Goal: Task Accomplishment & Management: Complete application form

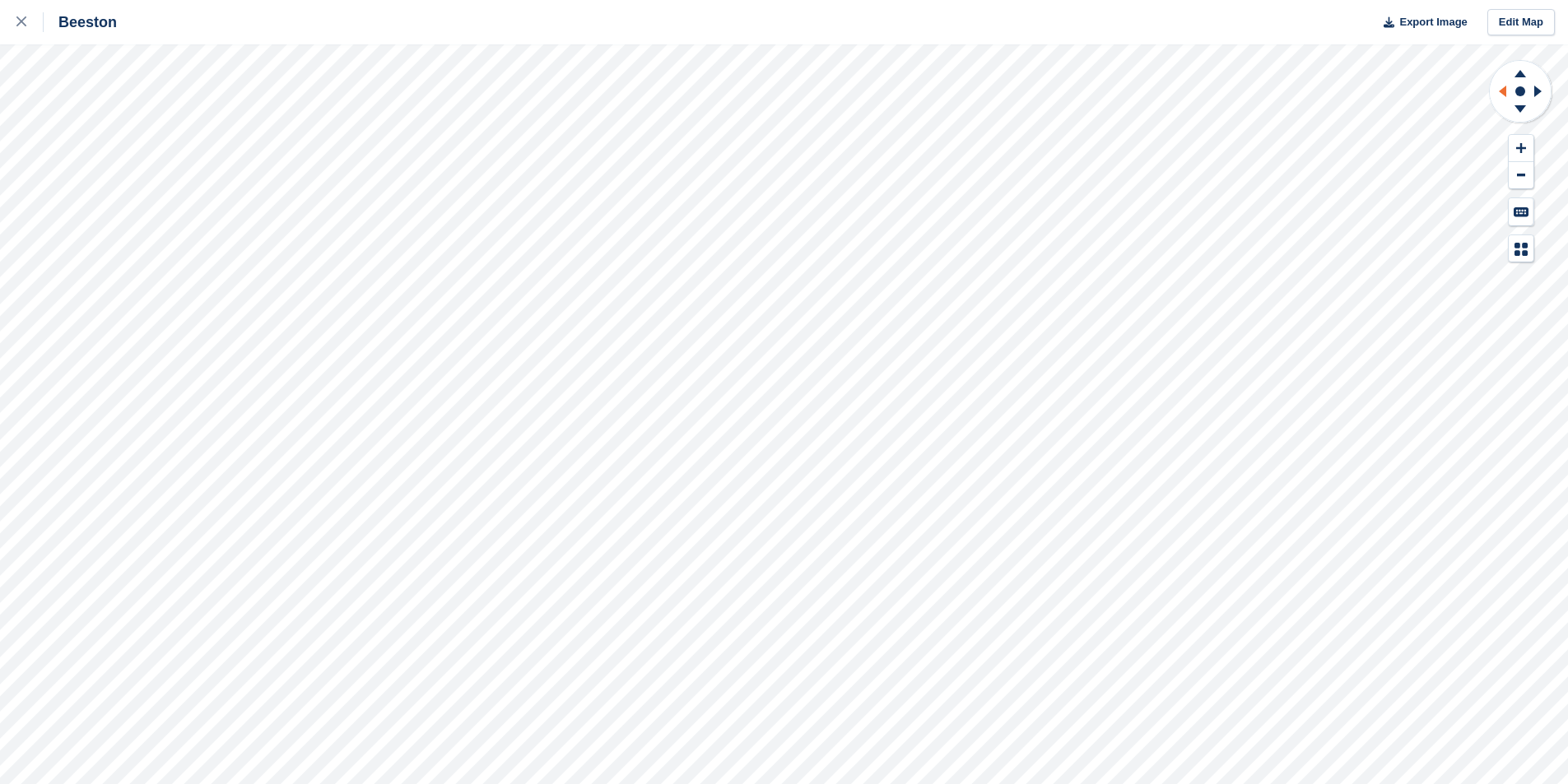
click at [1505, 90] on icon at bounding box center [1503, 91] width 8 height 11
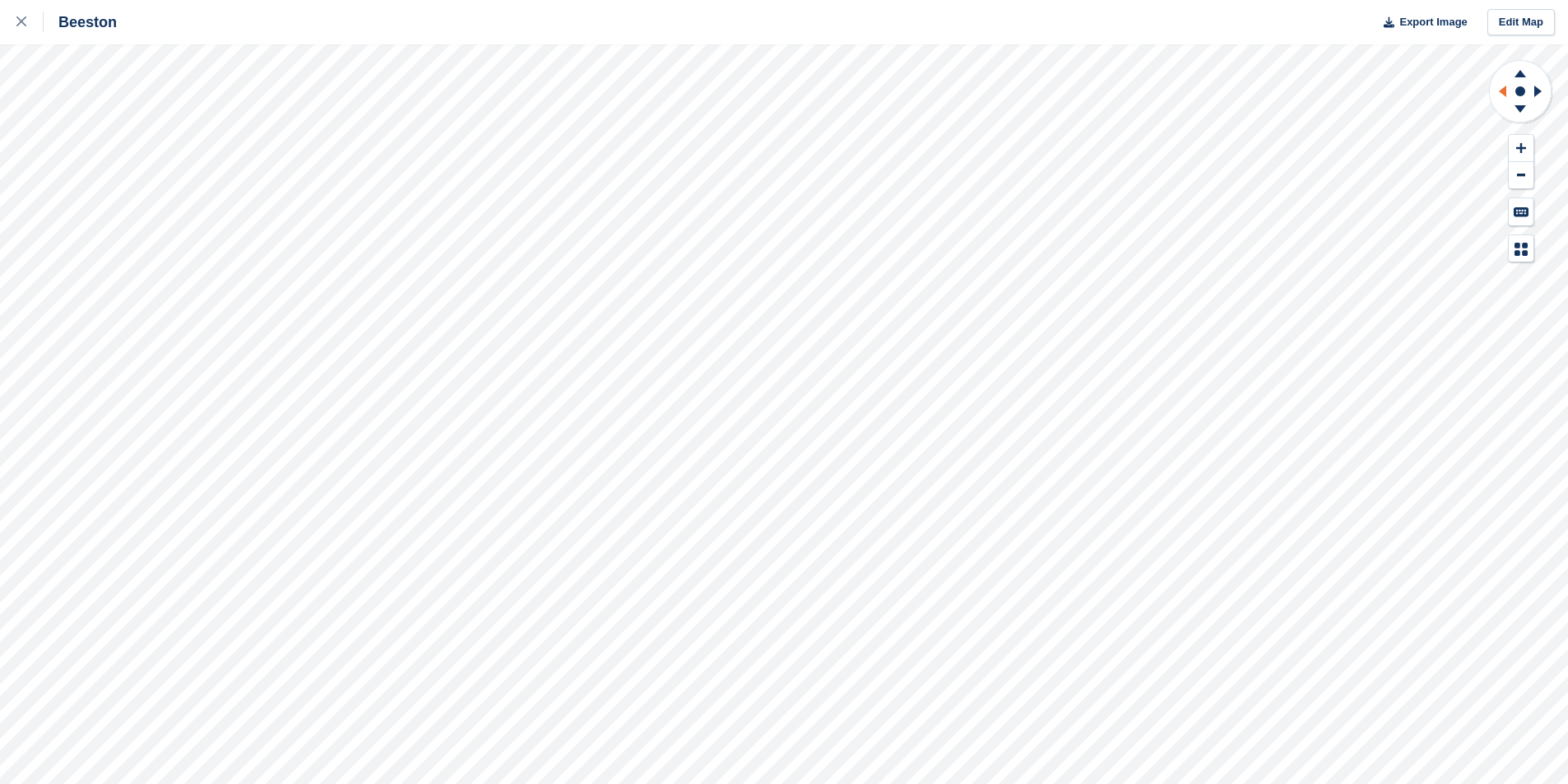
click at [1505, 90] on icon at bounding box center [1503, 91] width 8 height 11
click at [1519, 176] on icon at bounding box center [1522, 175] width 9 height 3
click at [1522, 69] on icon at bounding box center [1521, 71] width 43 height 21
click at [1522, 69] on icon at bounding box center [1521, 71] width 43 height 21
click at [1524, 111] on icon at bounding box center [1521, 111] width 43 height 21
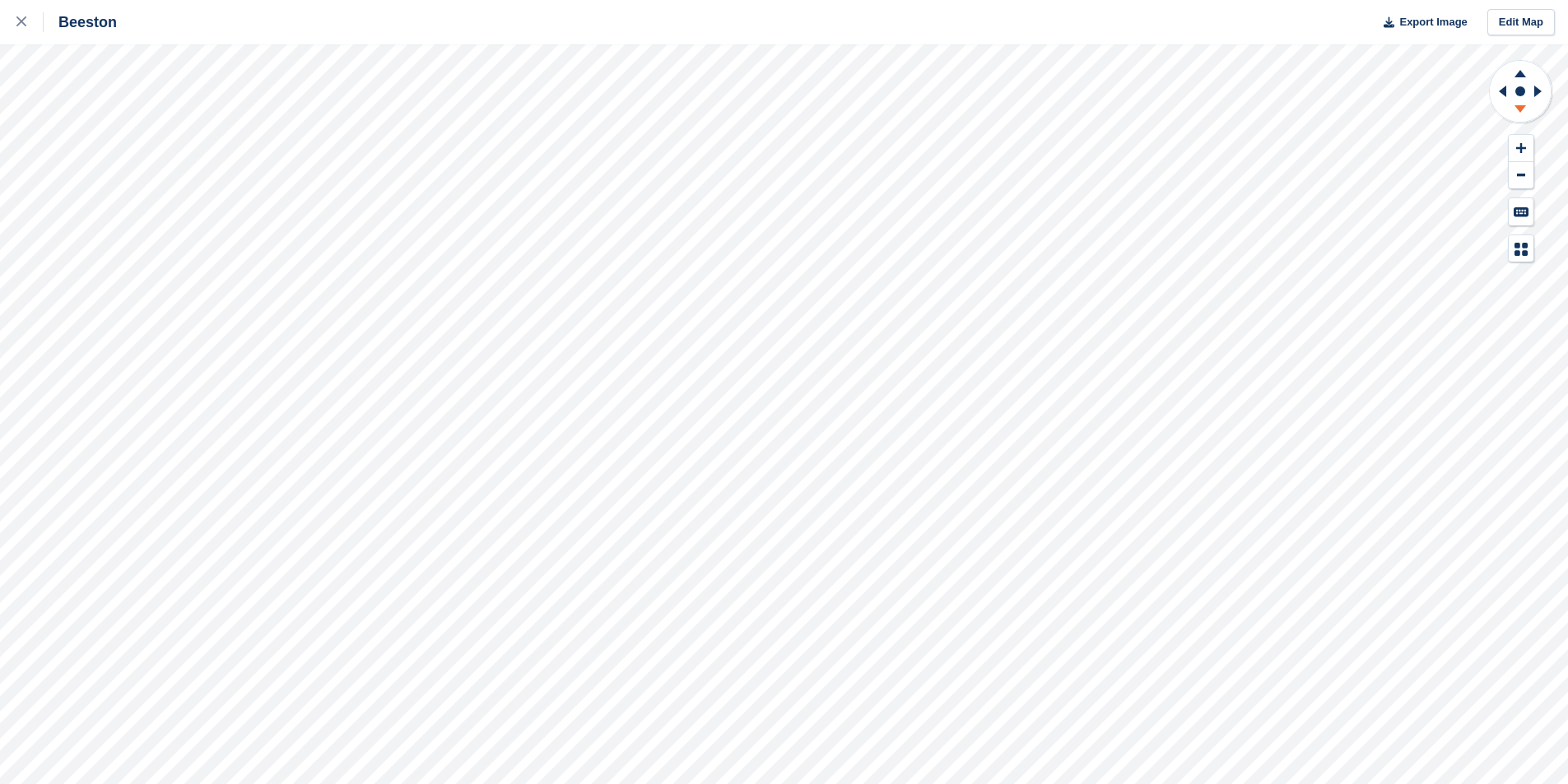
click at [1523, 110] on icon at bounding box center [1520, 109] width 11 height 8
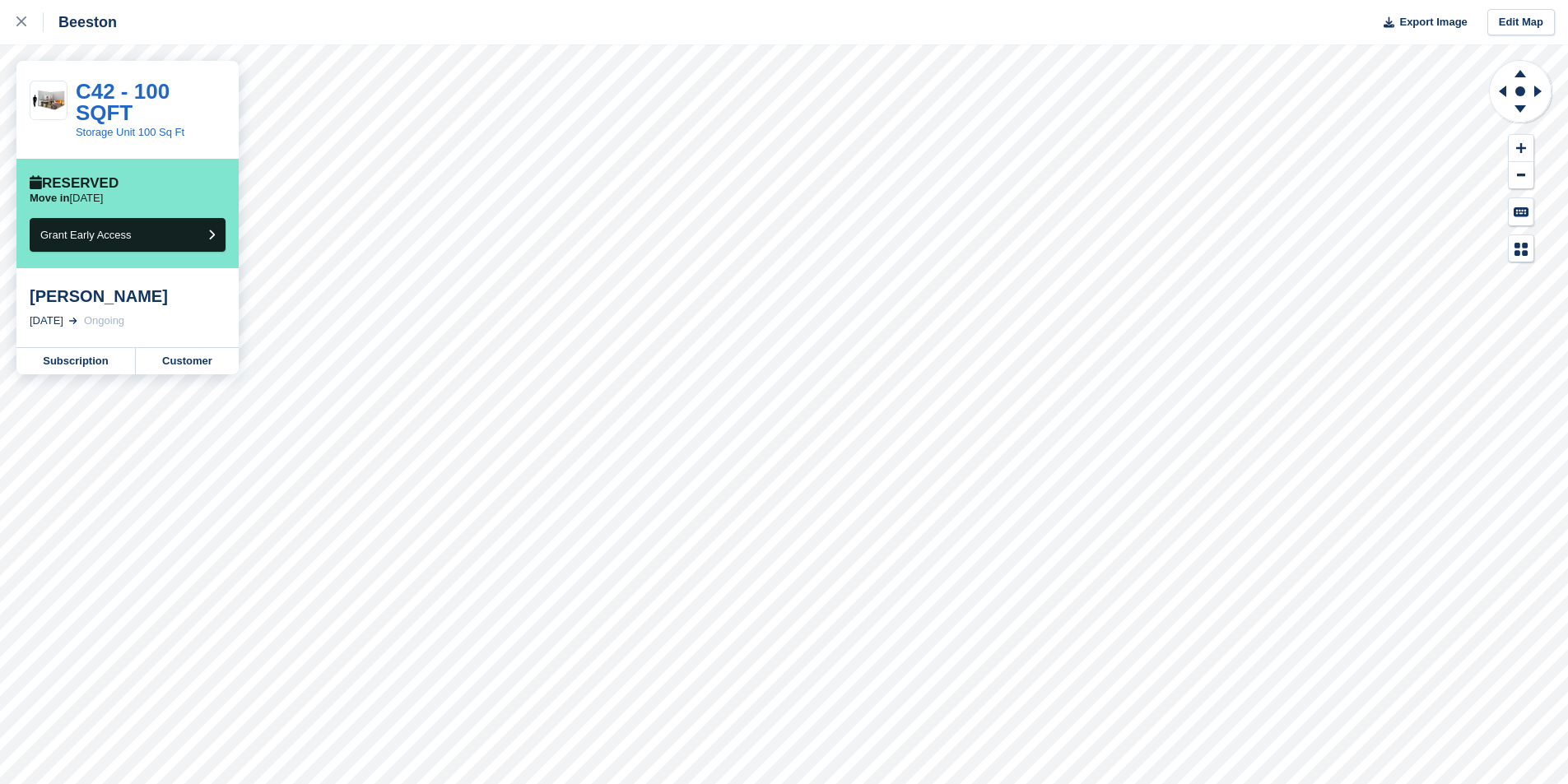
click at [431, 44] on div "Beeston Export Image Edit Map" at bounding box center [784, 22] width 1568 height 45
click at [17, 22] on icon at bounding box center [21, 21] width 10 height 10
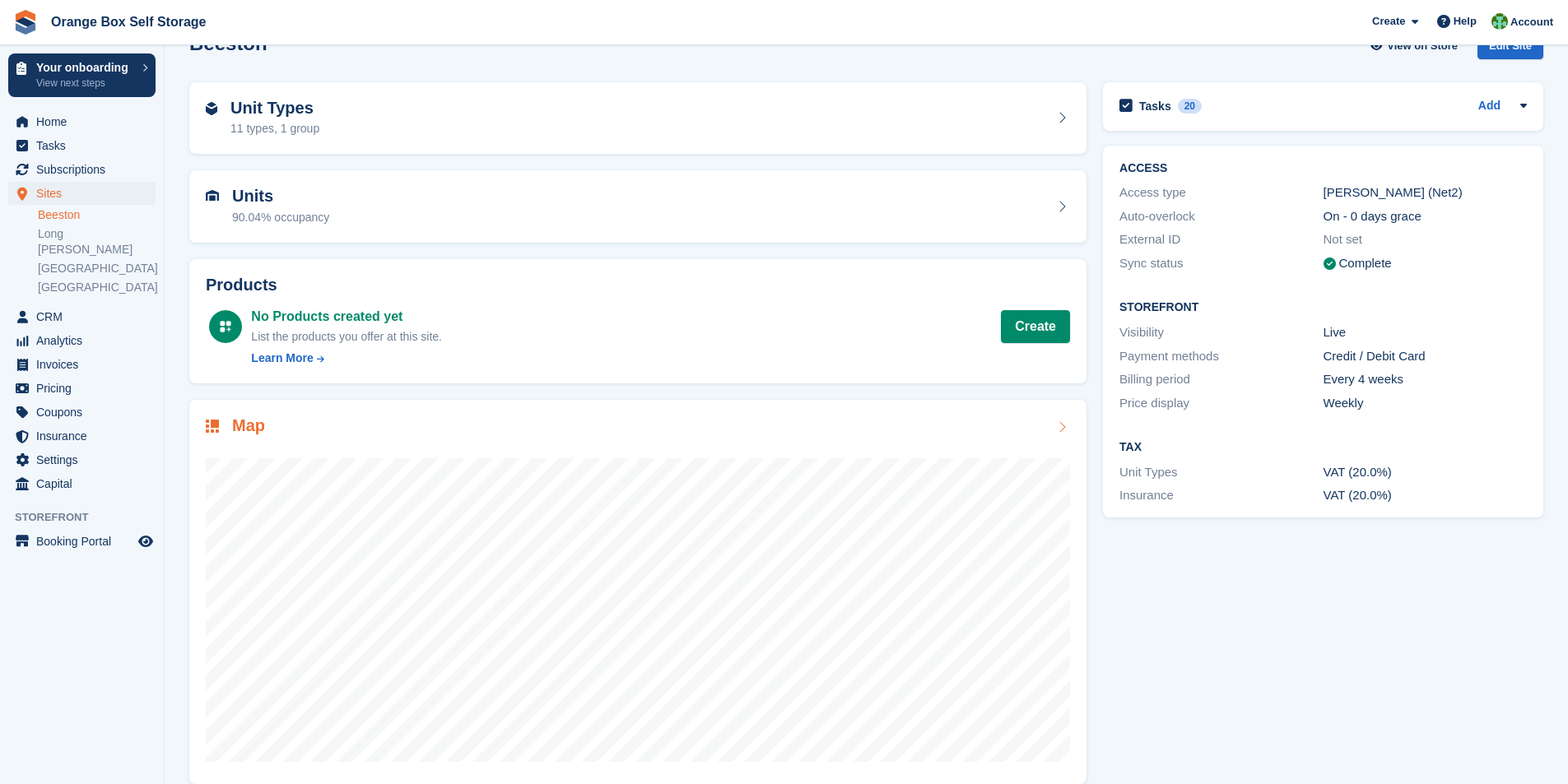
scroll to position [59, 0]
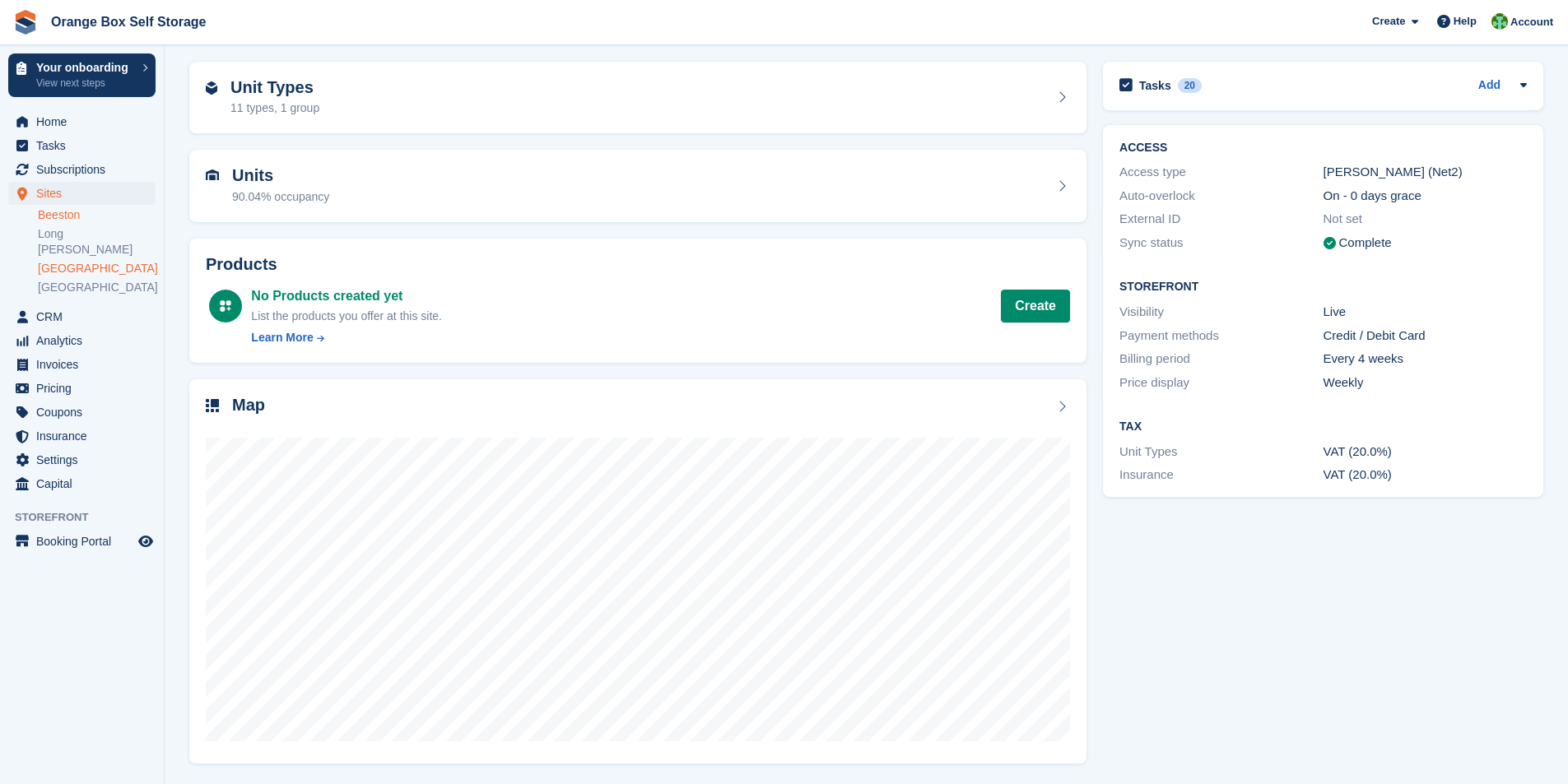
click at [70, 260] on link "Derby" at bounding box center [96, 268] width 117 height 15
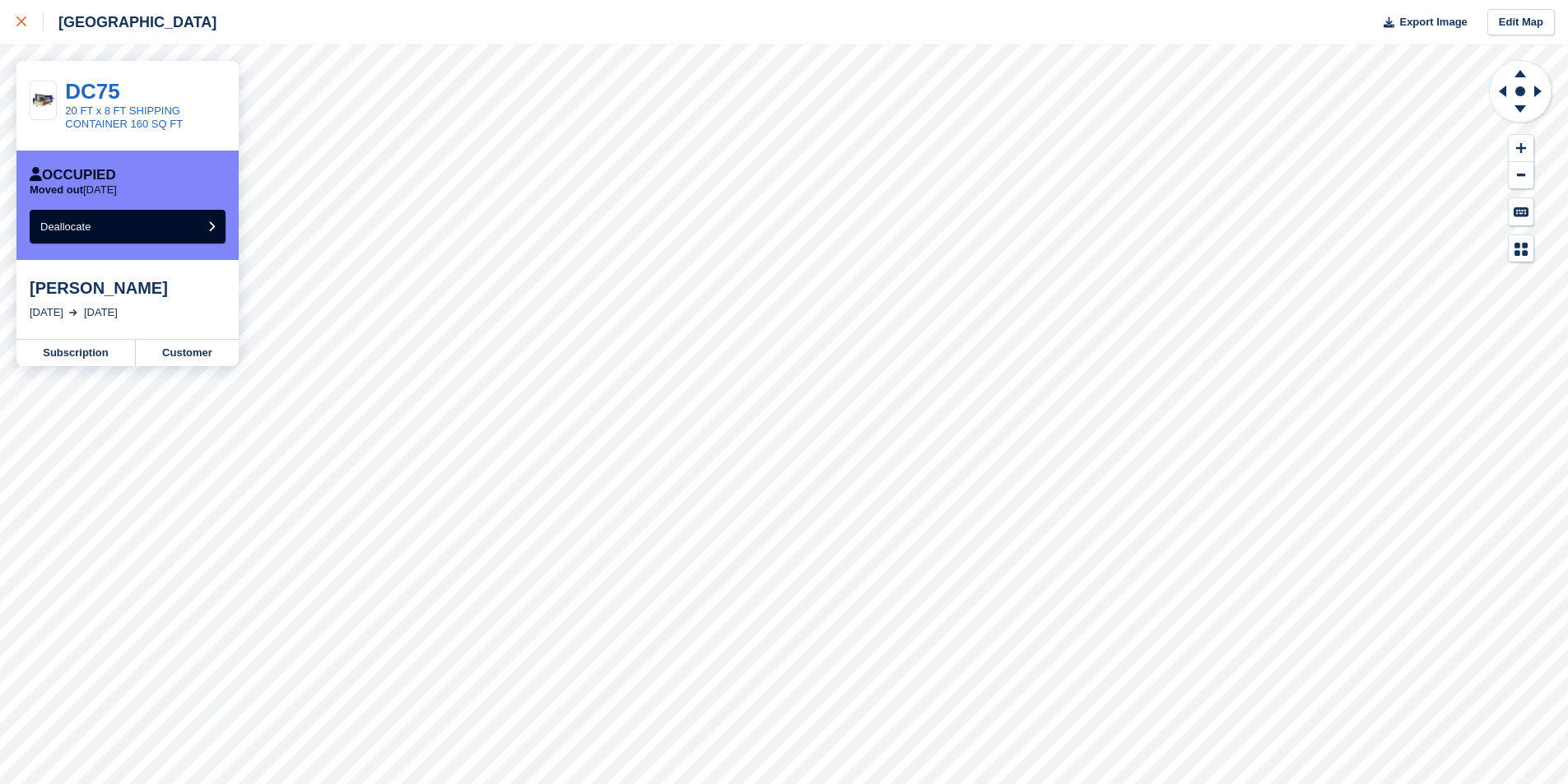
click at [21, 20] on icon at bounding box center [21, 21] width 10 height 10
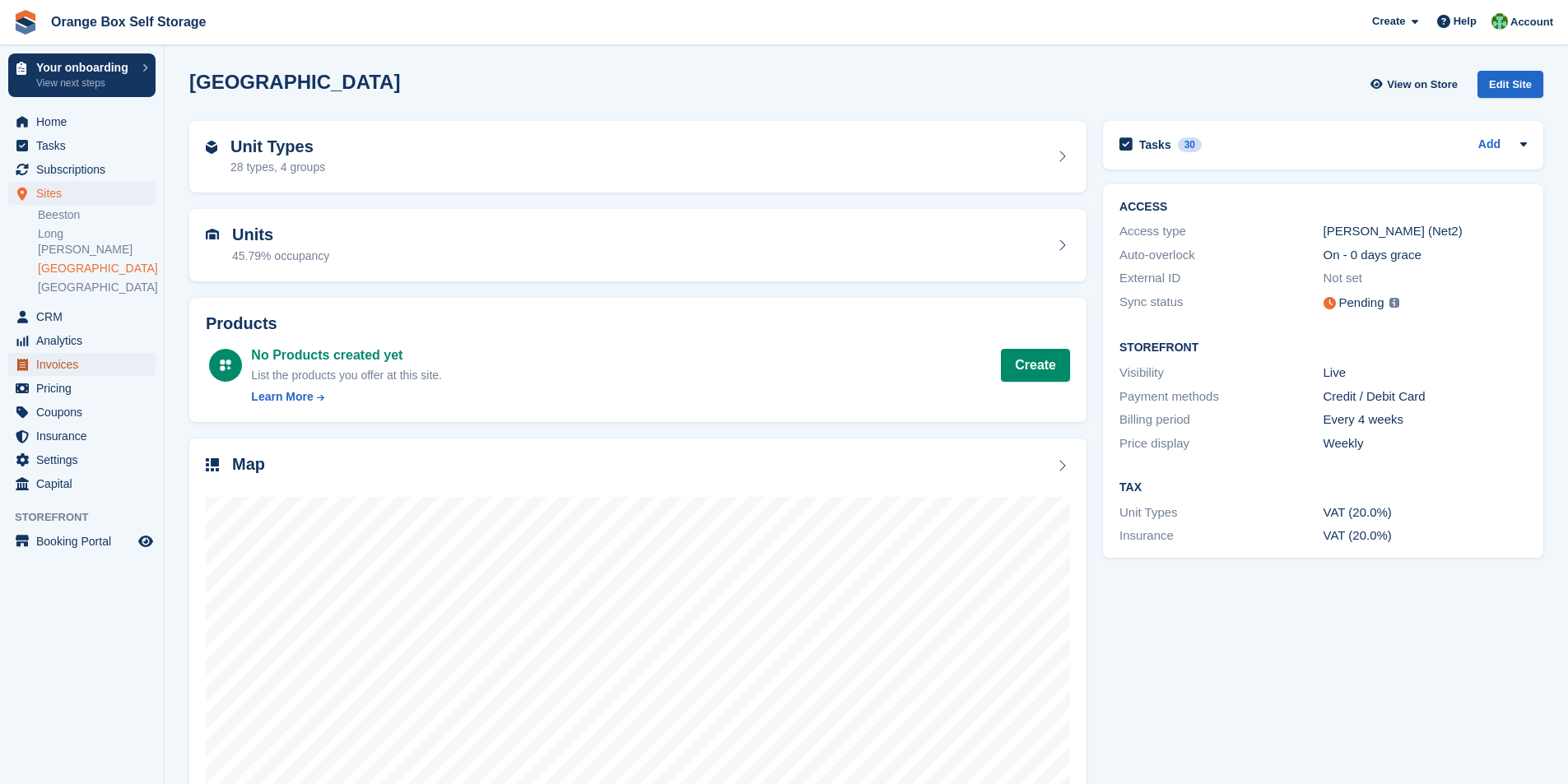
click at [57, 353] on span "Invoices" at bounding box center [85, 364] width 99 height 23
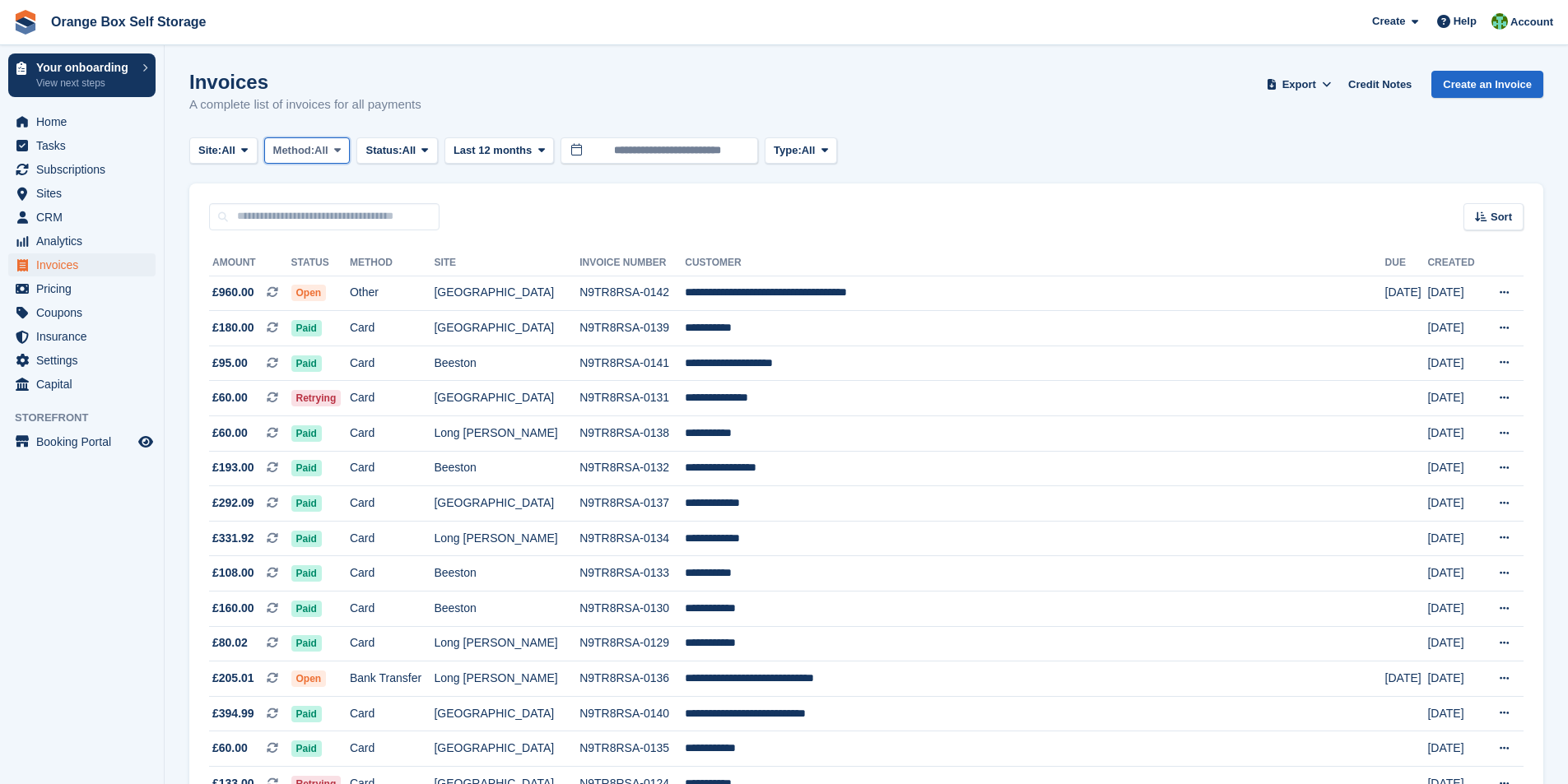
click at [341, 155] on icon at bounding box center [338, 150] width 7 height 10
click at [428, 152] on icon at bounding box center [425, 150] width 7 height 10
click at [401, 282] on link "Open" at bounding box center [435, 278] width 143 height 30
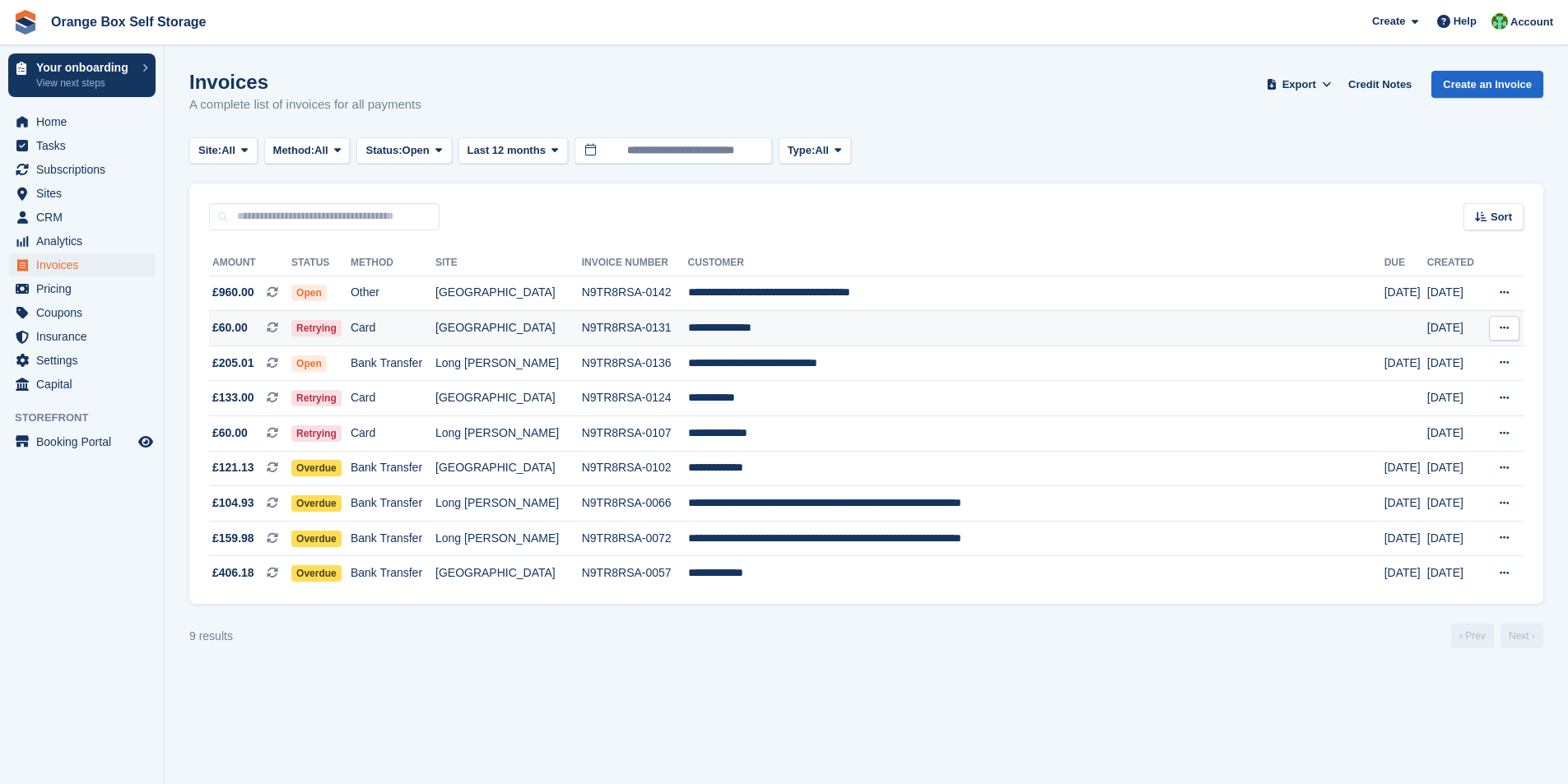
click at [688, 327] on td "N9TR8RSA-0131" at bounding box center [635, 328] width 106 height 35
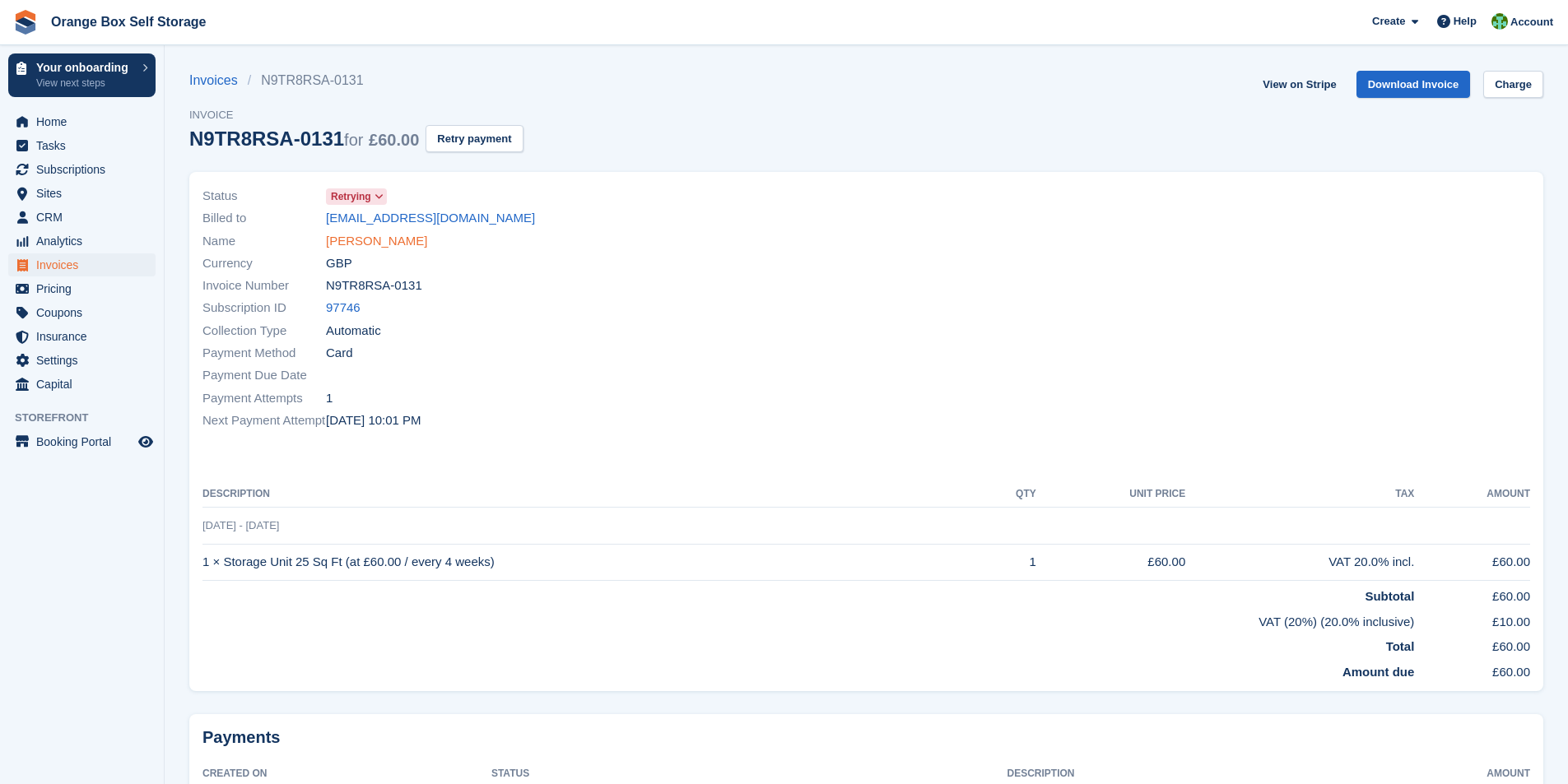
click at [347, 242] on link "RACHEL BRENKLEY" at bounding box center [376, 242] width 101 height 19
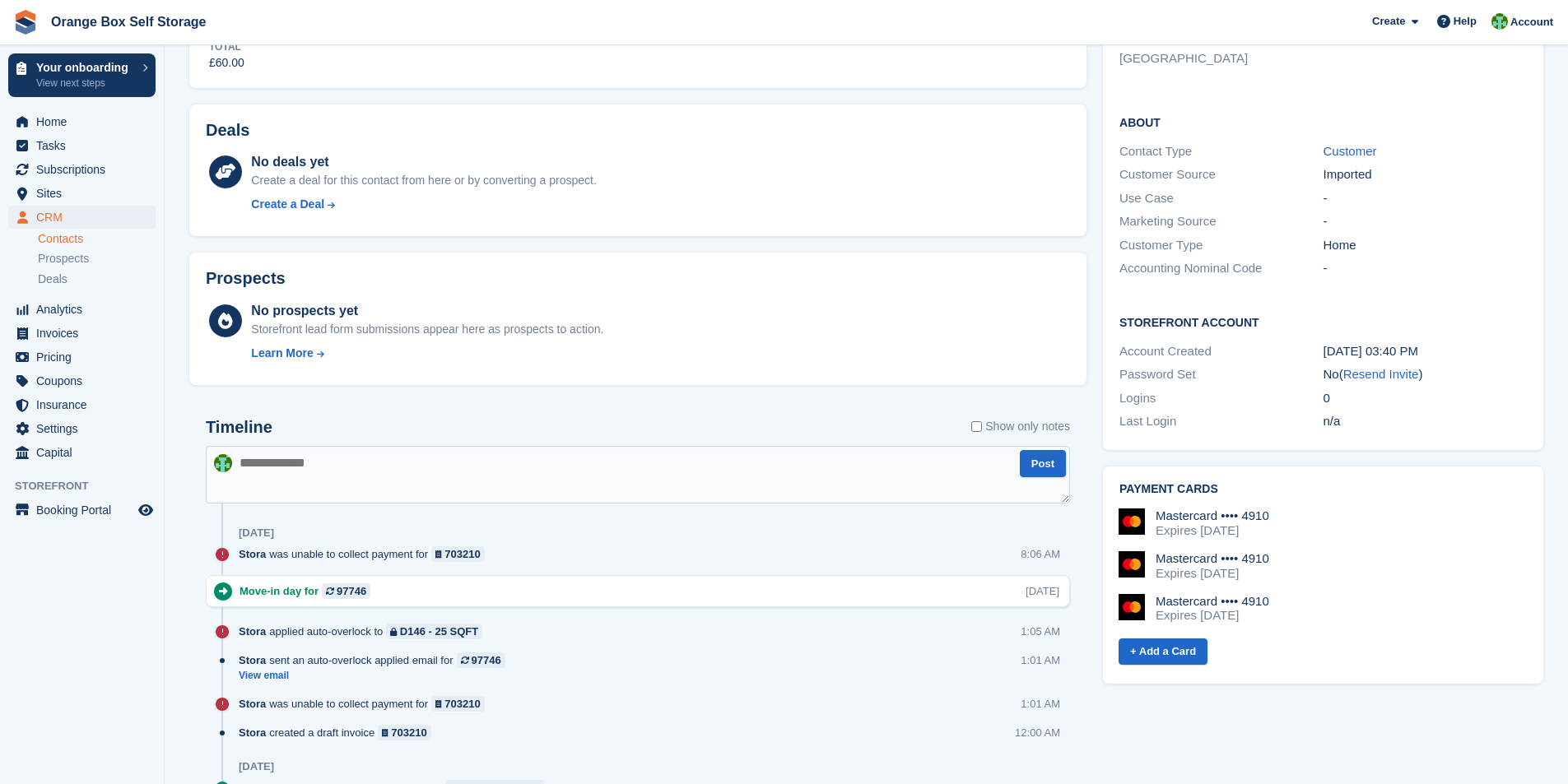
scroll to position [411, 0]
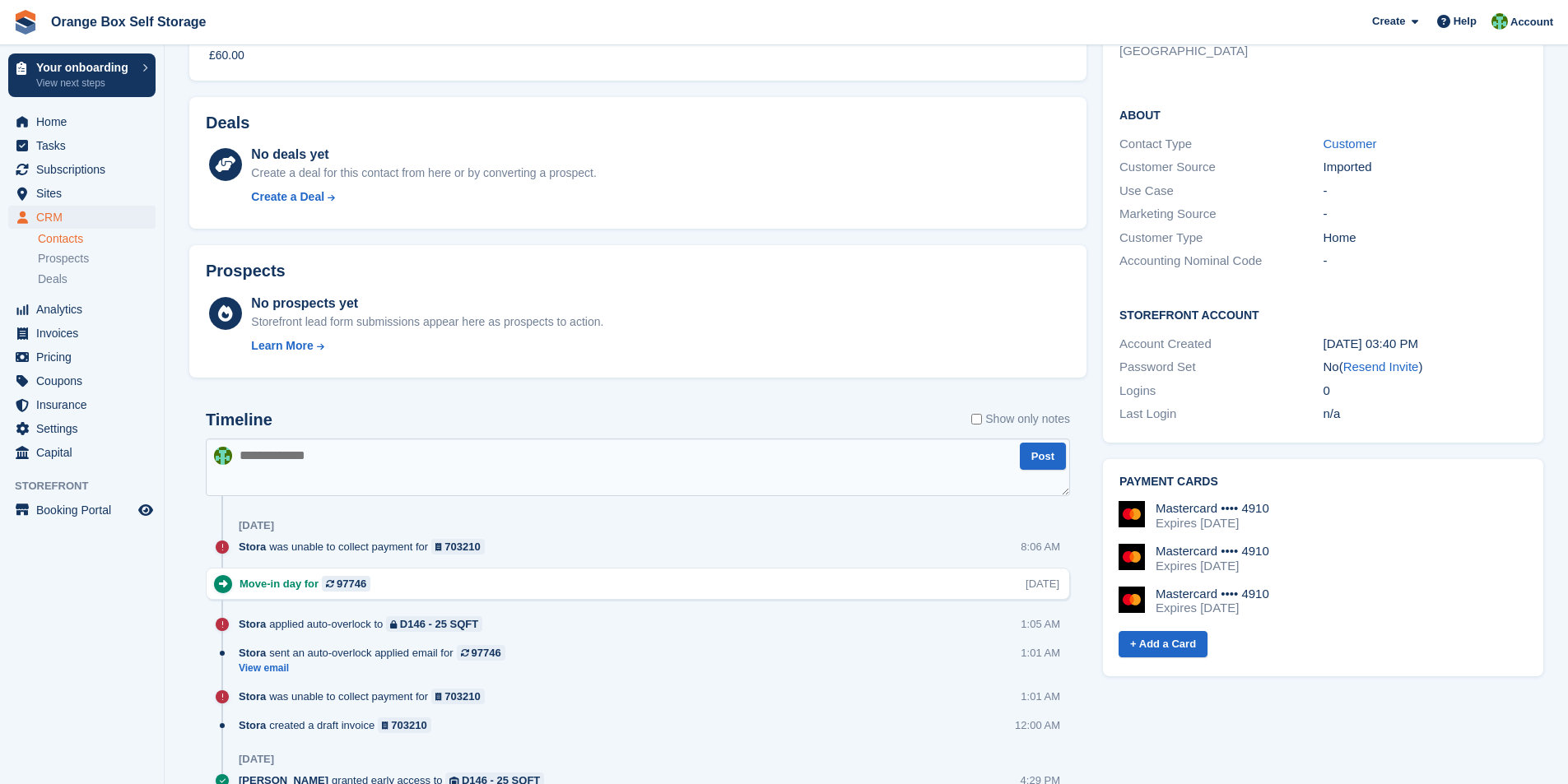
click at [289, 466] on textarea at bounding box center [638, 467] width 864 height 57
type textarea "*"
type textarea "**********"
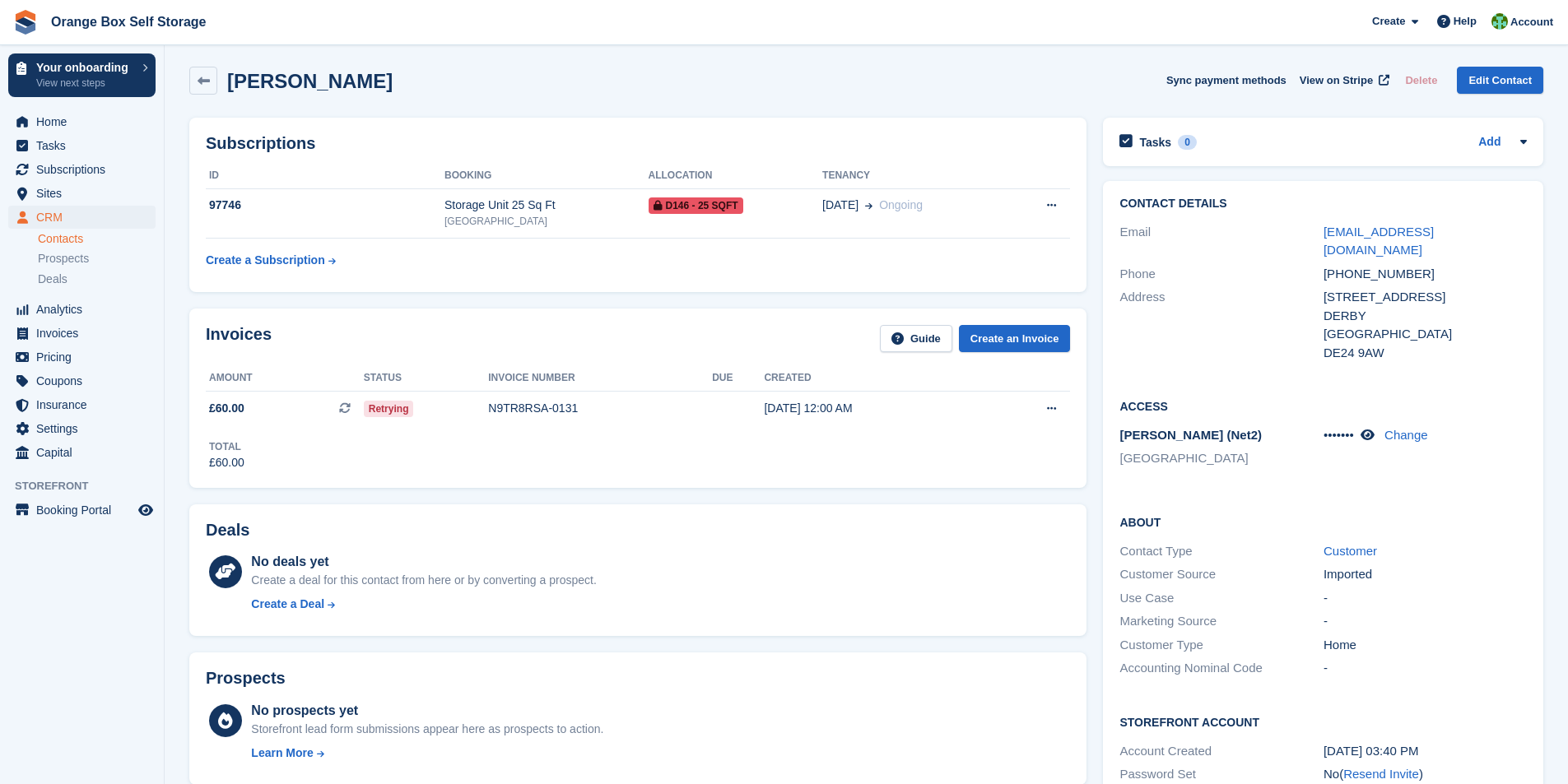
scroll to position [0, 0]
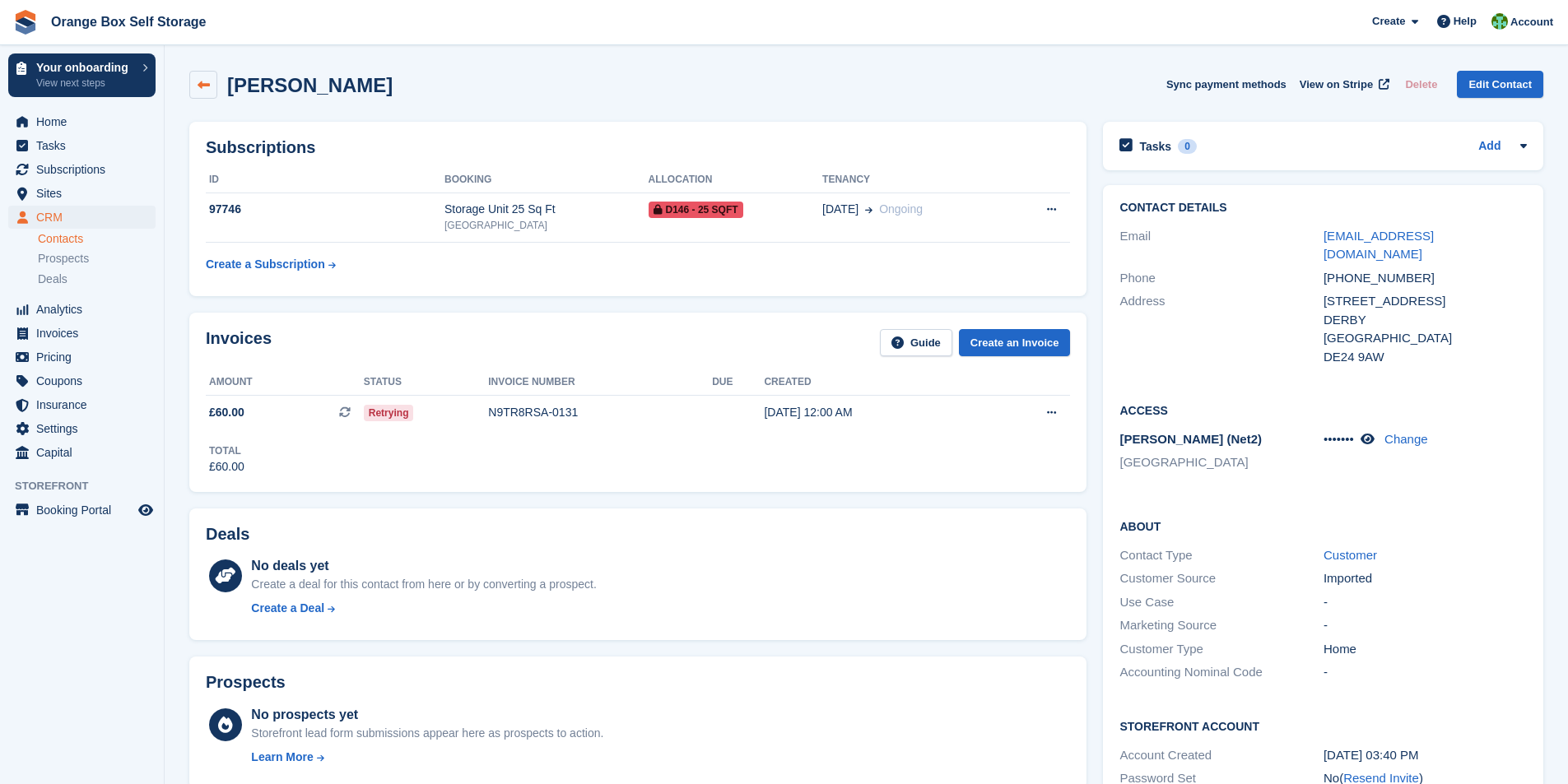
click at [209, 79] on icon at bounding box center [203, 85] width 12 height 12
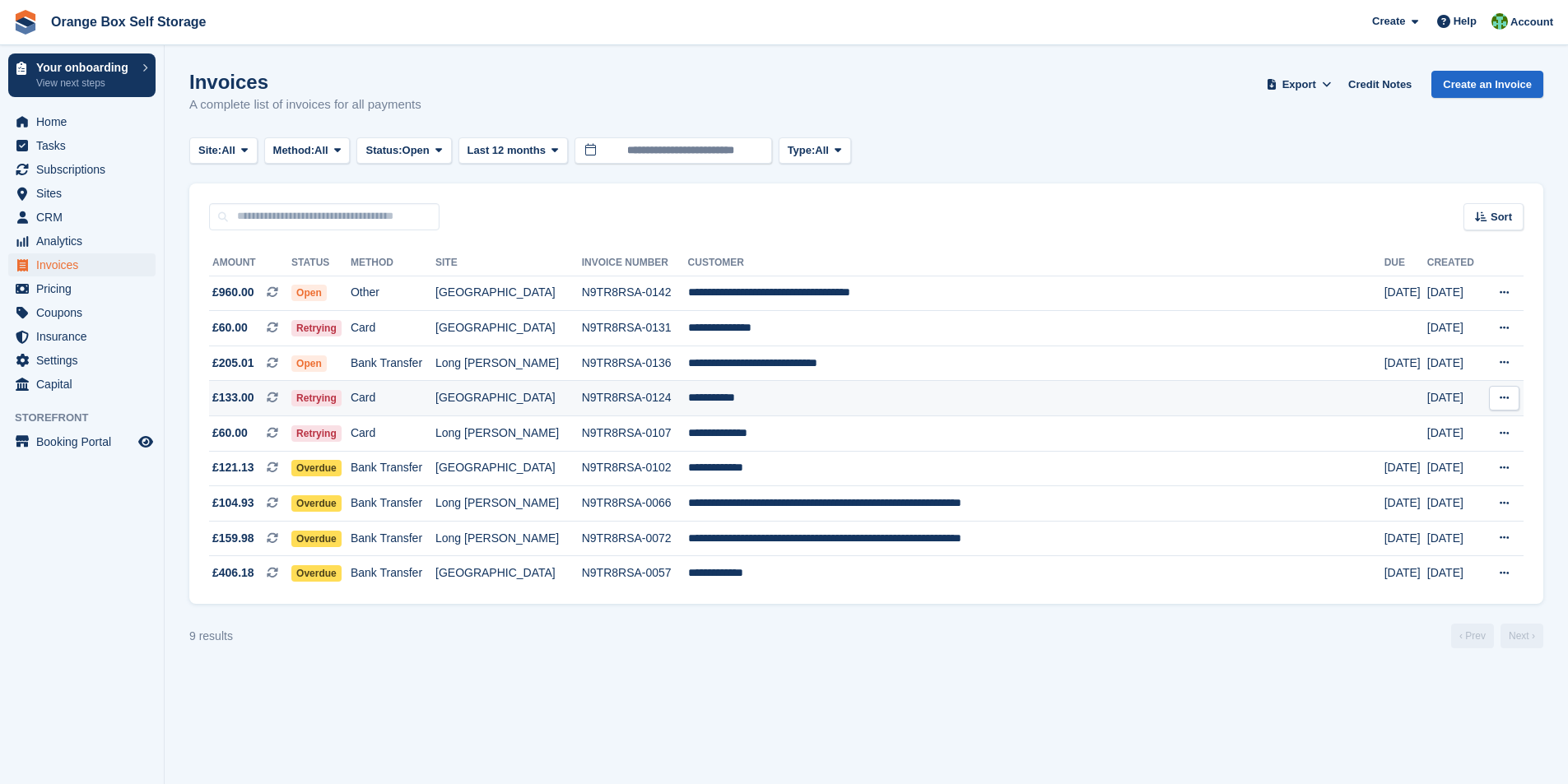
click at [761, 402] on td "**********" at bounding box center [1036, 398] width 696 height 35
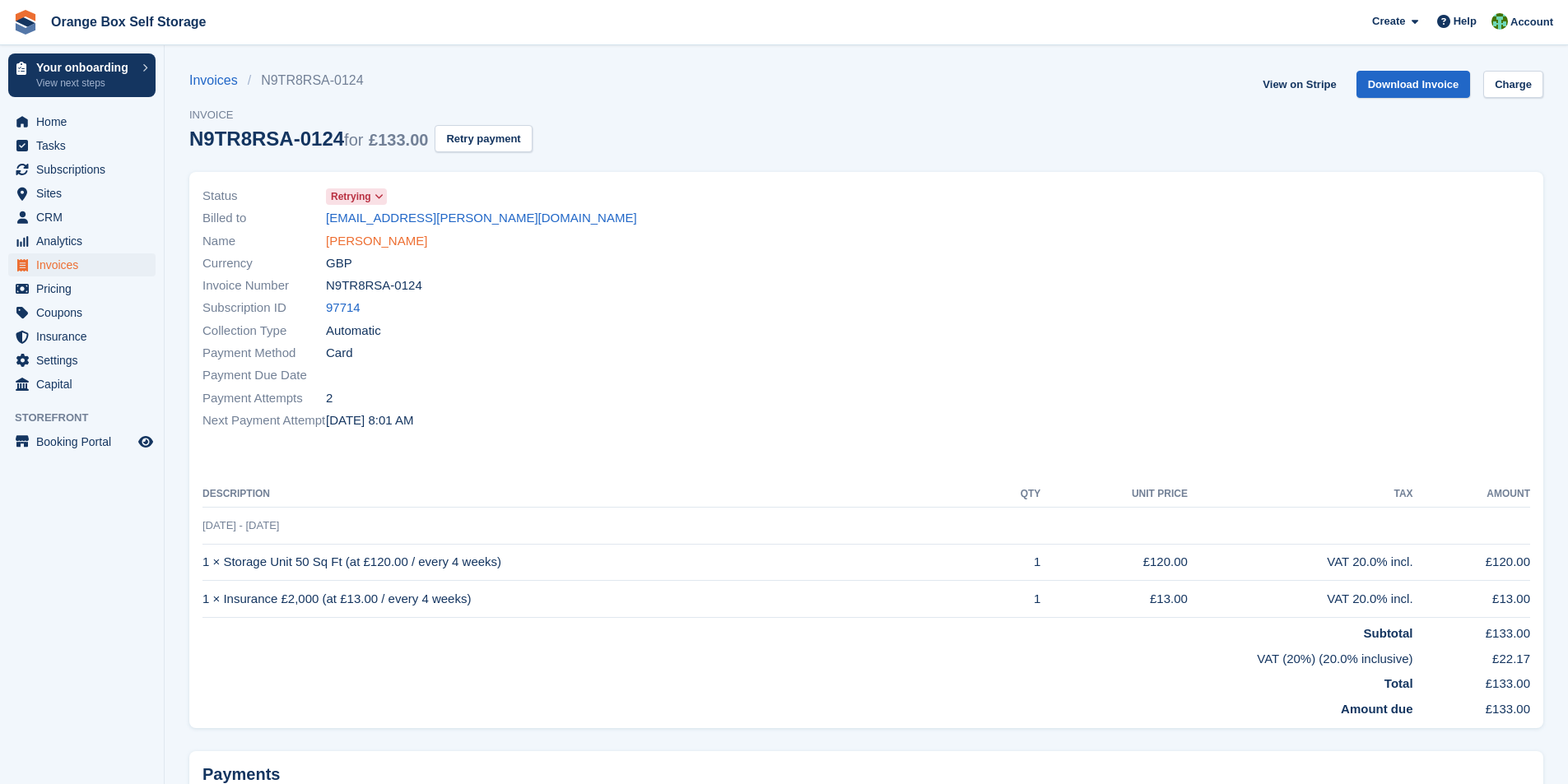
click at [360, 239] on link "[PERSON_NAME]" at bounding box center [376, 242] width 101 height 19
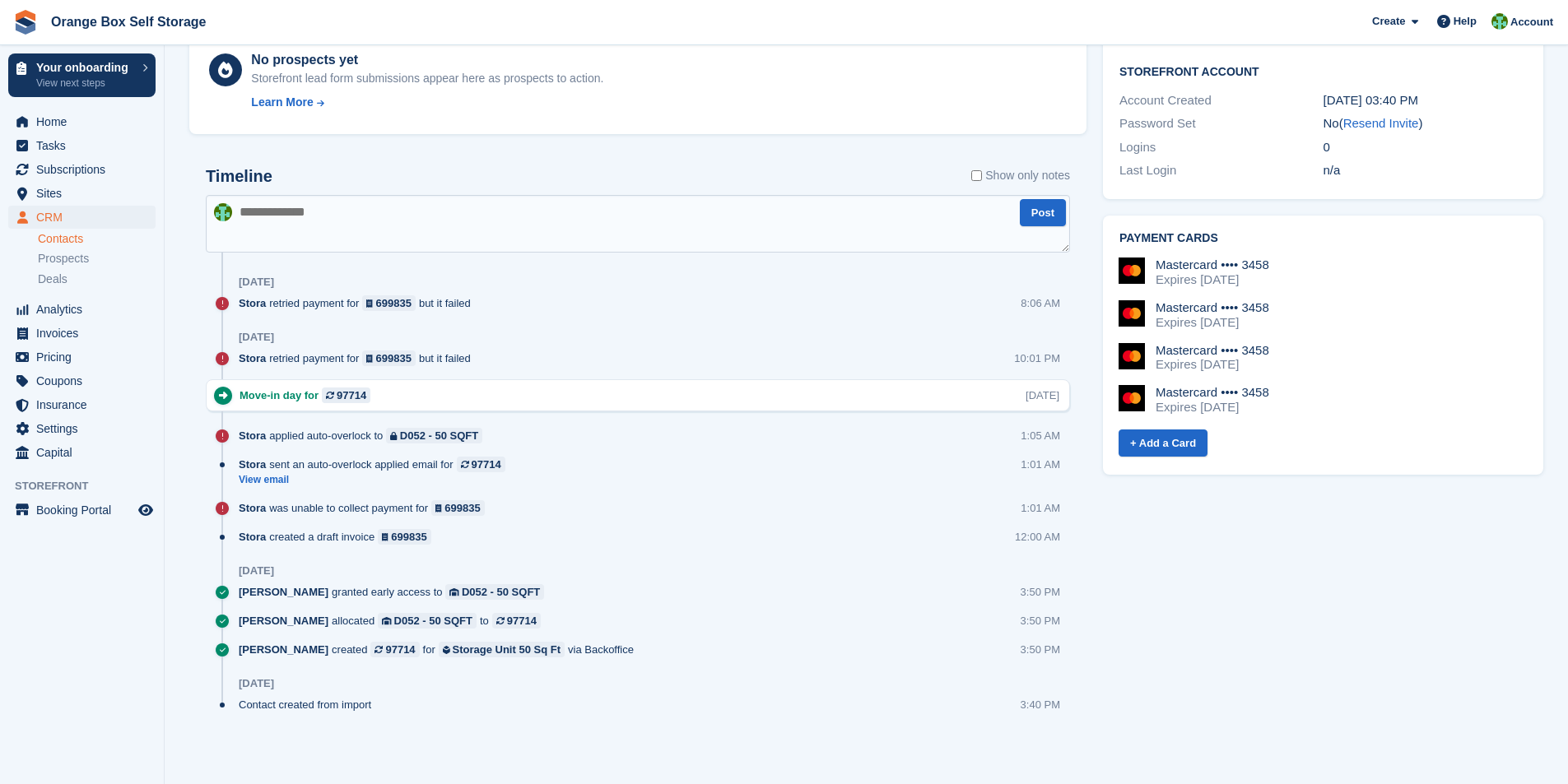
scroll to position [655, 0]
click at [279, 210] on textarea at bounding box center [638, 223] width 864 height 57
paste textarea "**********"
drag, startPoint x: 243, startPoint y: 230, endPoint x: 166, endPoint y: 135, distance: 122.3
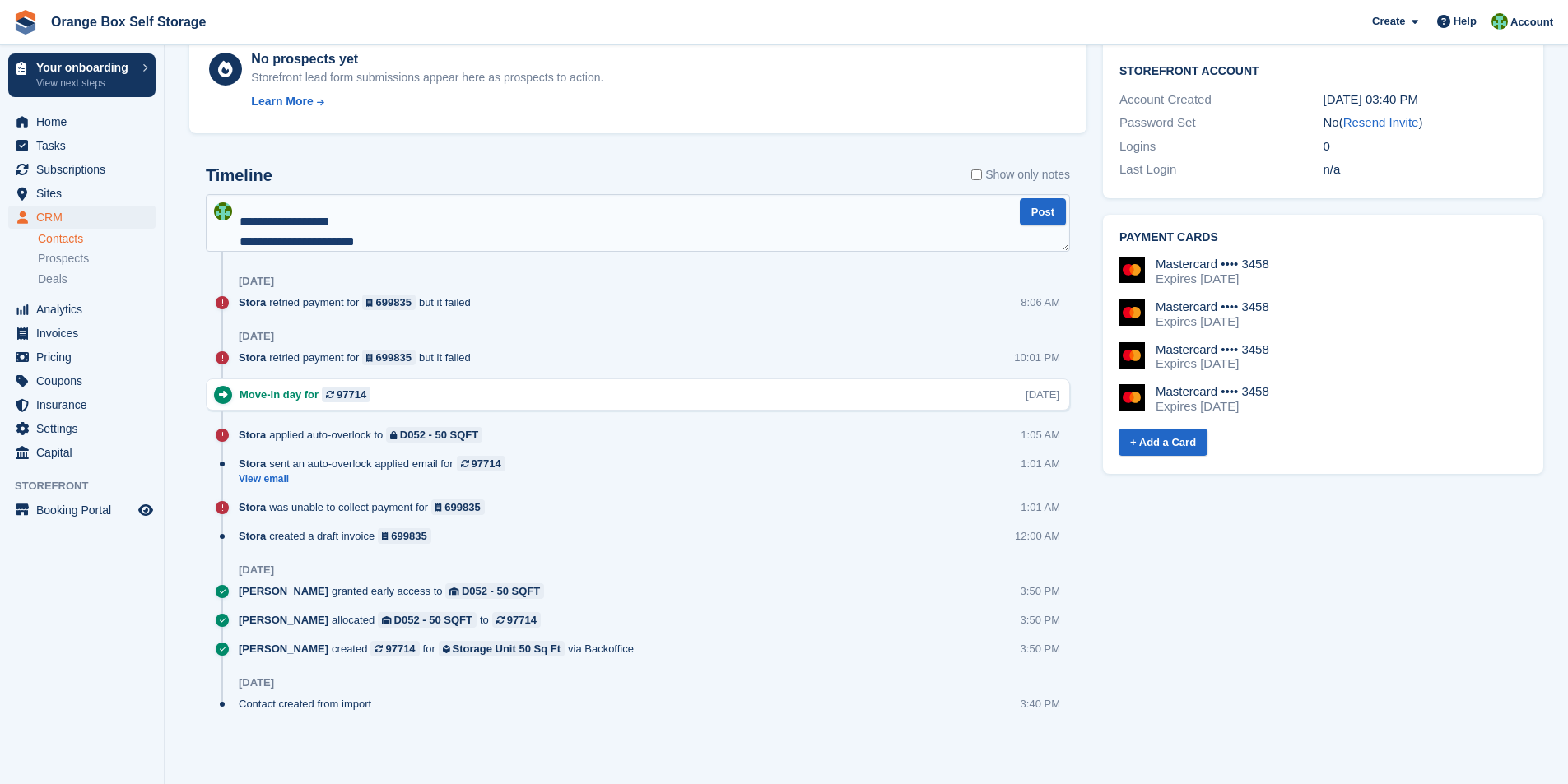
click at [169, 135] on section "Ivy Appleby Sync payment methods View on Stripe Delete Edit Contact Subscriptio…" at bounding box center [866, 64] width 1403 height 1440
type textarea "*"
type textarea "**********"
click at [1047, 218] on button "Post" at bounding box center [1043, 212] width 46 height 27
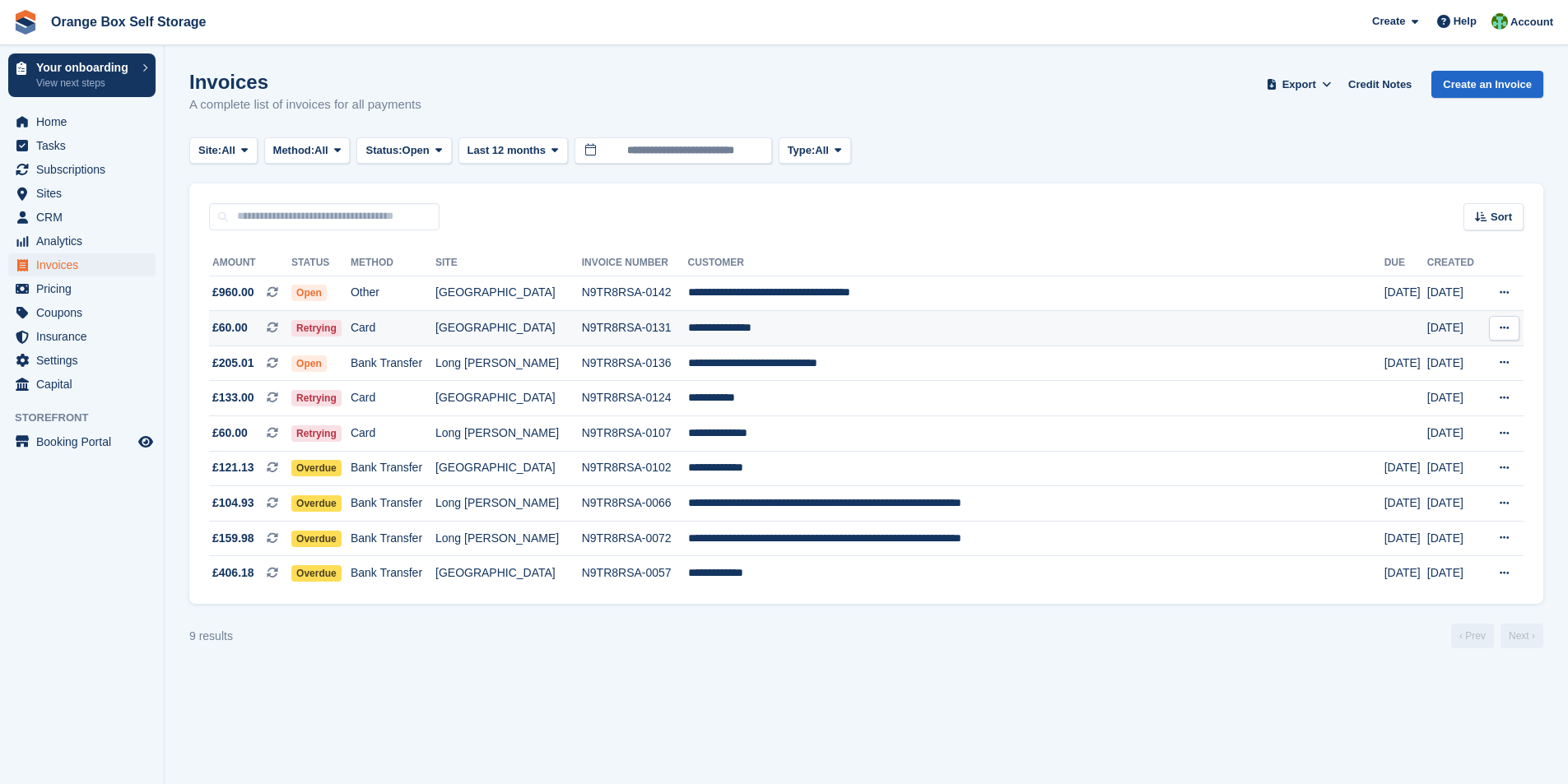
click at [754, 326] on td "**********" at bounding box center [1036, 328] width 696 height 35
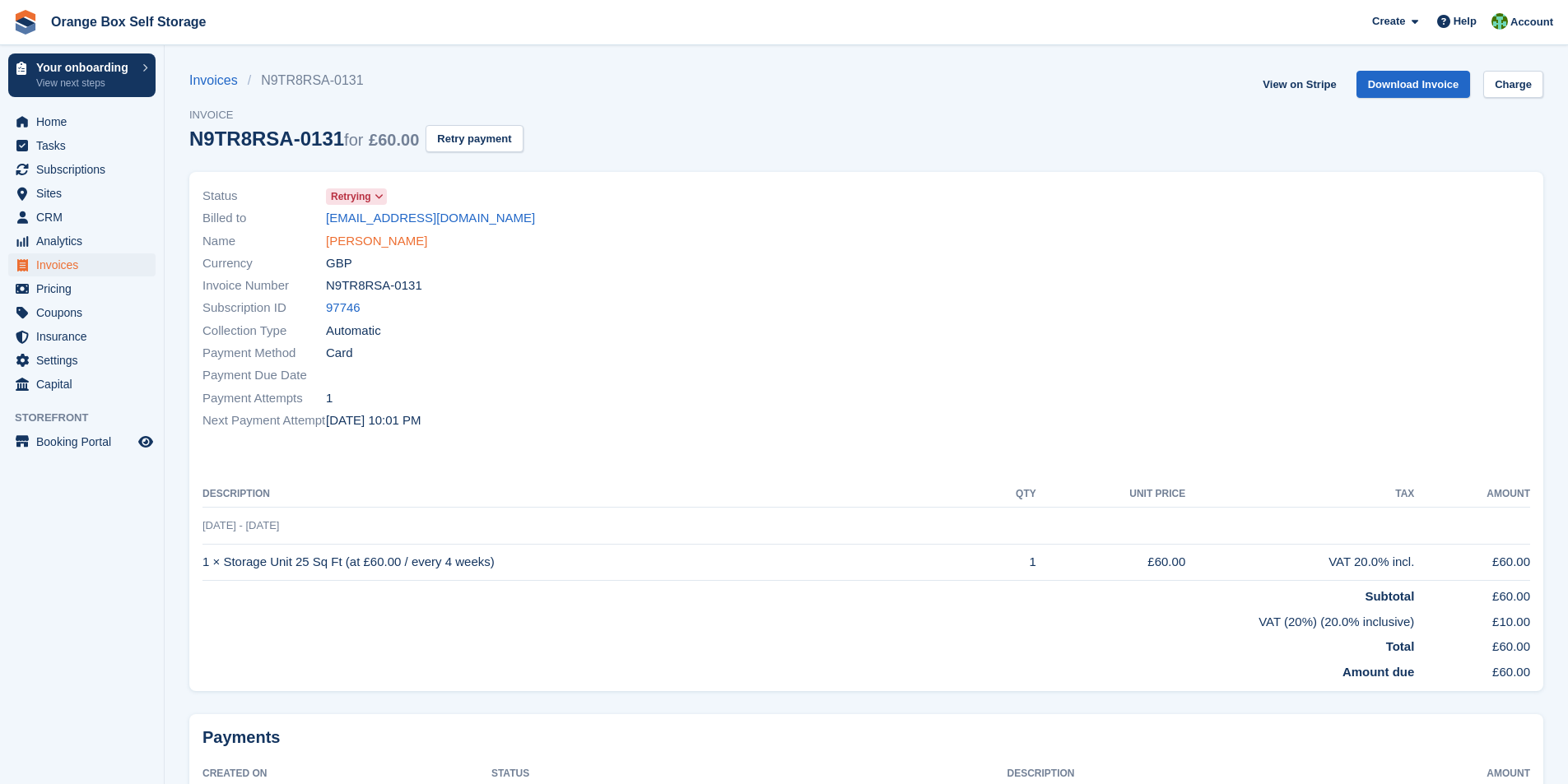
click at [409, 245] on link "[PERSON_NAME]" at bounding box center [376, 242] width 101 height 19
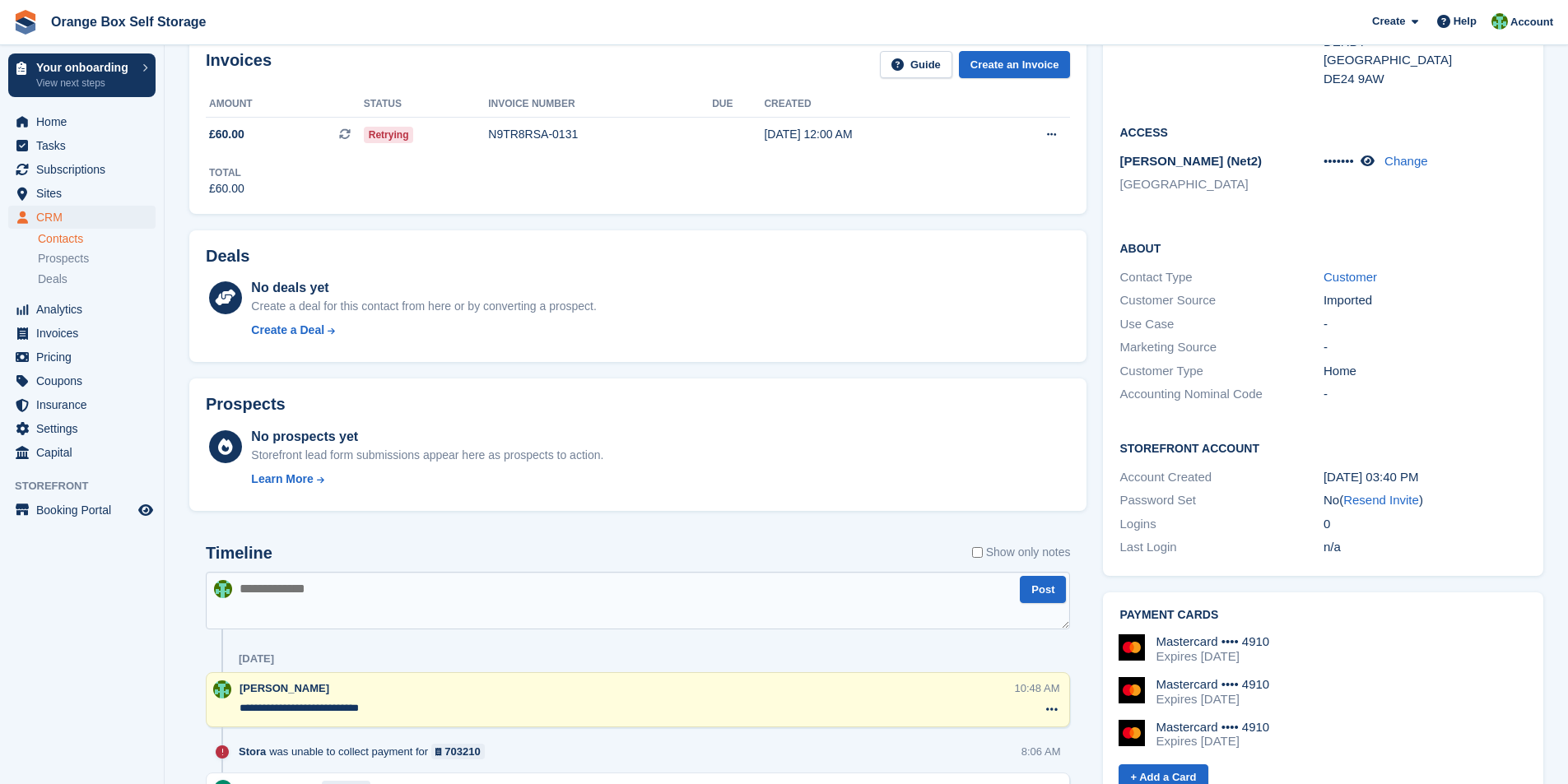
scroll to position [329, 0]
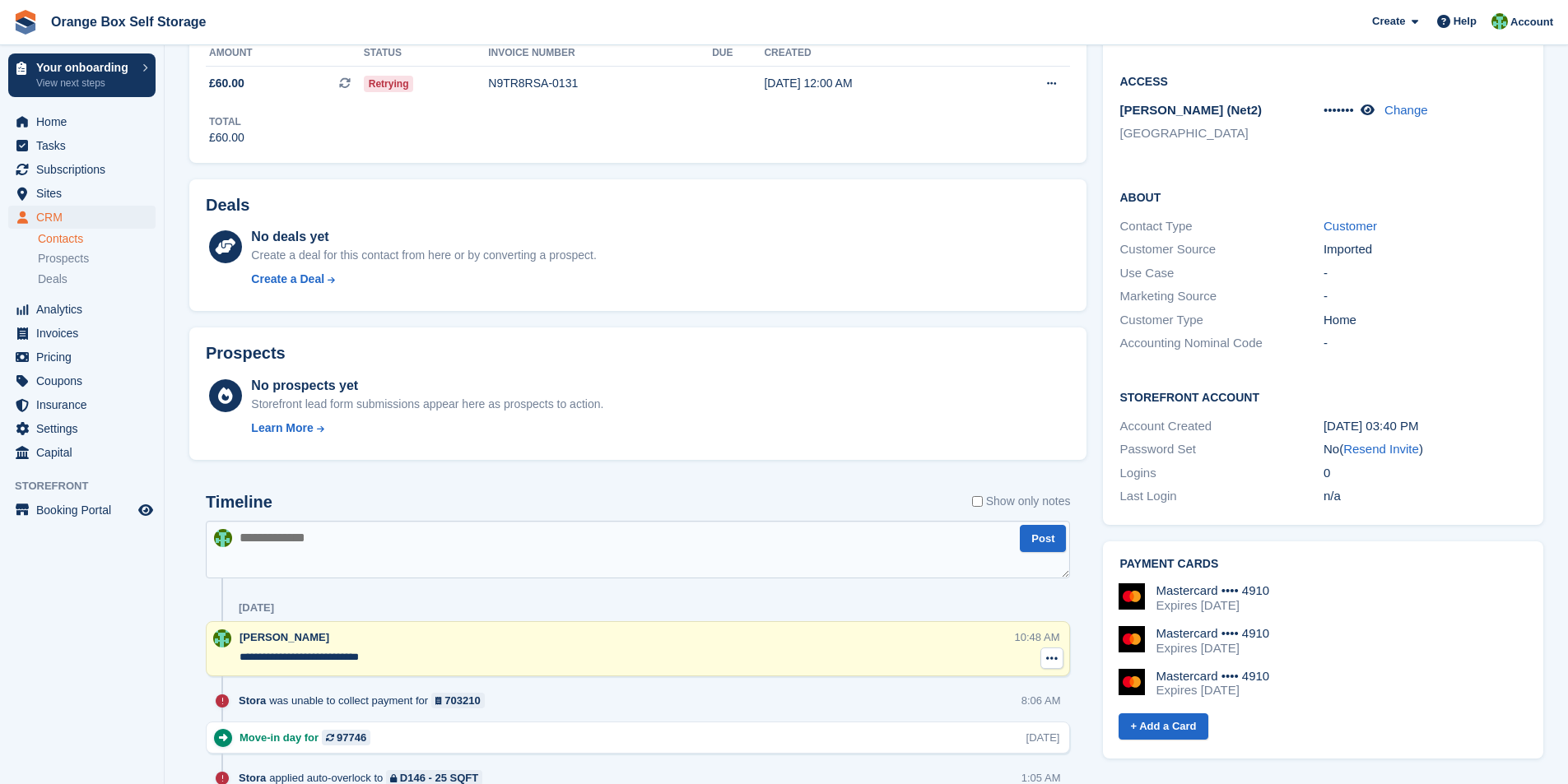
click at [1051, 656] on icon at bounding box center [1052, 658] width 11 height 13
drag, startPoint x: 596, startPoint y: 597, endPoint x: 369, endPoint y: 384, distance: 311.3
click at [596, 596] on div "[DATE]" at bounding box center [655, 607] width 832 height 27
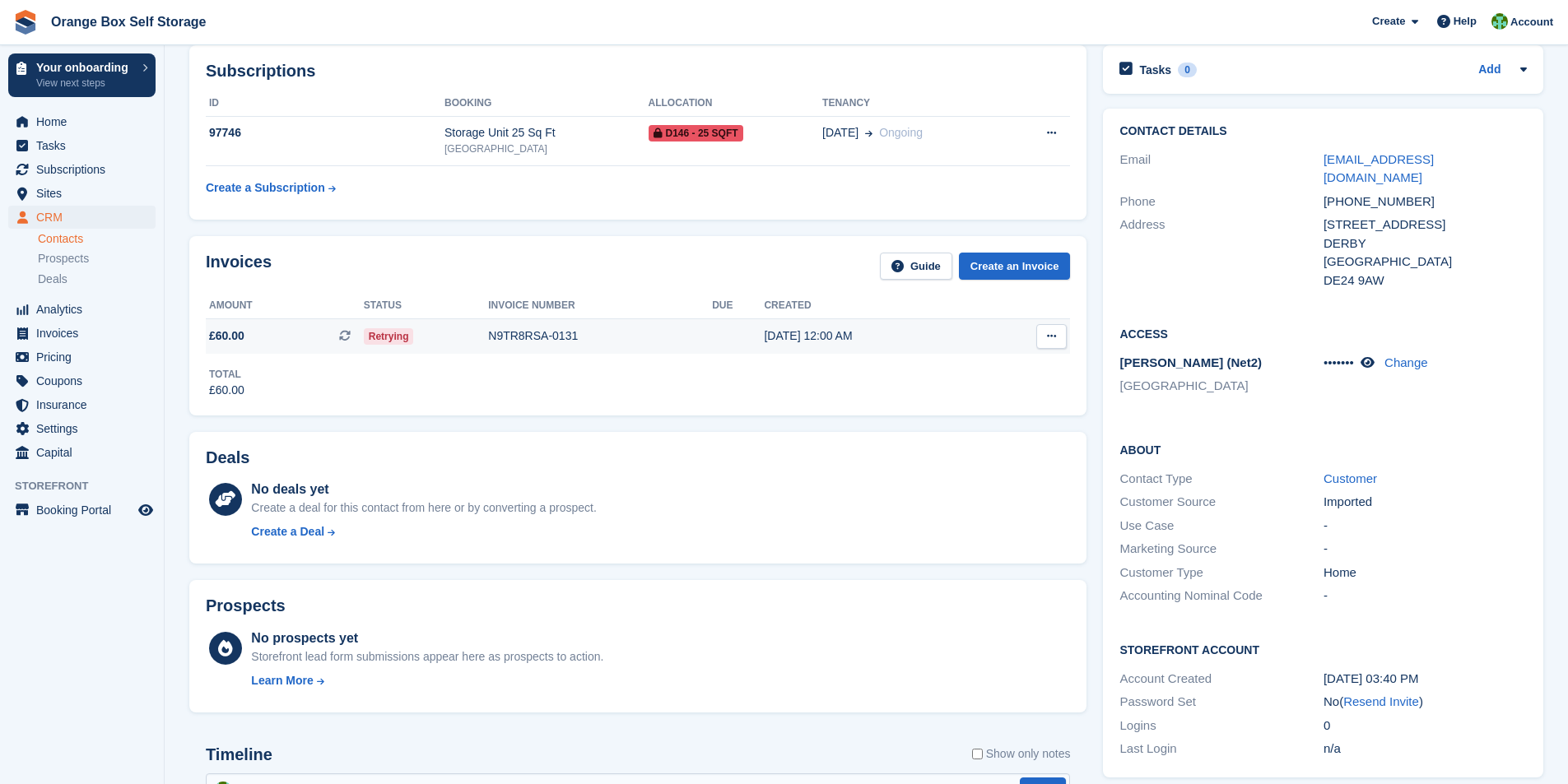
scroll to position [0, 0]
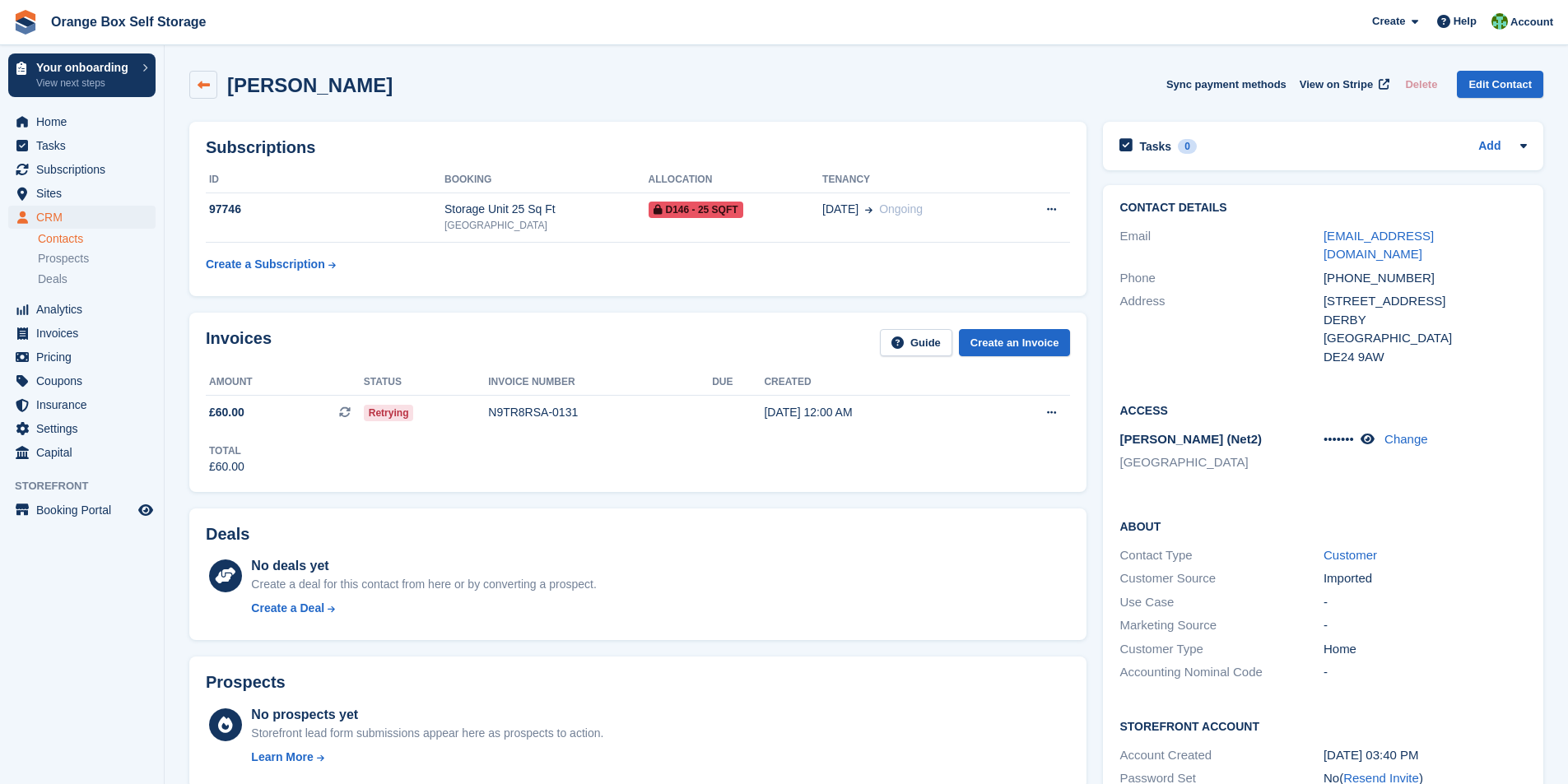
click at [207, 84] on icon at bounding box center [203, 85] width 12 height 12
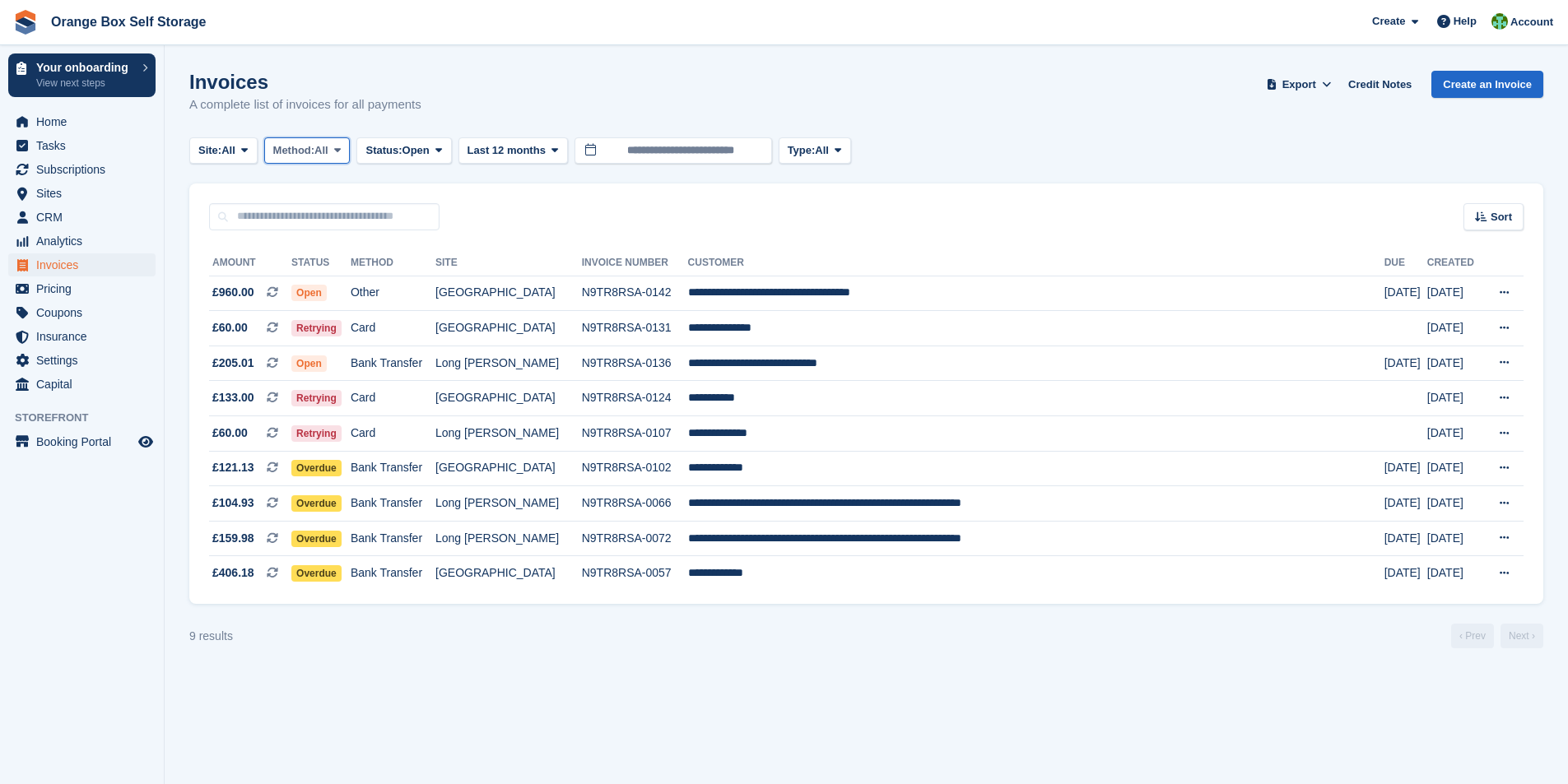
click at [341, 155] on icon at bounding box center [338, 150] width 7 height 10
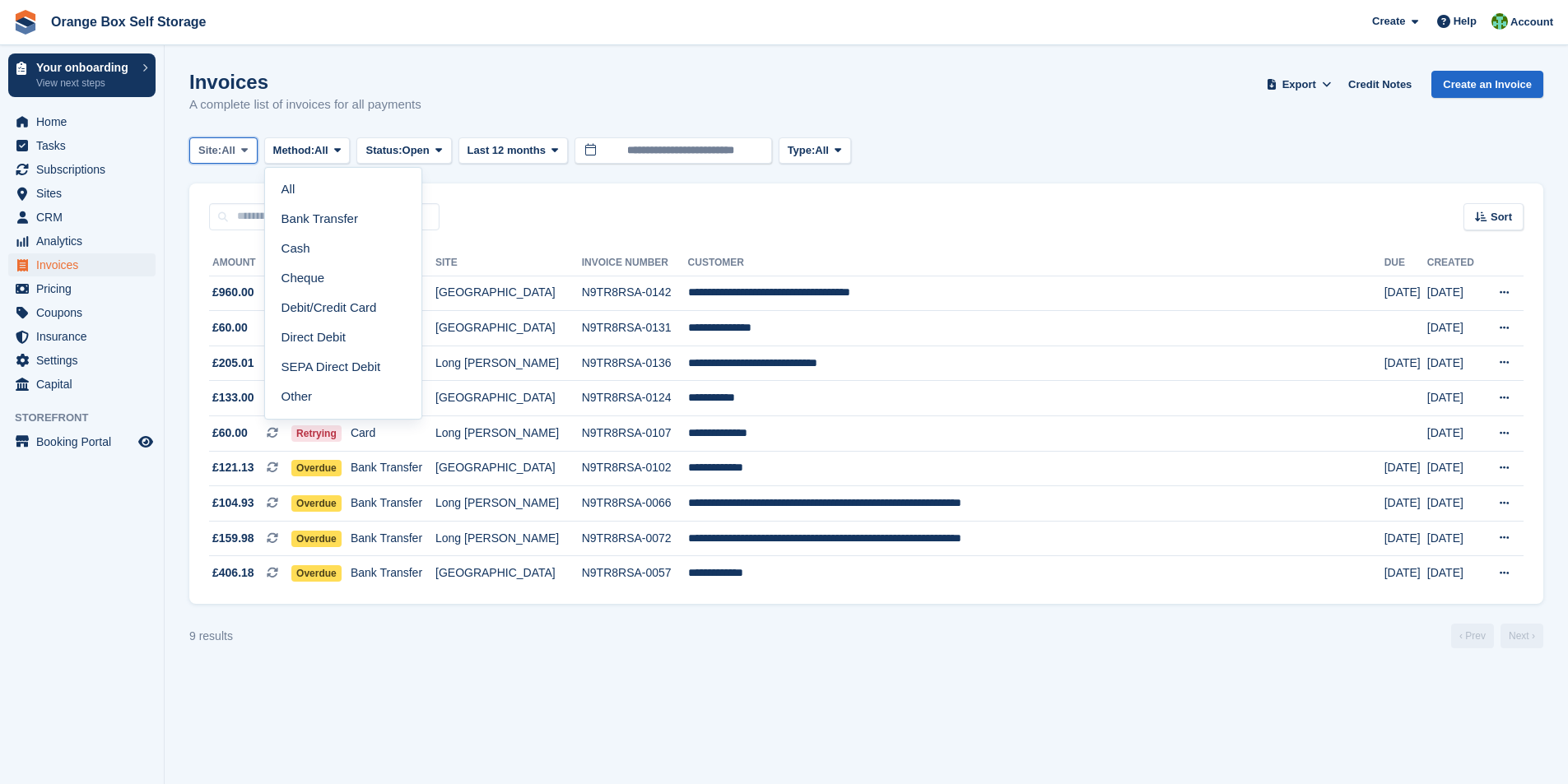
click at [251, 151] on span at bounding box center [244, 150] width 13 height 13
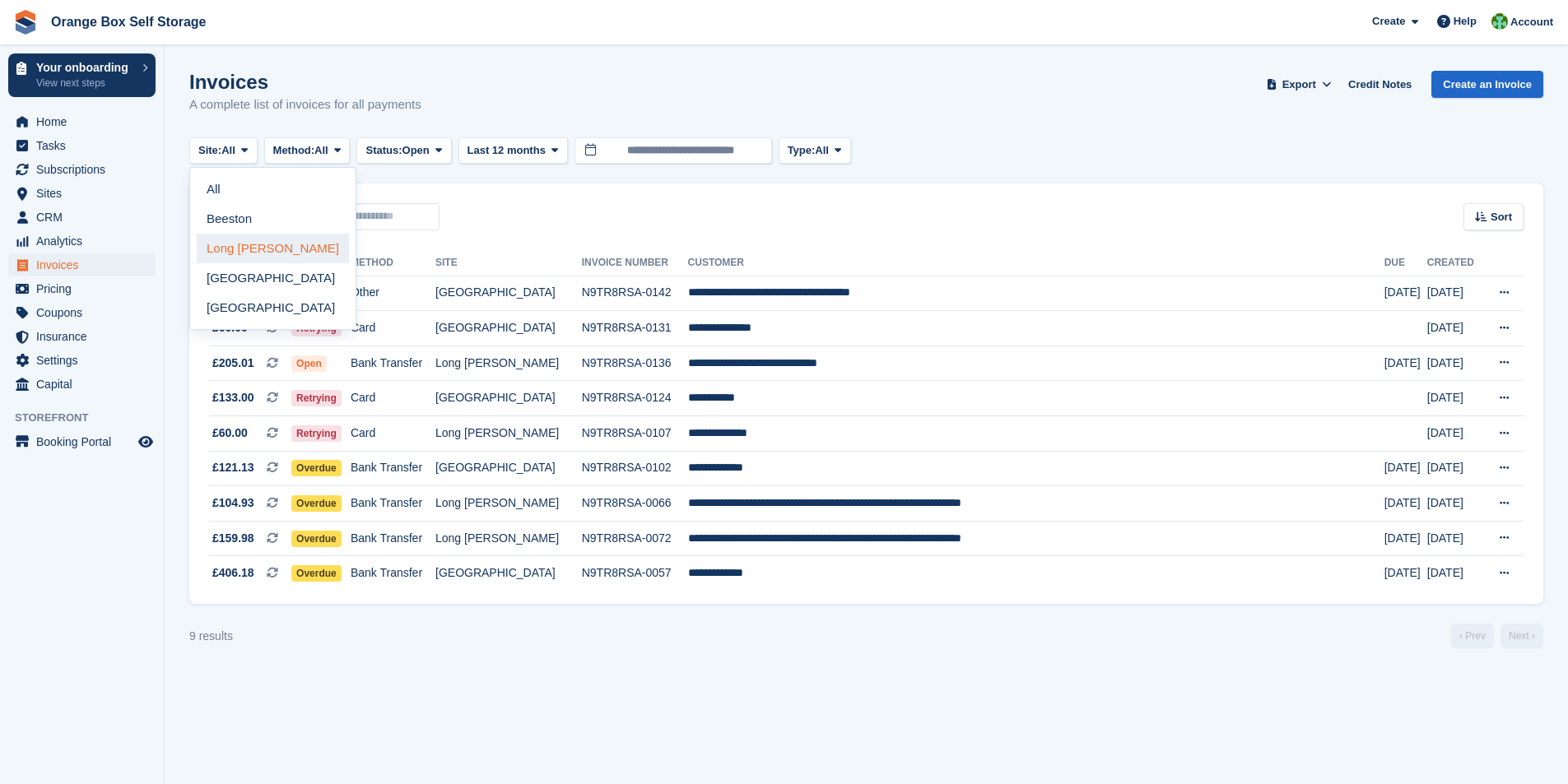
click at [240, 251] on link "Long [PERSON_NAME]" at bounding box center [273, 248] width 153 height 30
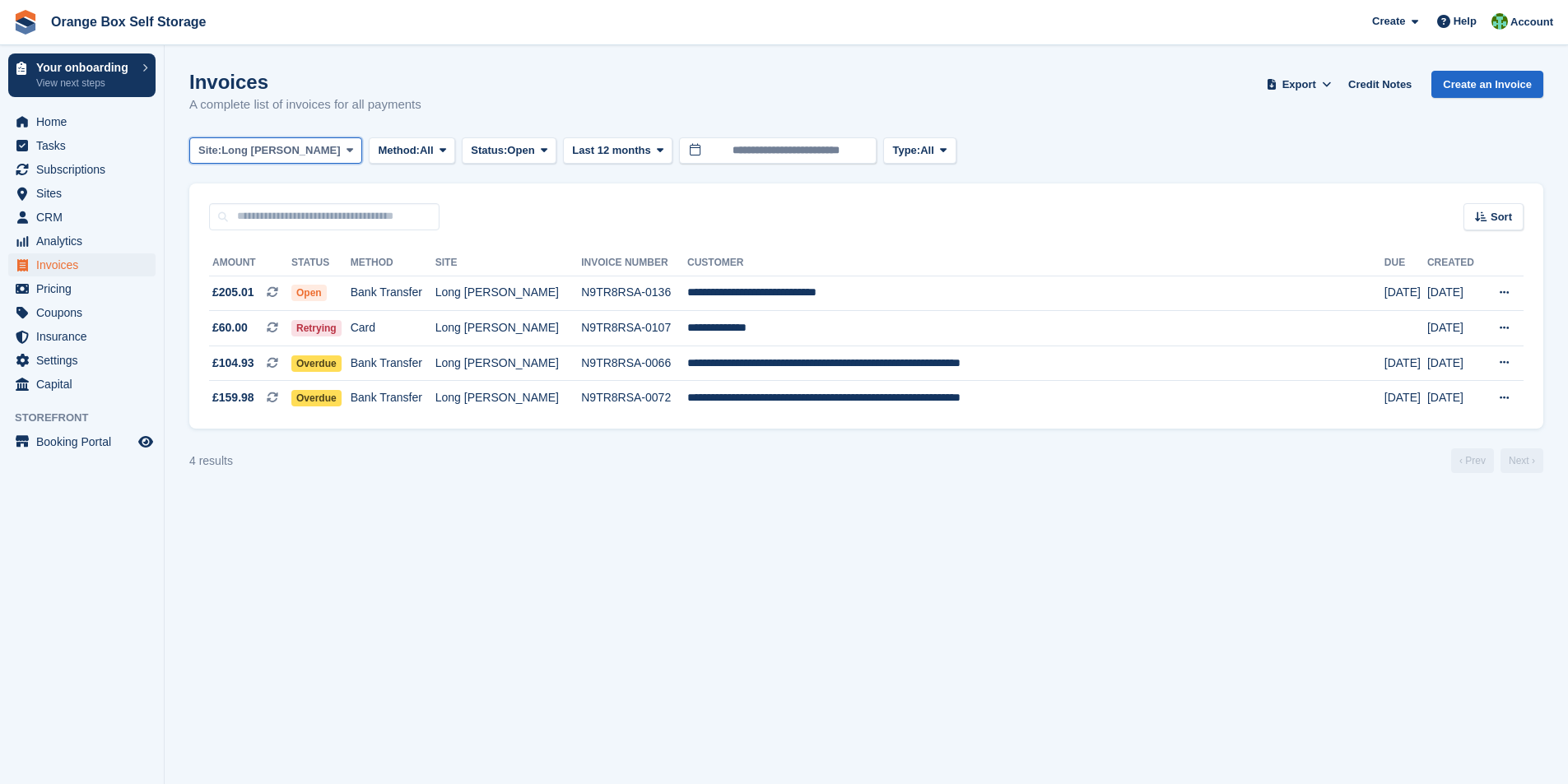
click at [297, 155] on button "Site: Long Eaton" at bounding box center [276, 151] width 173 height 27
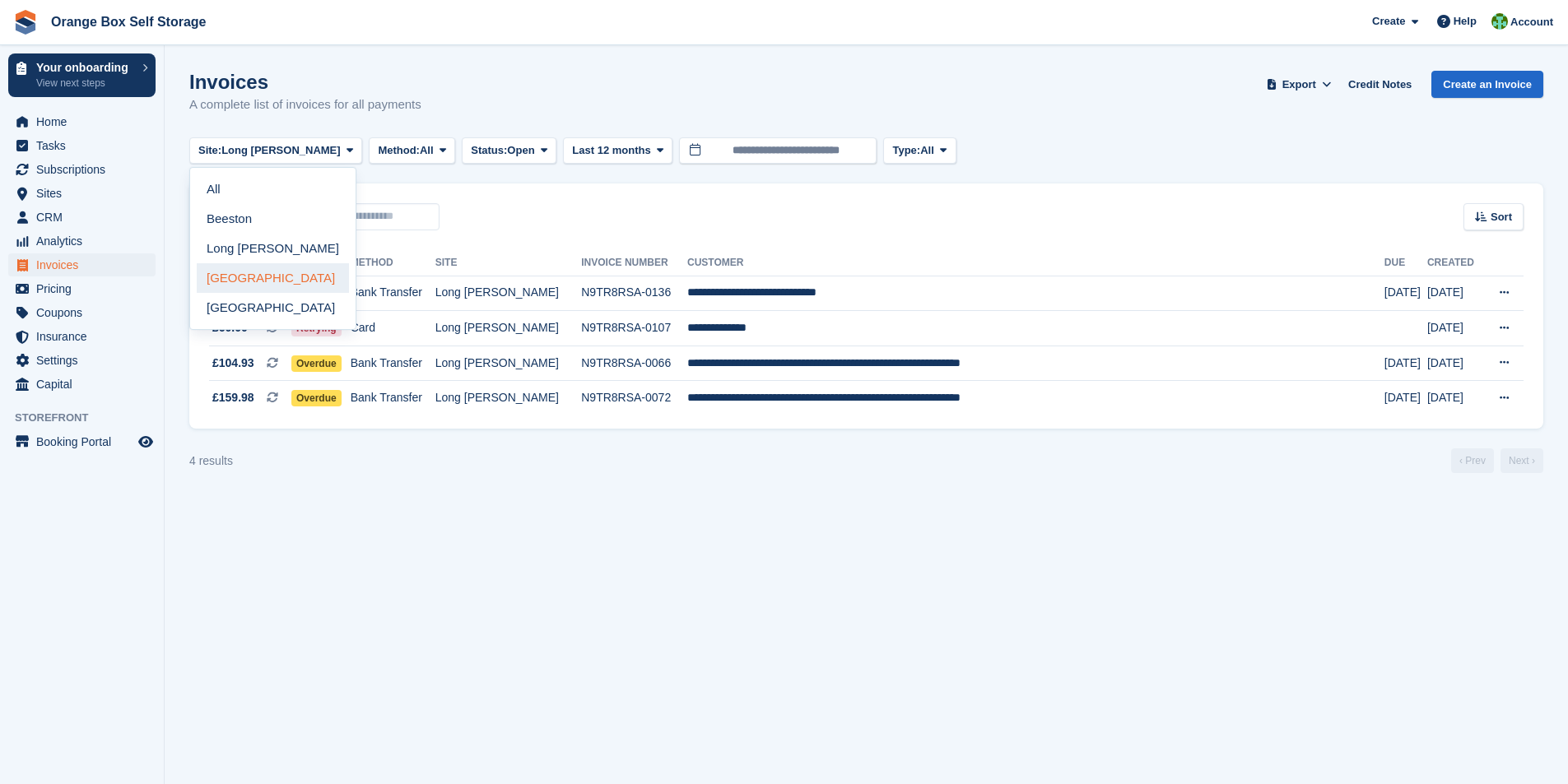
click at [249, 280] on link "Derby" at bounding box center [273, 278] width 153 height 30
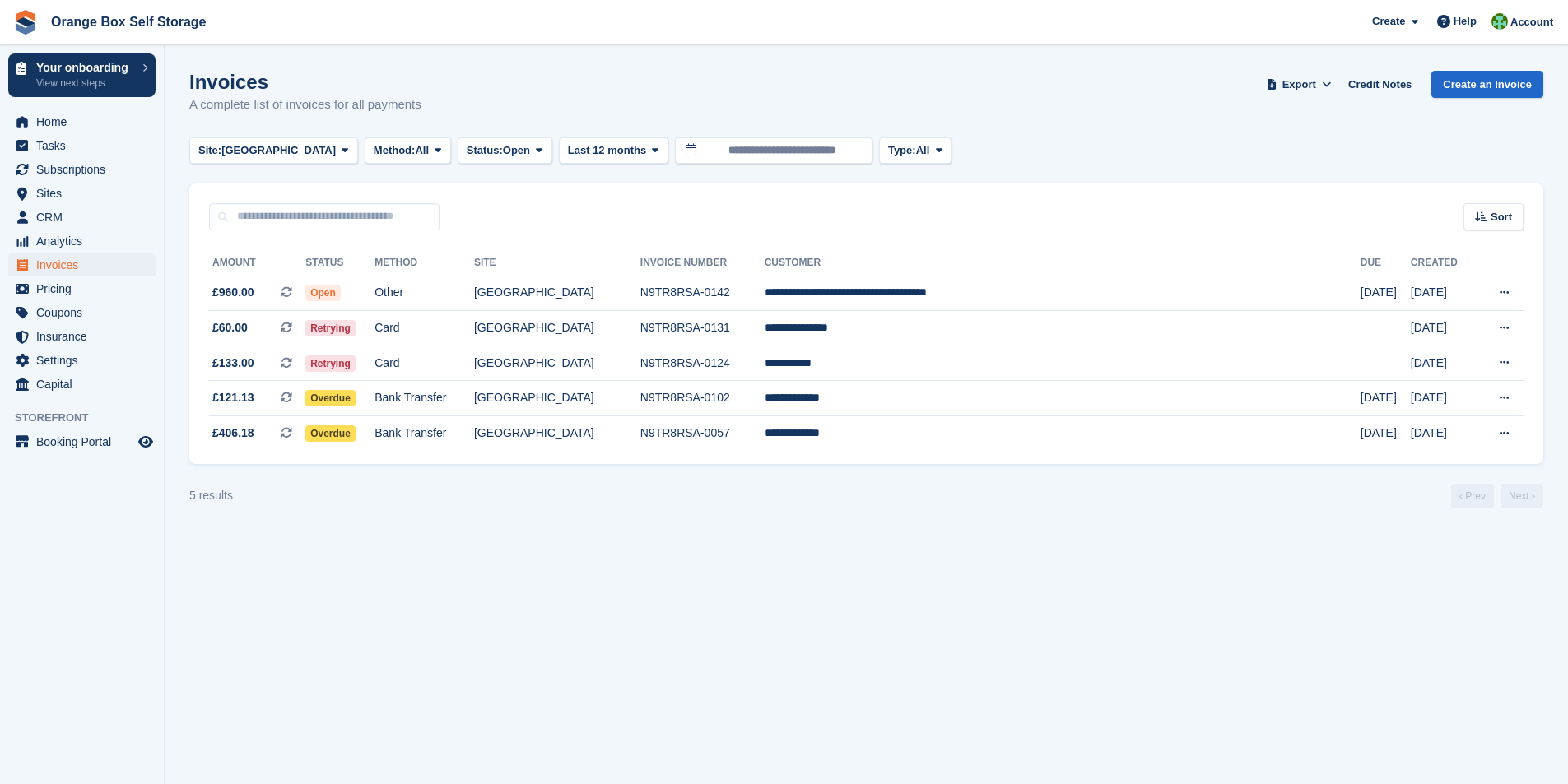
click at [507, 629] on section "Invoices A complete list of invoices for all payments Export Export Invoices Ex…" at bounding box center [866, 392] width 1403 height 784
click at [51, 129] on span "Home" at bounding box center [85, 122] width 99 height 23
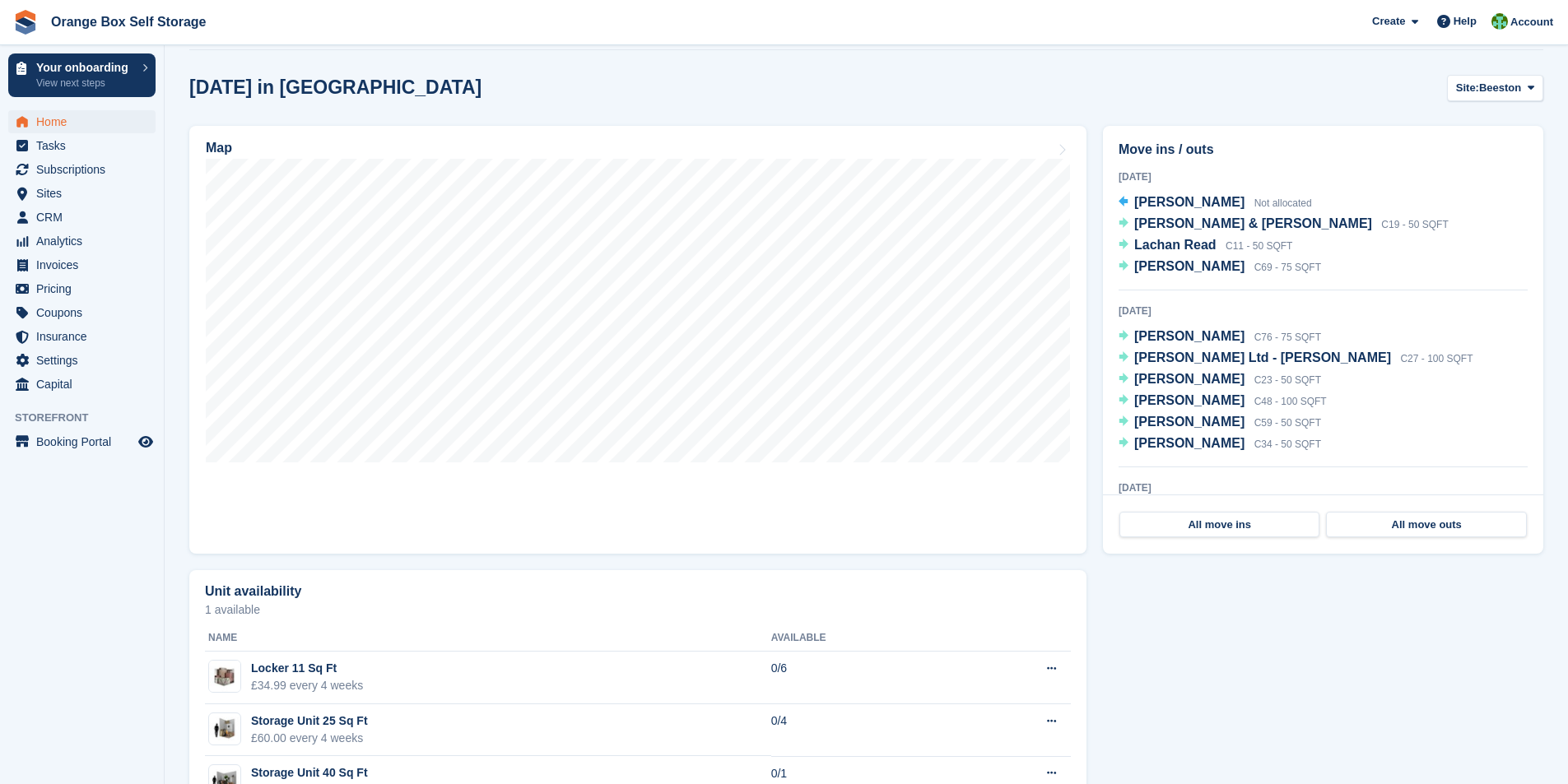
scroll to position [494, 0]
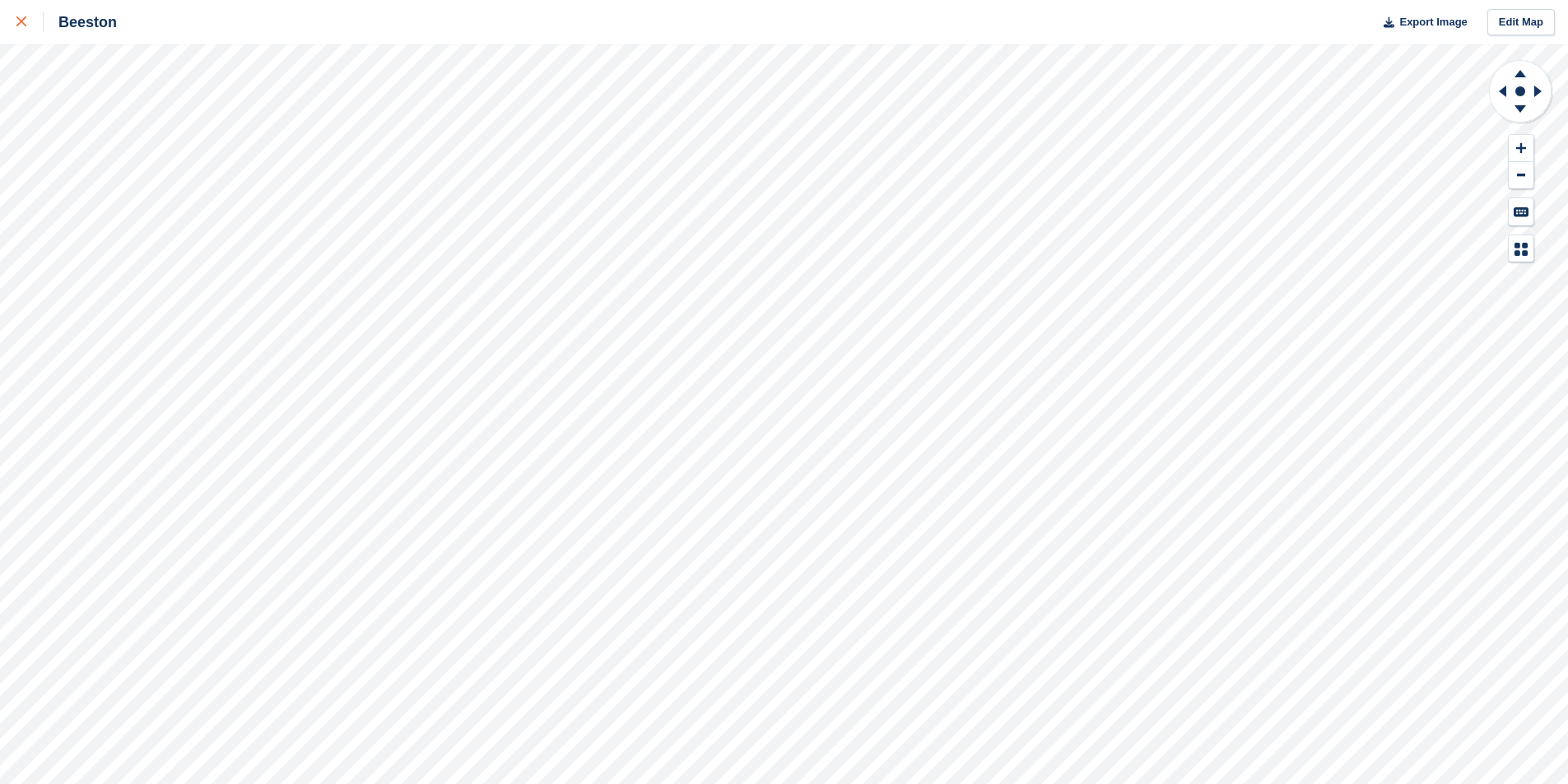
click at [18, 15] on div at bounding box center [30, 21] width 27 height 20
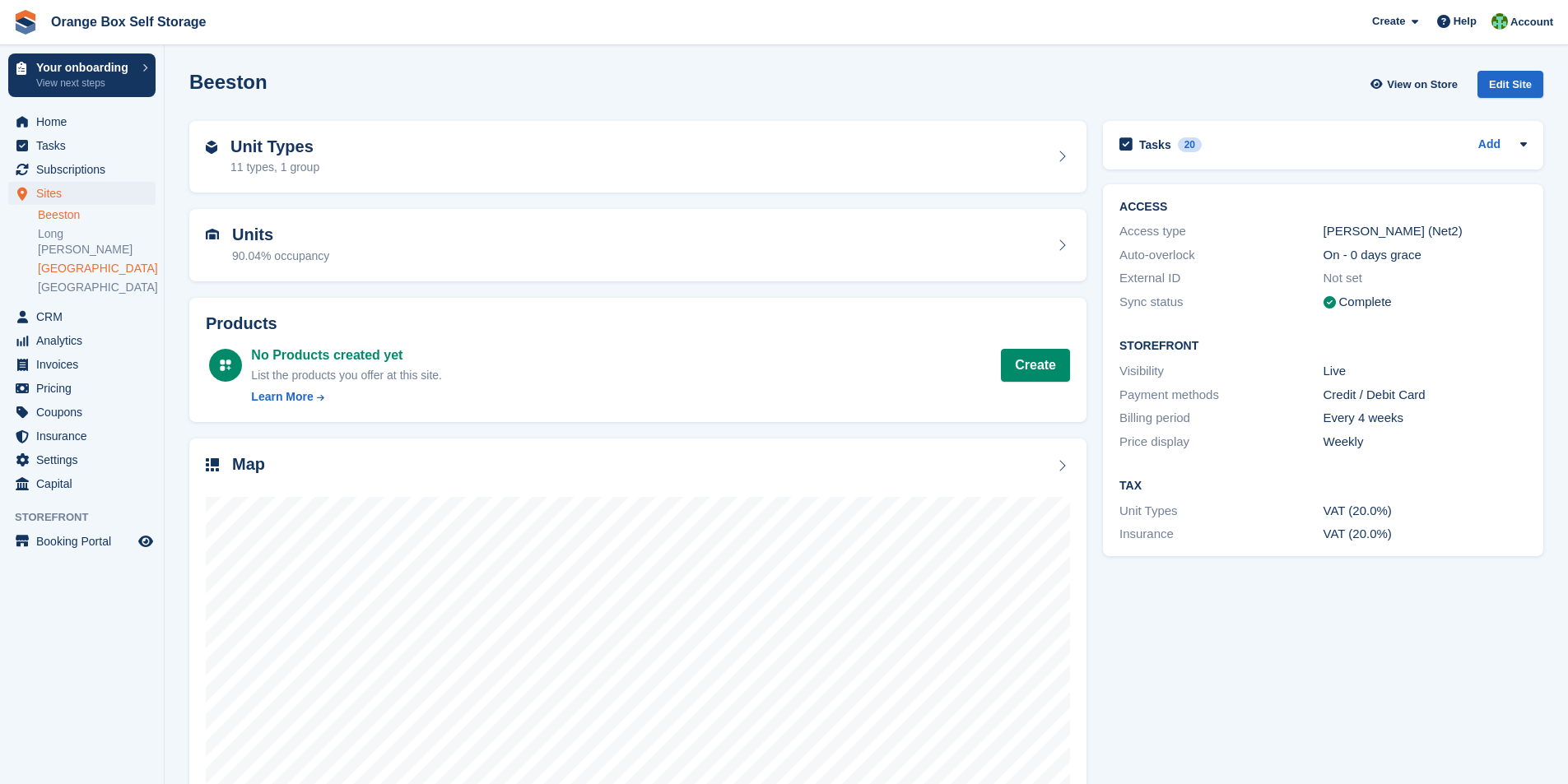
click at [68, 260] on link "[GEOGRAPHIC_DATA]" at bounding box center [96, 268] width 117 height 15
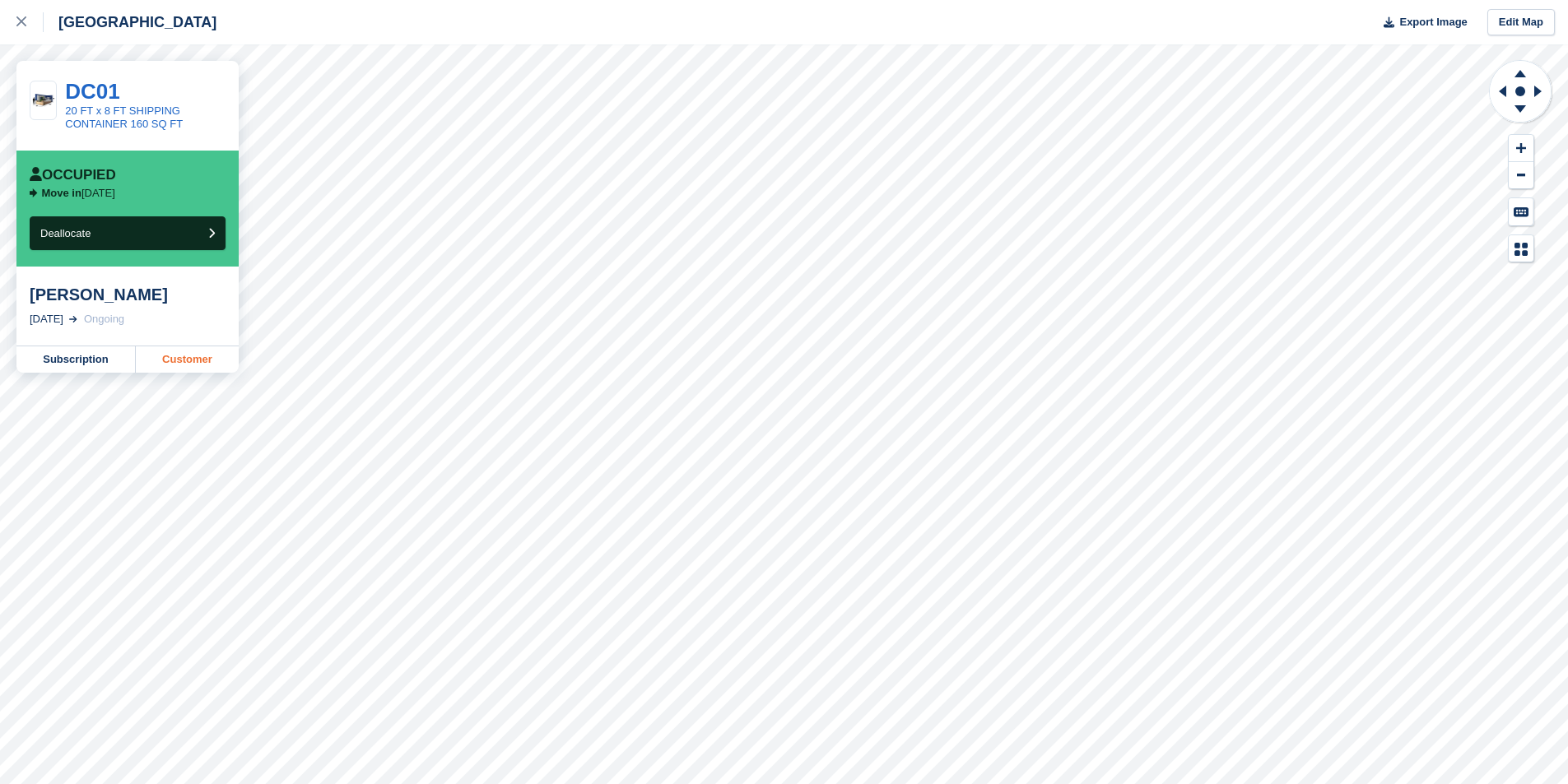
click at [177, 363] on link "Customer" at bounding box center [187, 359] width 103 height 27
click at [26, 23] on icon at bounding box center [21, 21] width 10 height 10
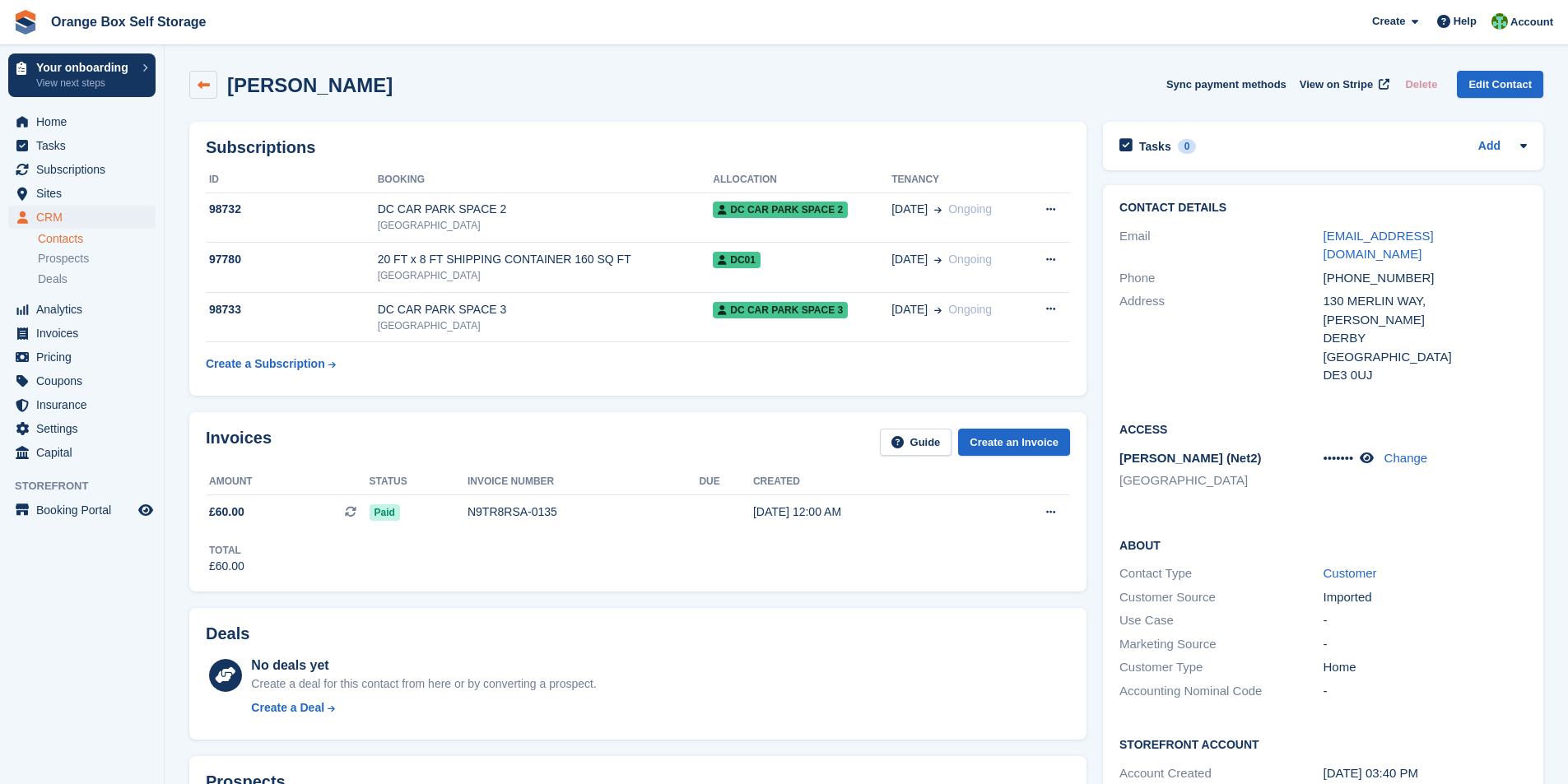
click at [201, 81] on icon at bounding box center [203, 85] width 12 height 12
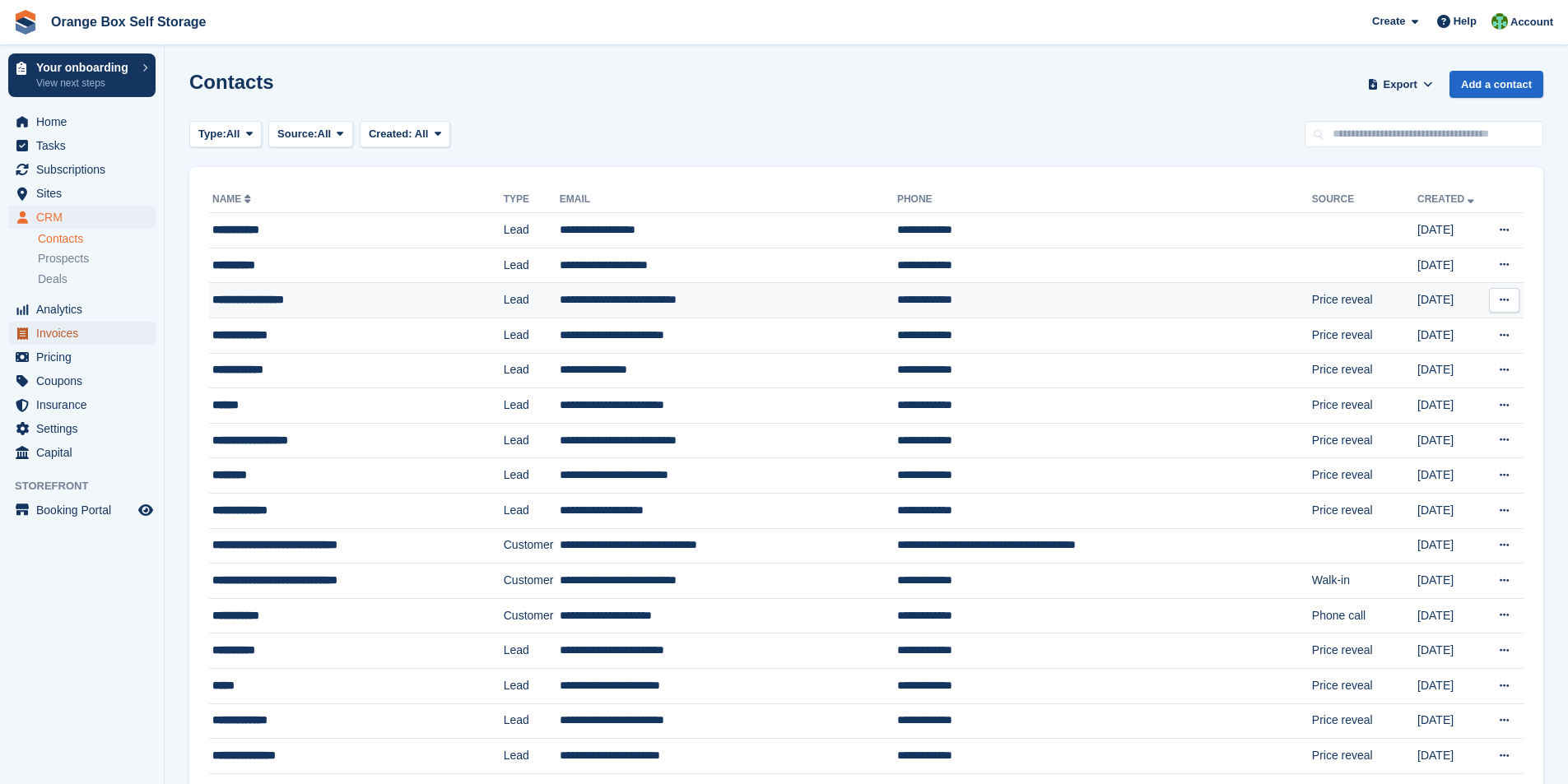
drag, startPoint x: 58, startPoint y: 331, endPoint x: 251, endPoint y: 301, distance: 195.3
click at [58, 331] on span "Invoices" at bounding box center [85, 333] width 99 height 23
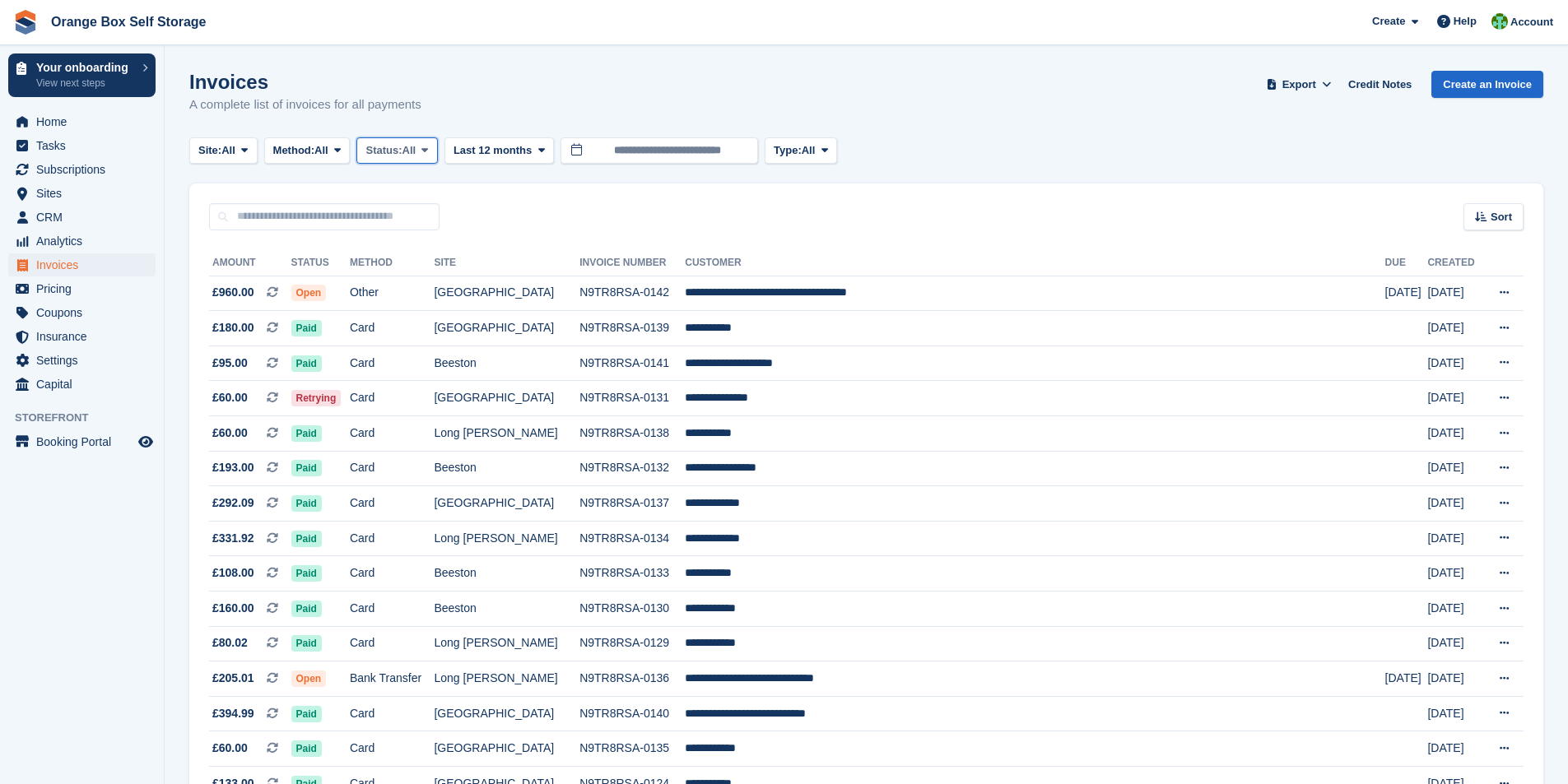
click at [417, 155] on span "All" at bounding box center [410, 150] width 14 height 16
click at [408, 276] on link "Open" at bounding box center [435, 278] width 143 height 30
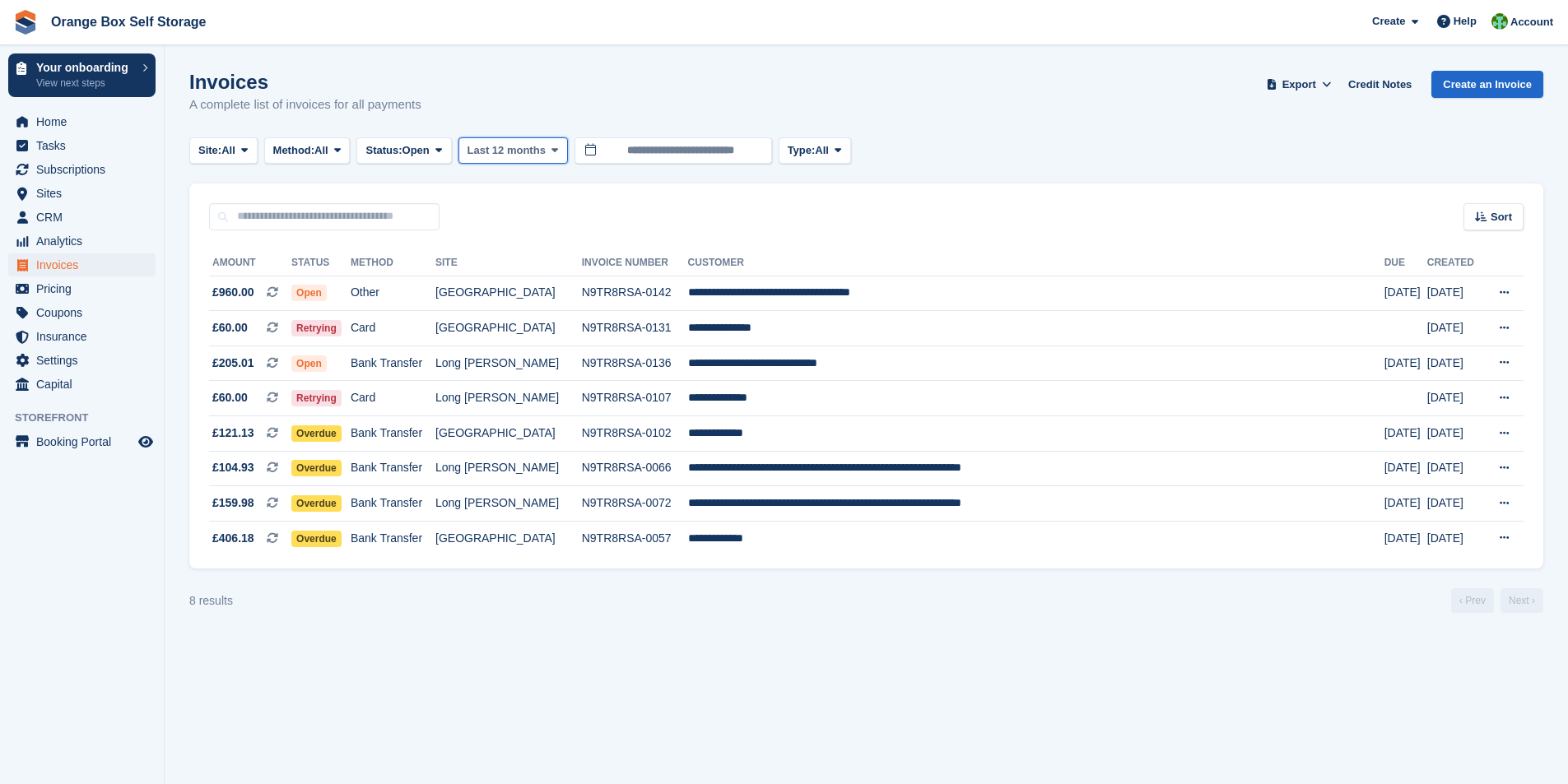
click at [550, 154] on span at bounding box center [555, 150] width 13 height 13
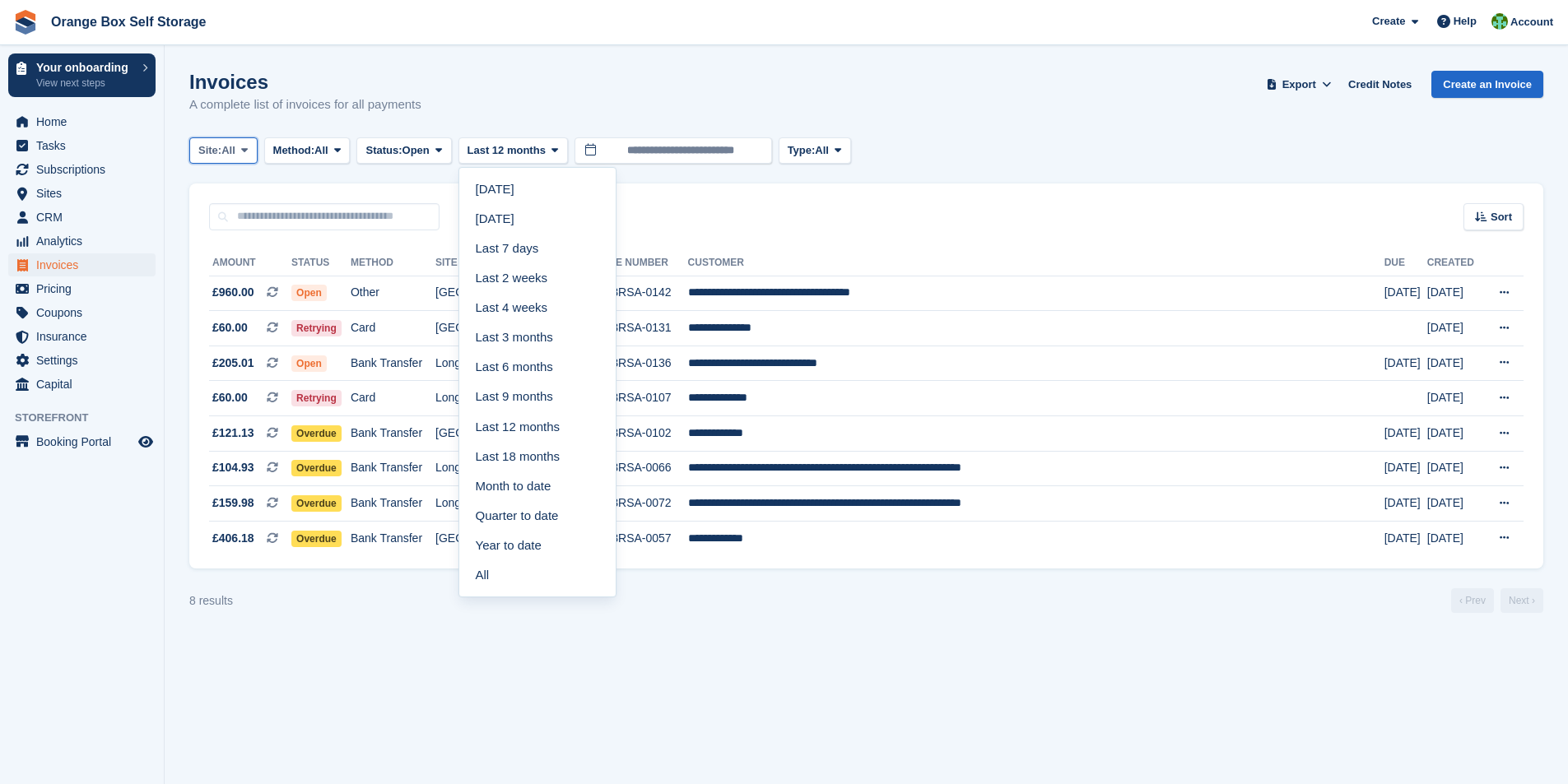
click at [248, 153] on icon at bounding box center [244, 150] width 7 height 10
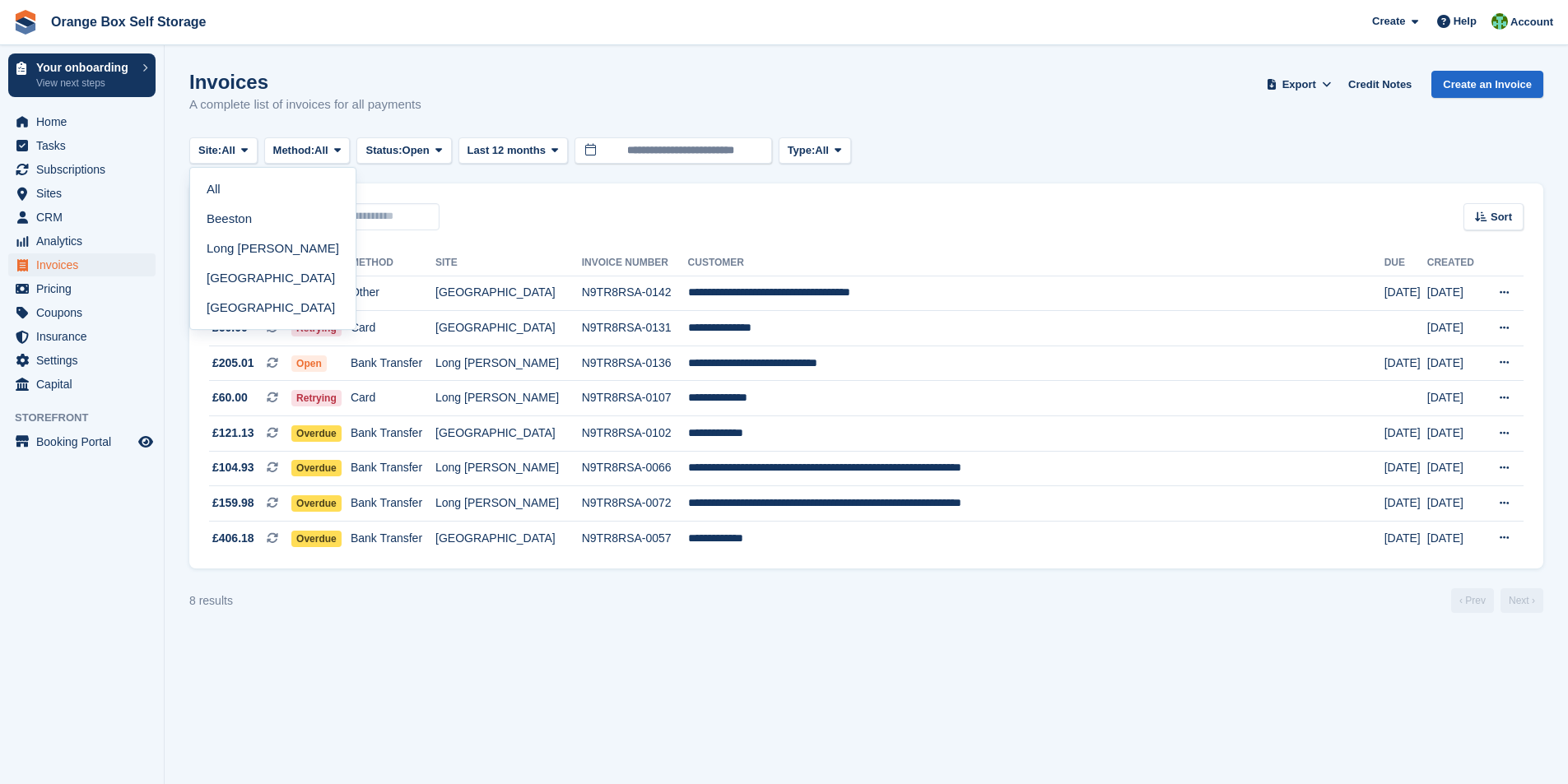
click at [243, 280] on link "[GEOGRAPHIC_DATA]" at bounding box center [273, 278] width 153 height 30
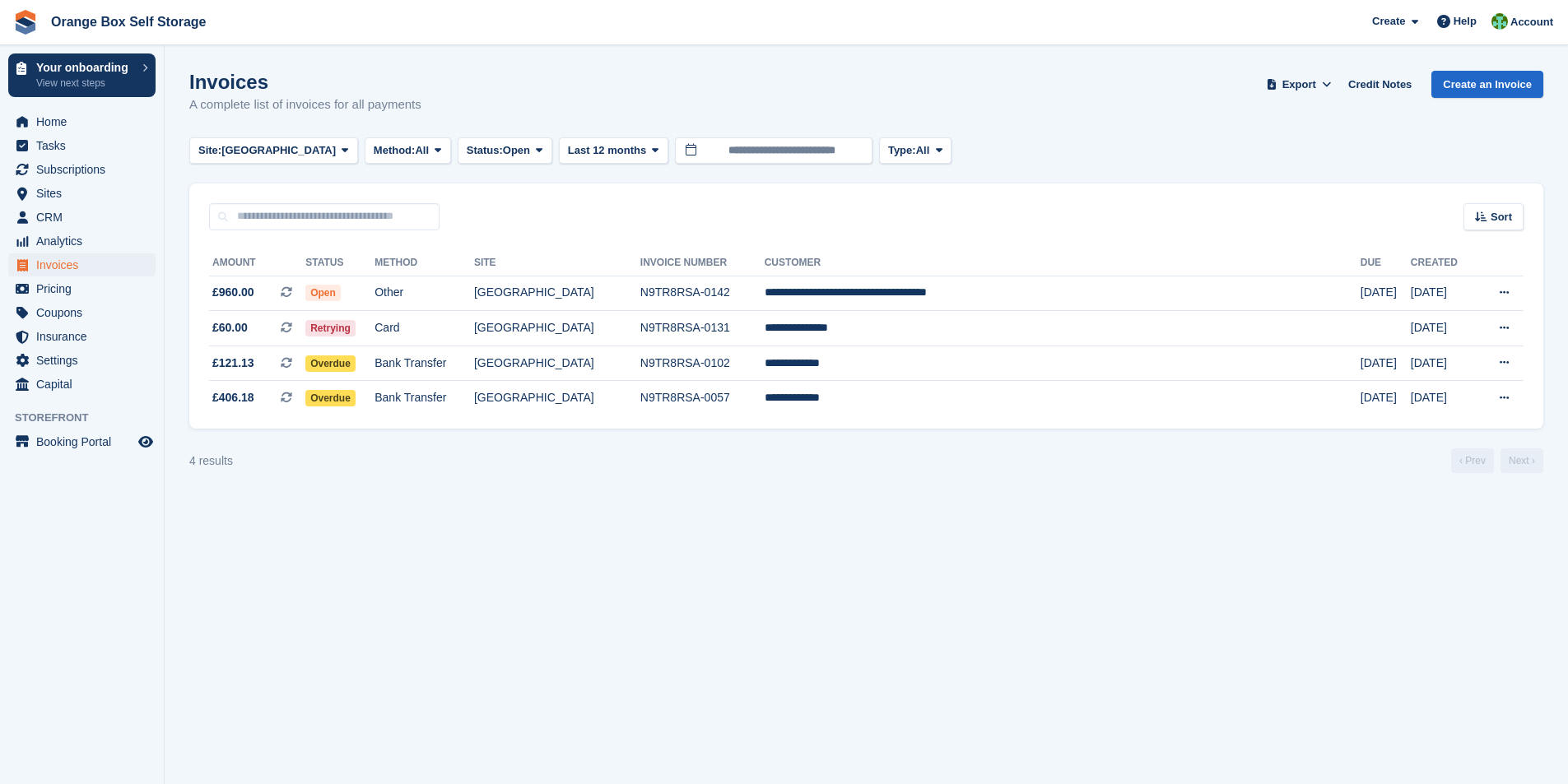
click at [405, 686] on section "Invoices A complete list of invoices for all payments Export Export Invoices Ex…" at bounding box center [866, 392] width 1403 height 784
click at [270, 333] on span "£60.00 This is a recurring subscription invoice." at bounding box center [257, 328] width 96 height 17
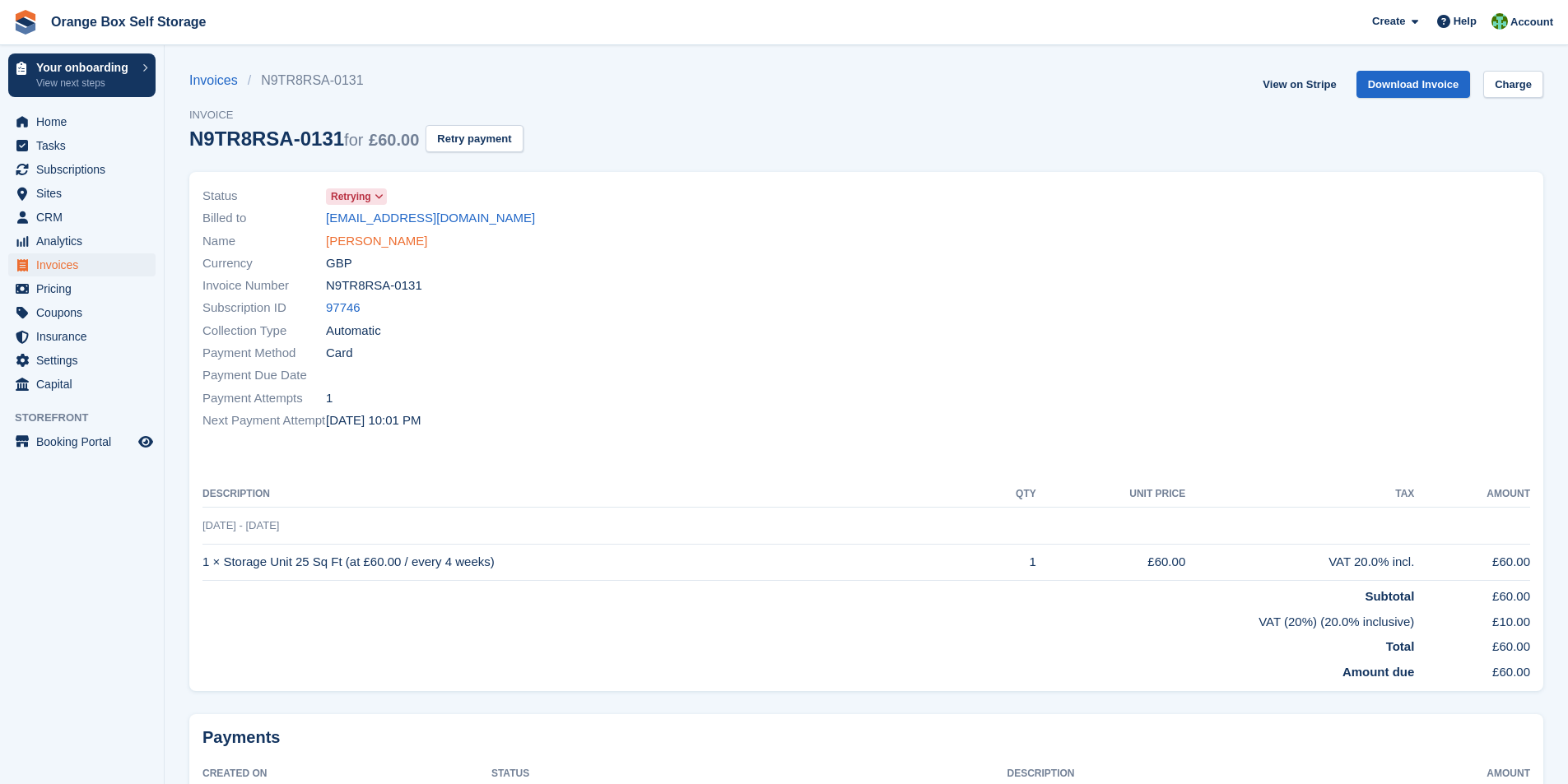
click at [364, 240] on link "[PERSON_NAME]" at bounding box center [376, 242] width 101 height 19
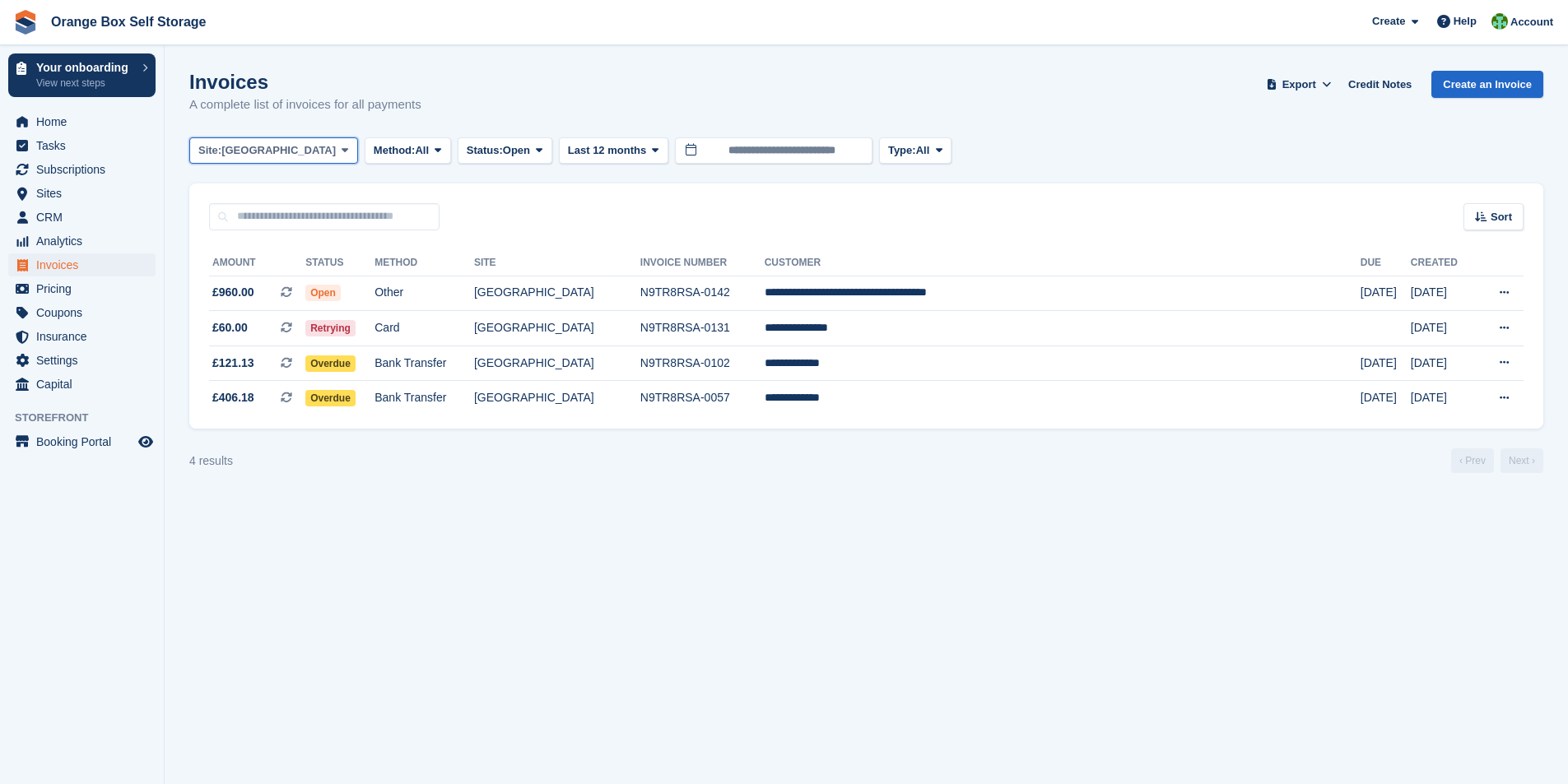
click at [273, 154] on button "Site: Derby" at bounding box center [273, 151] width 169 height 27
click at [242, 218] on link "Beeston" at bounding box center [273, 218] width 153 height 30
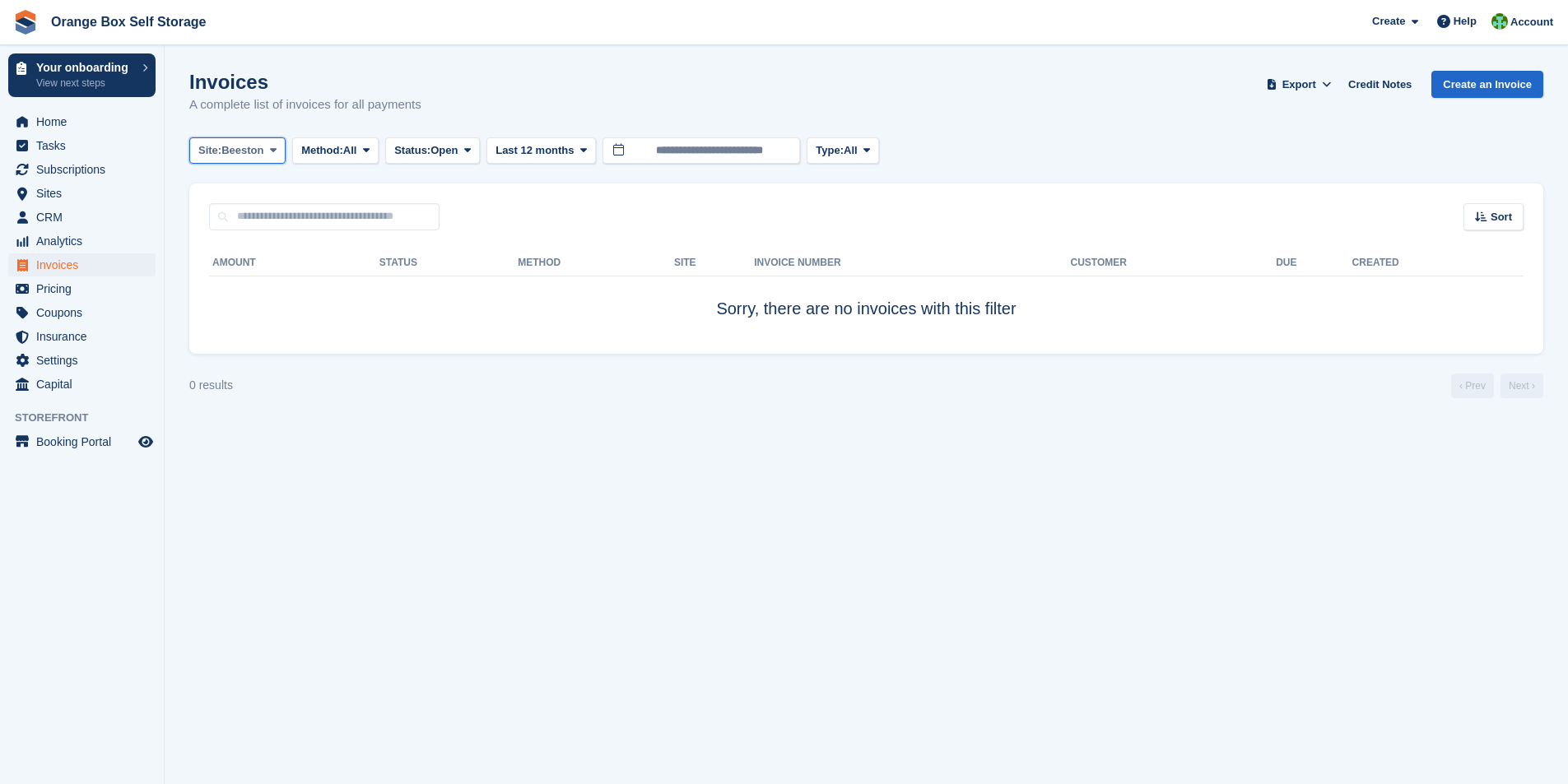
click at [272, 156] on span at bounding box center [273, 150] width 13 height 13
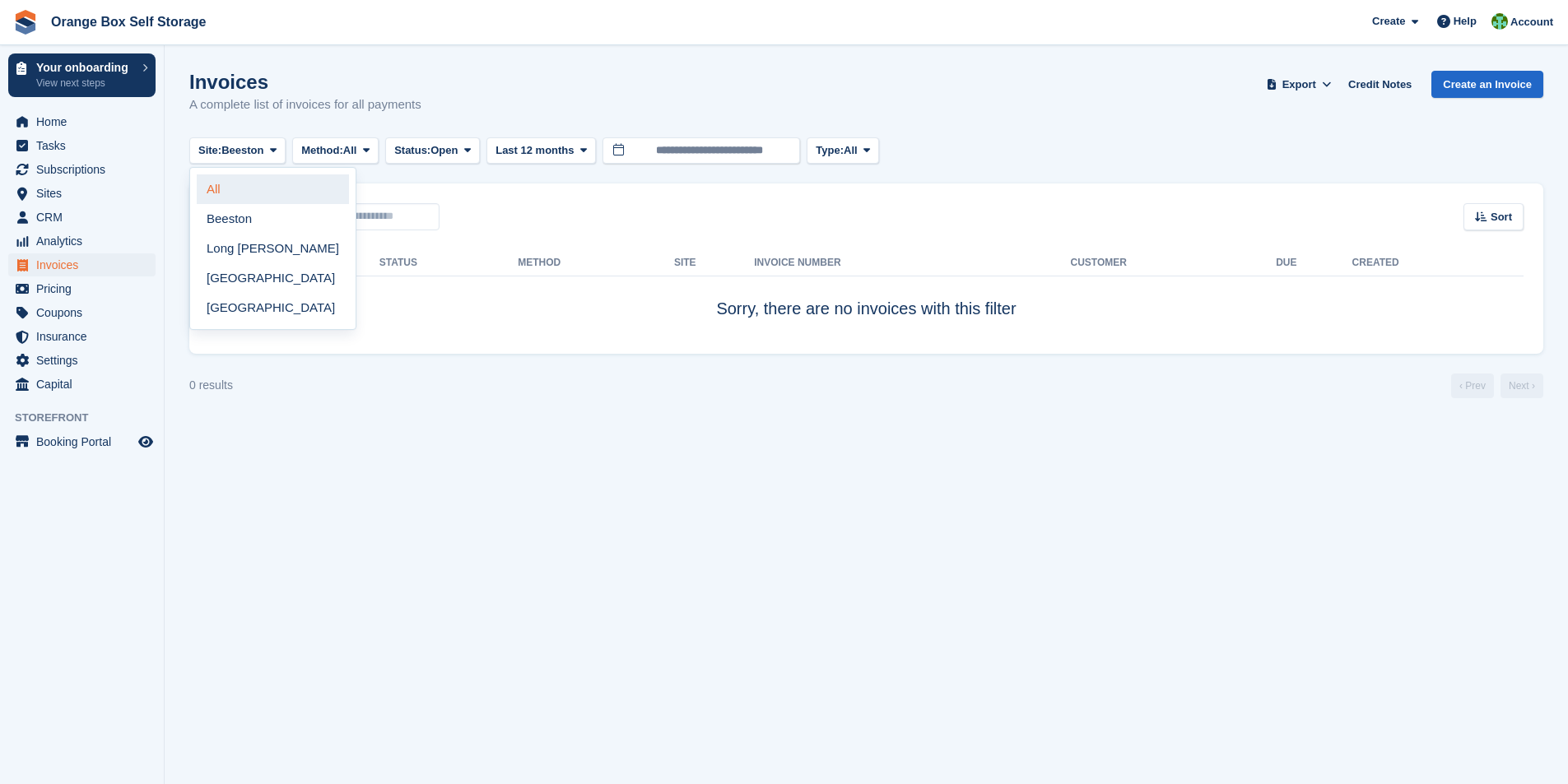
click at [224, 194] on link "All" at bounding box center [273, 189] width 153 height 30
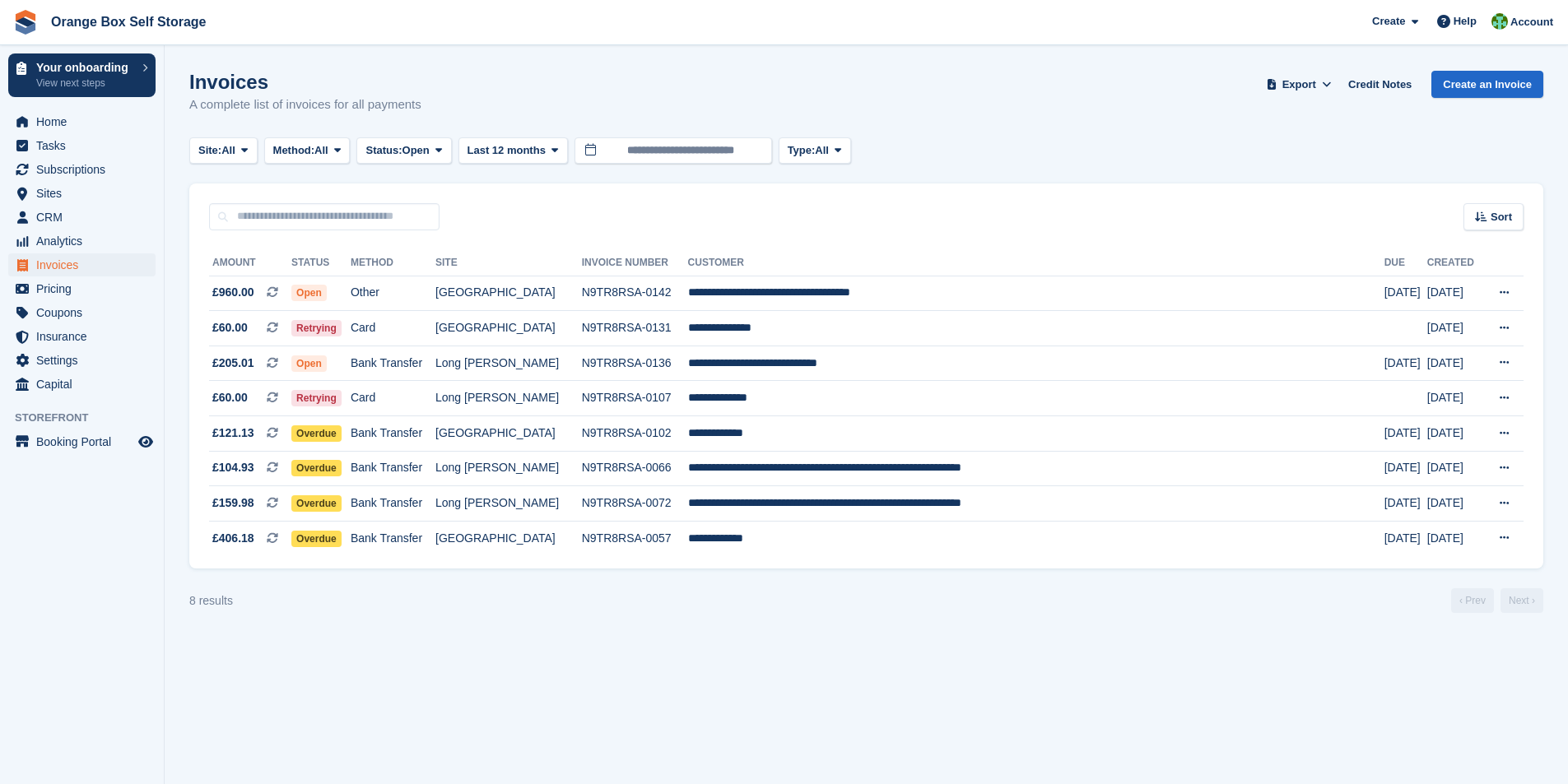
click at [676, 667] on section "Invoices A complete list of invoices for all payments Export Export Invoices Ex…" at bounding box center [866, 392] width 1403 height 784
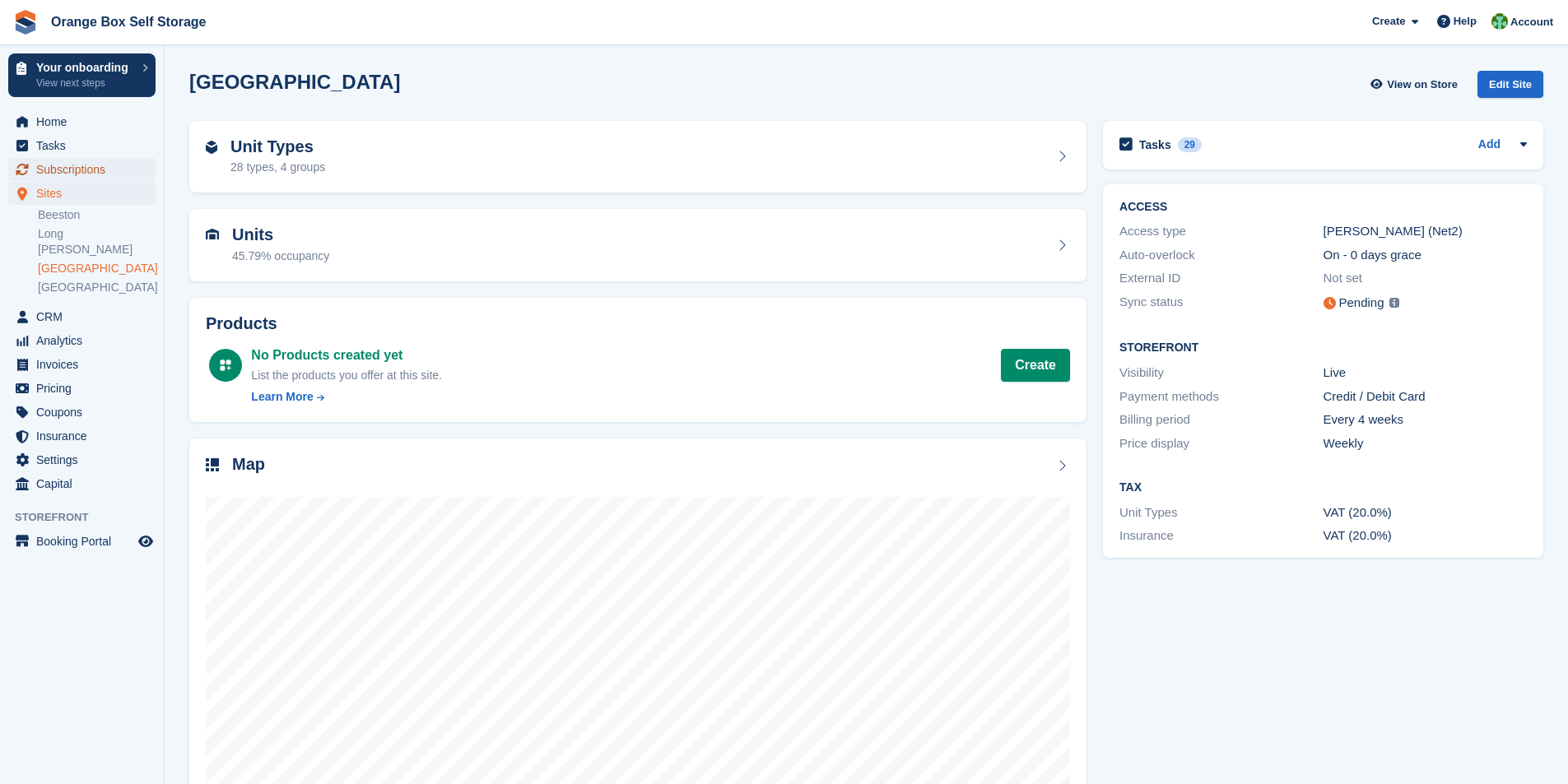
click at [76, 172] on span "Subscriptions" at bounding box center [85, 169] width 99 height 23
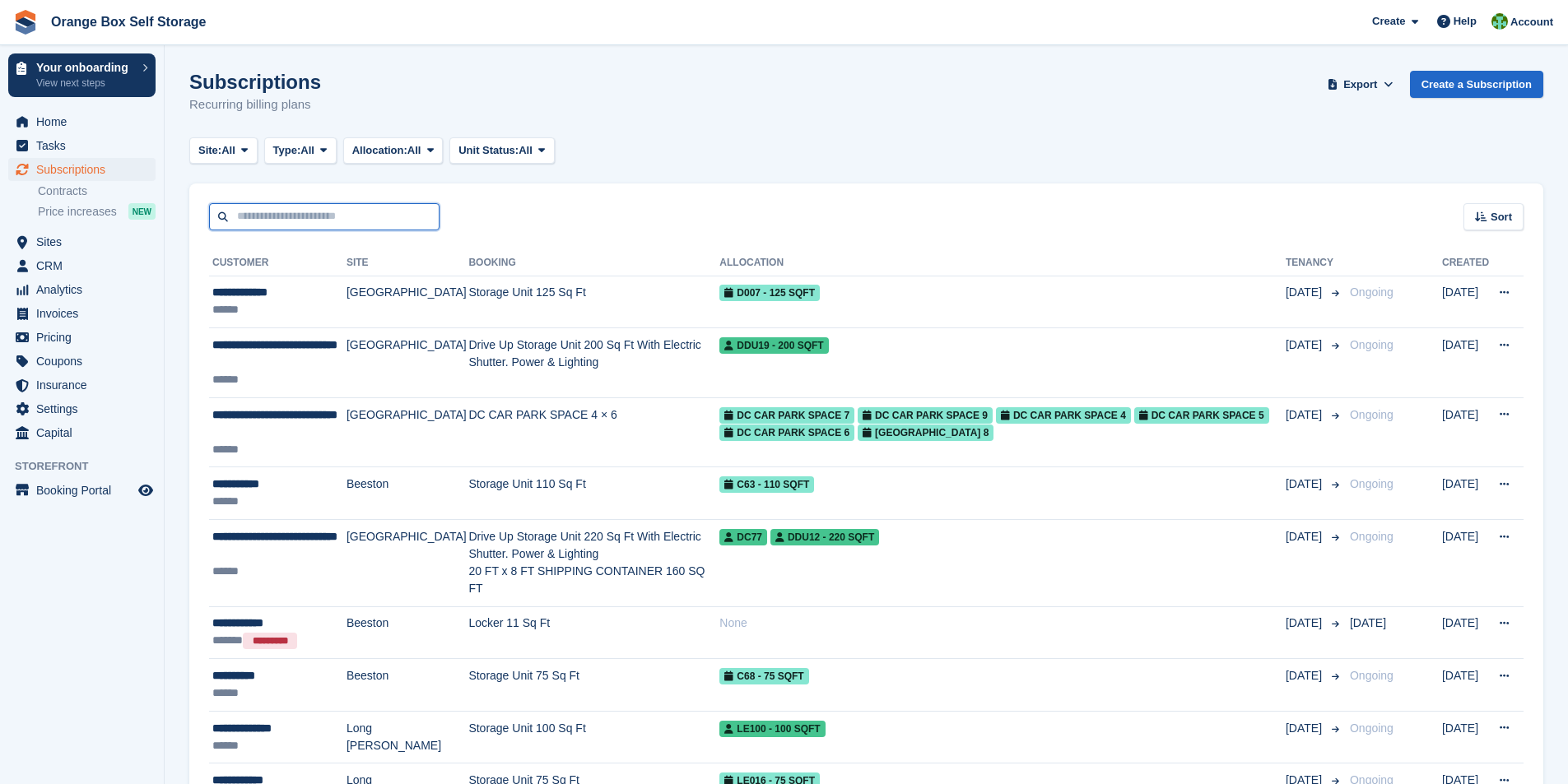
click at [287, 215] on input "text" at bounding box center [324, 217] width 231 height 27
type input "***"
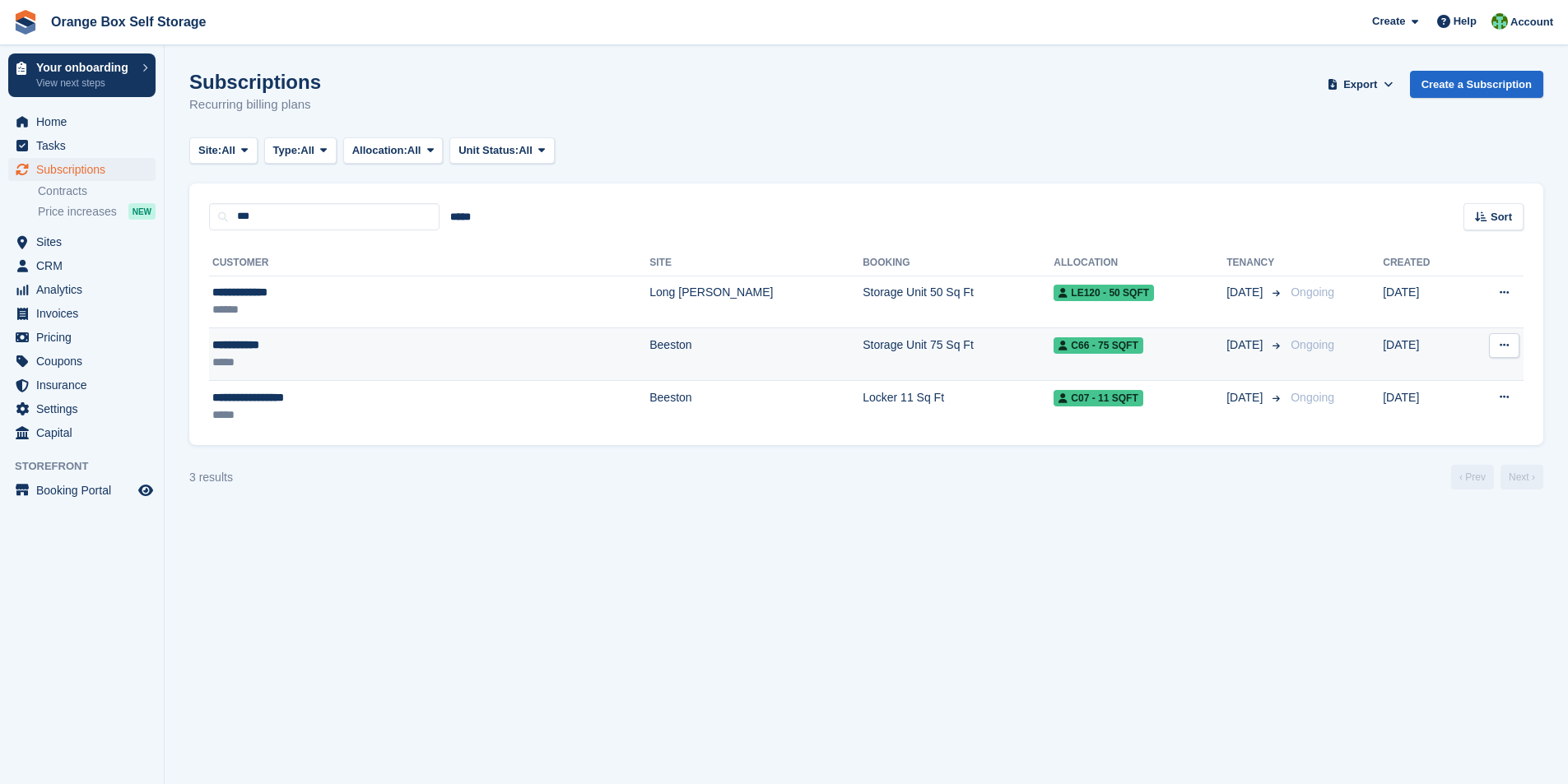
click at [290, 350] on div "**********" at bounding box center [339, 345] width 252 height 17
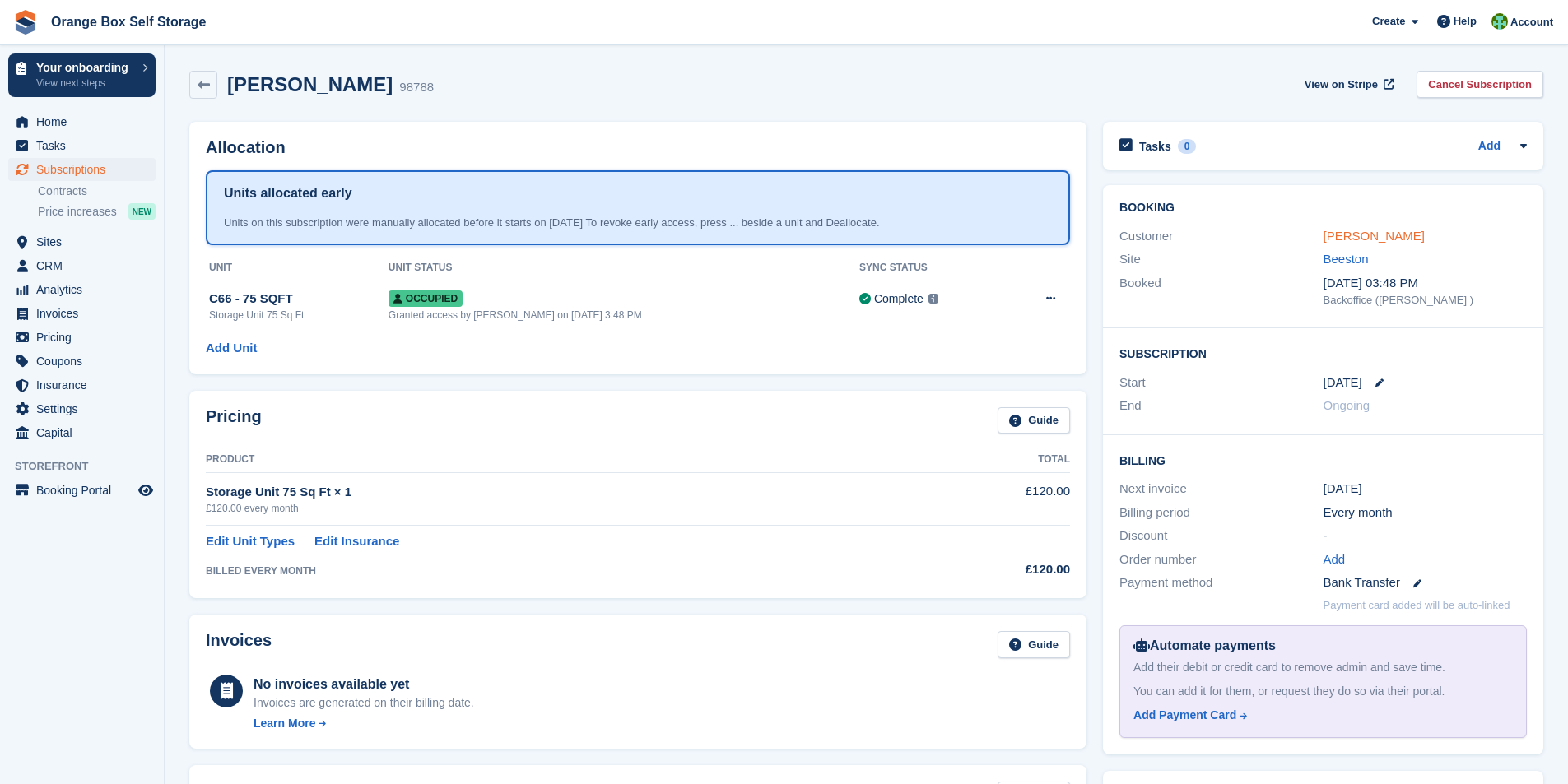
click at [1360, 231] on link "[PERSON_NAME]" at bounding box center [1374, 236] width 101 height 14
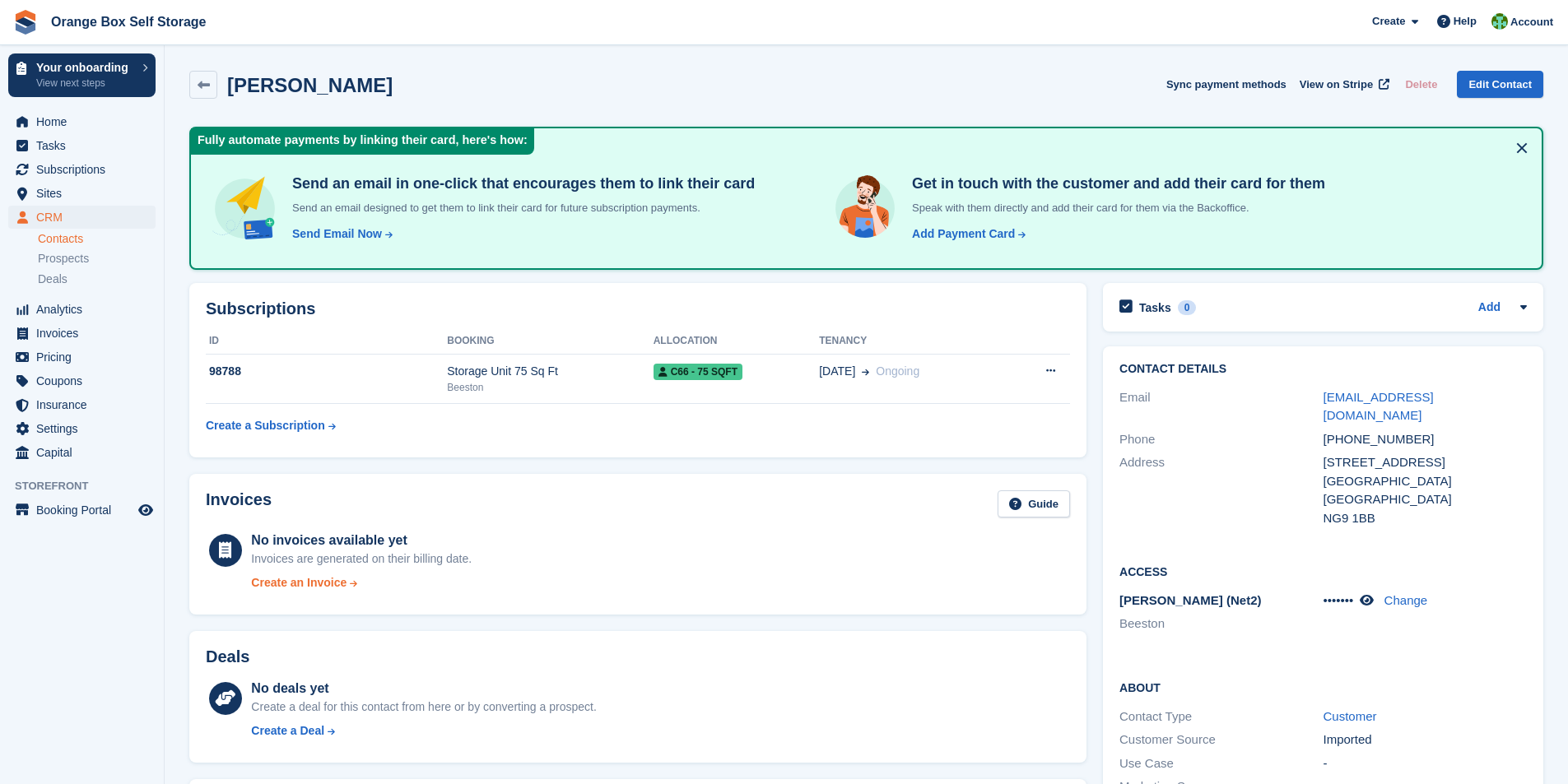
click at [286, 585] on div "Create an Invoice" at bounding box center [298, 583] width 95 height 17
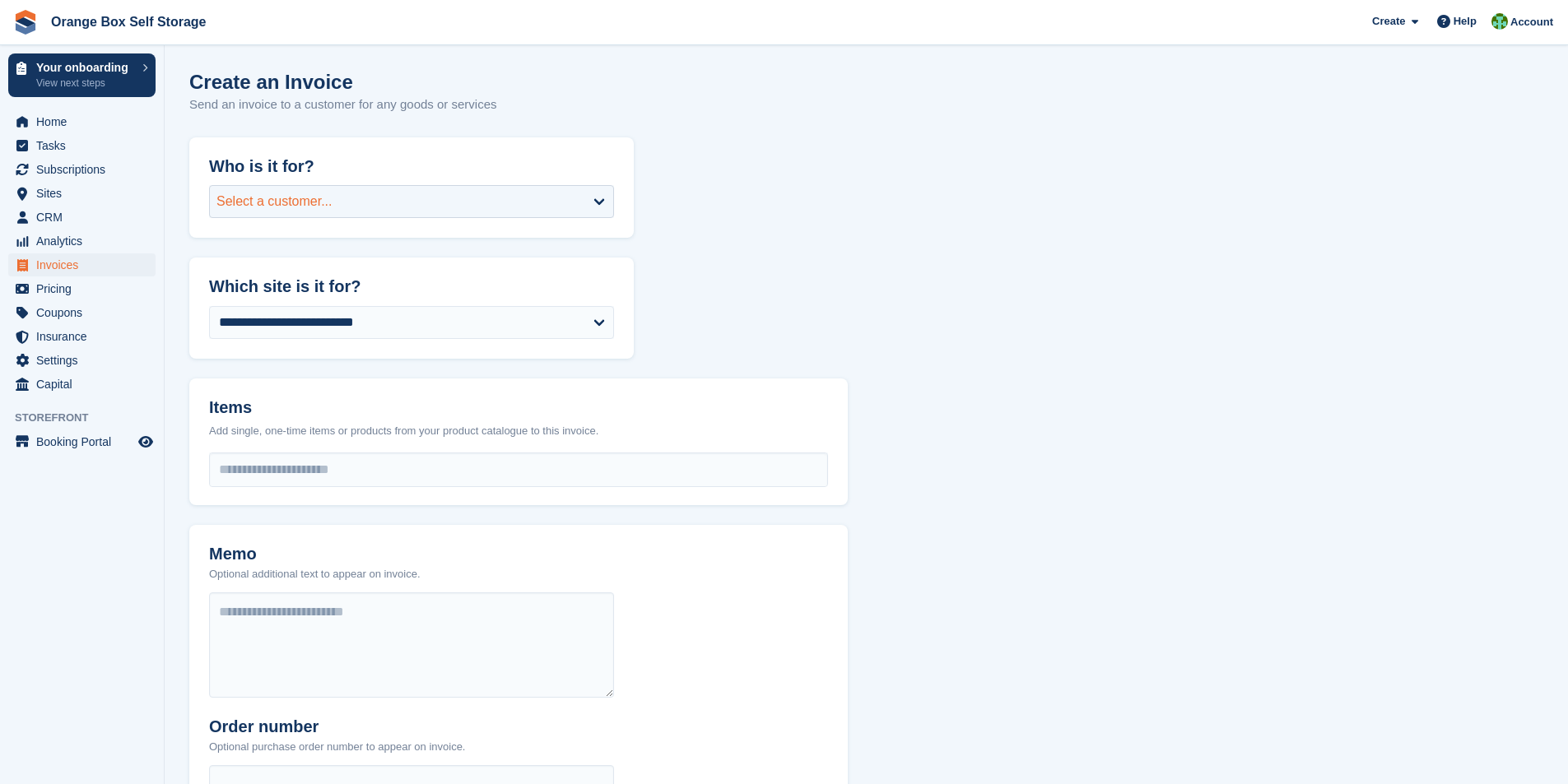
click at [582, 198] on div "Select a customer..." at bounding box center [412, 201] width 405 height 33
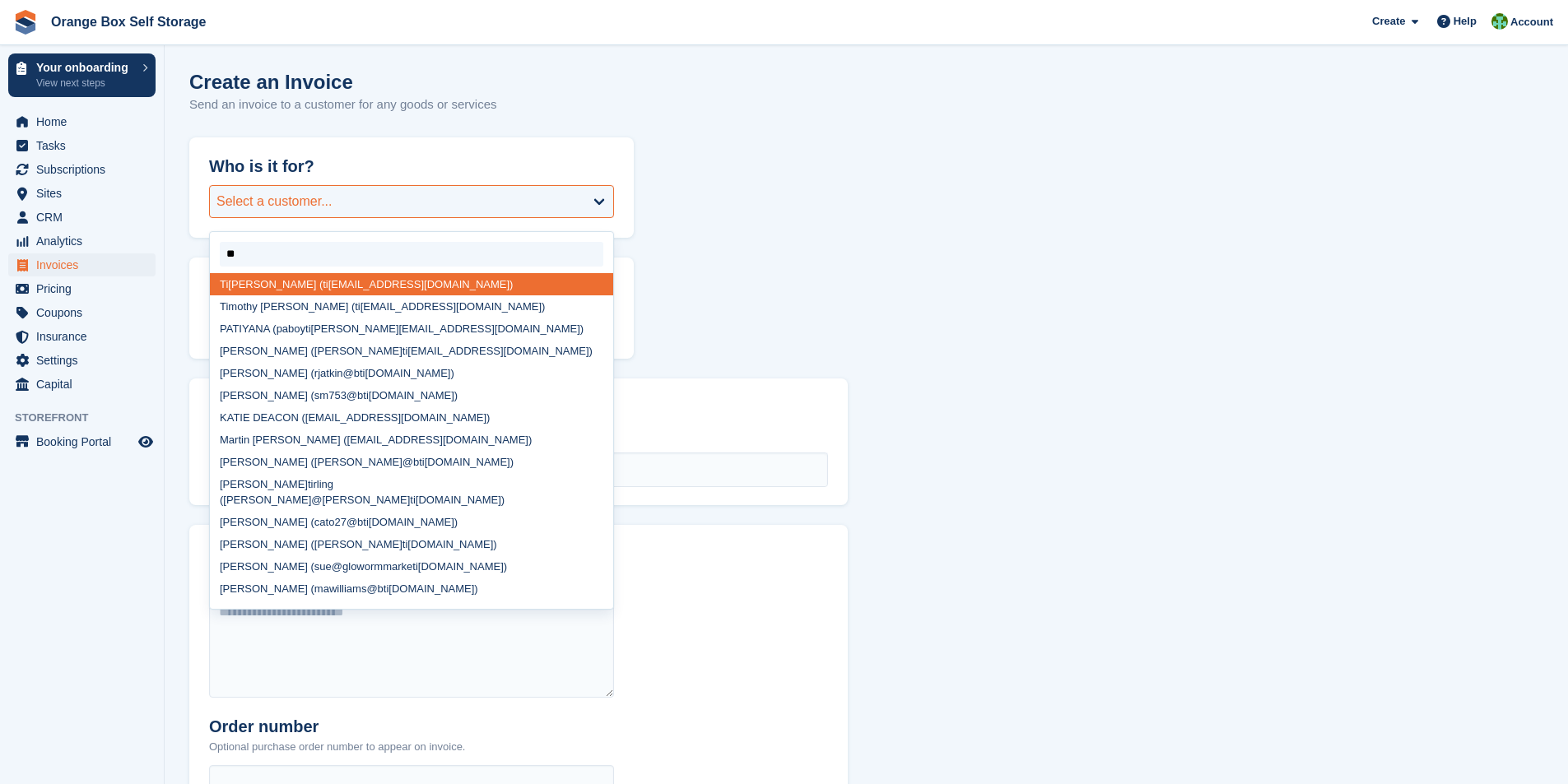
type input "***"
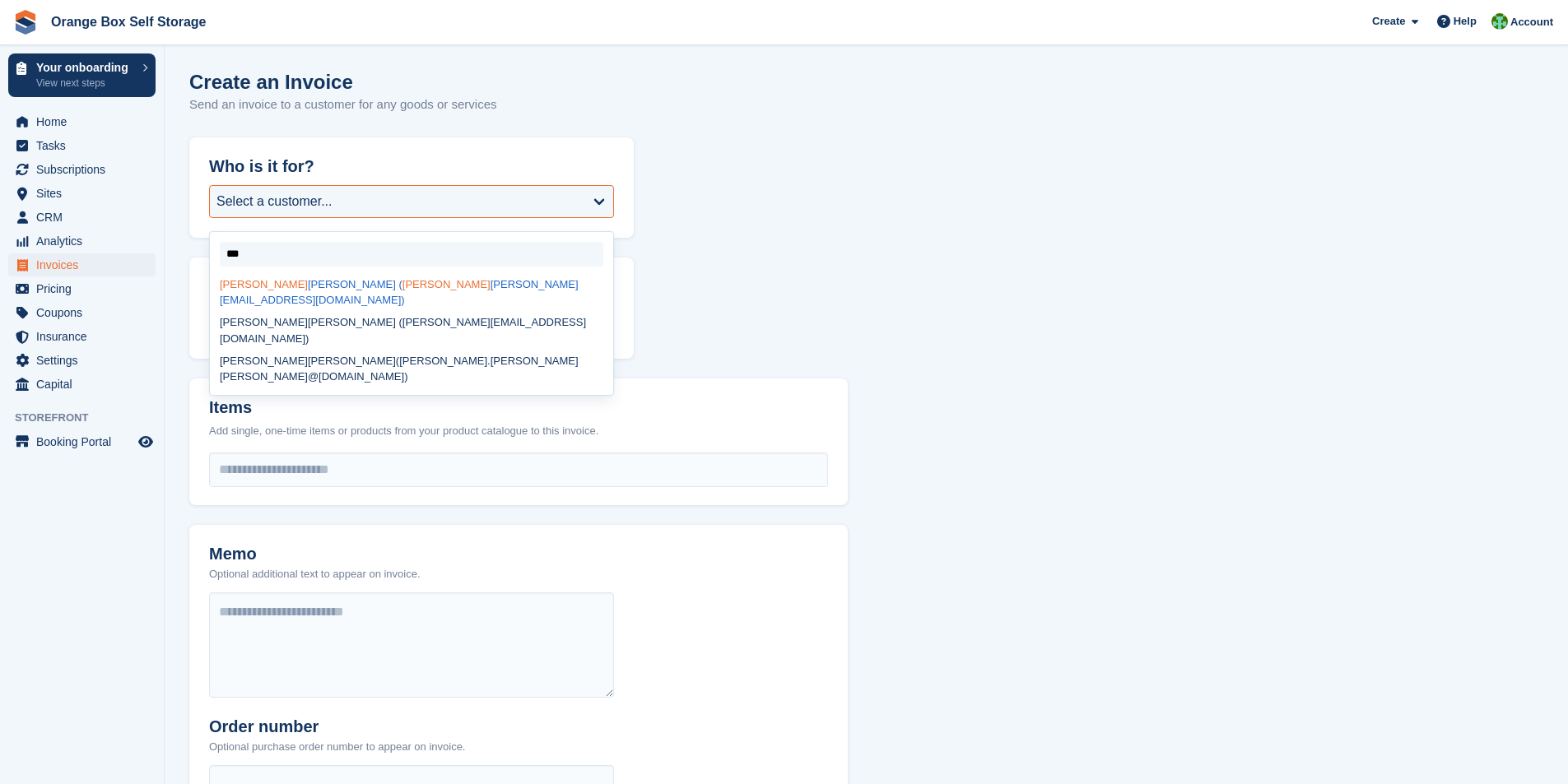
click at [274, 284] on div "[PERSON_NAME] ( tim [EMAIL_ADDRESS][DOMAIN_NAME])" at bounding box center [412, 292] width 404 height 39
select select "******"
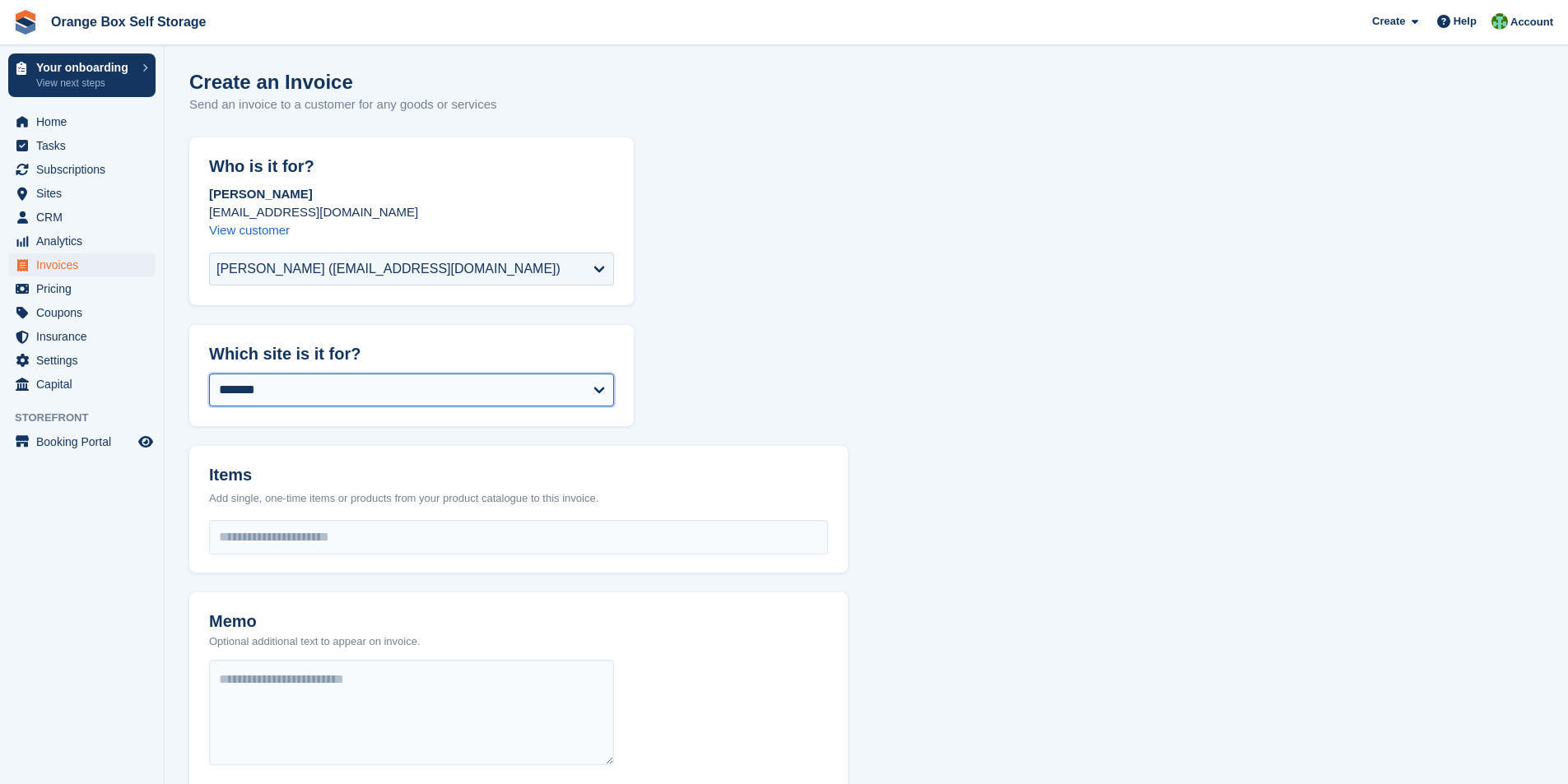
click at [350, 399] on select "**********" at bounding box center [412, 390] width 405 height 33
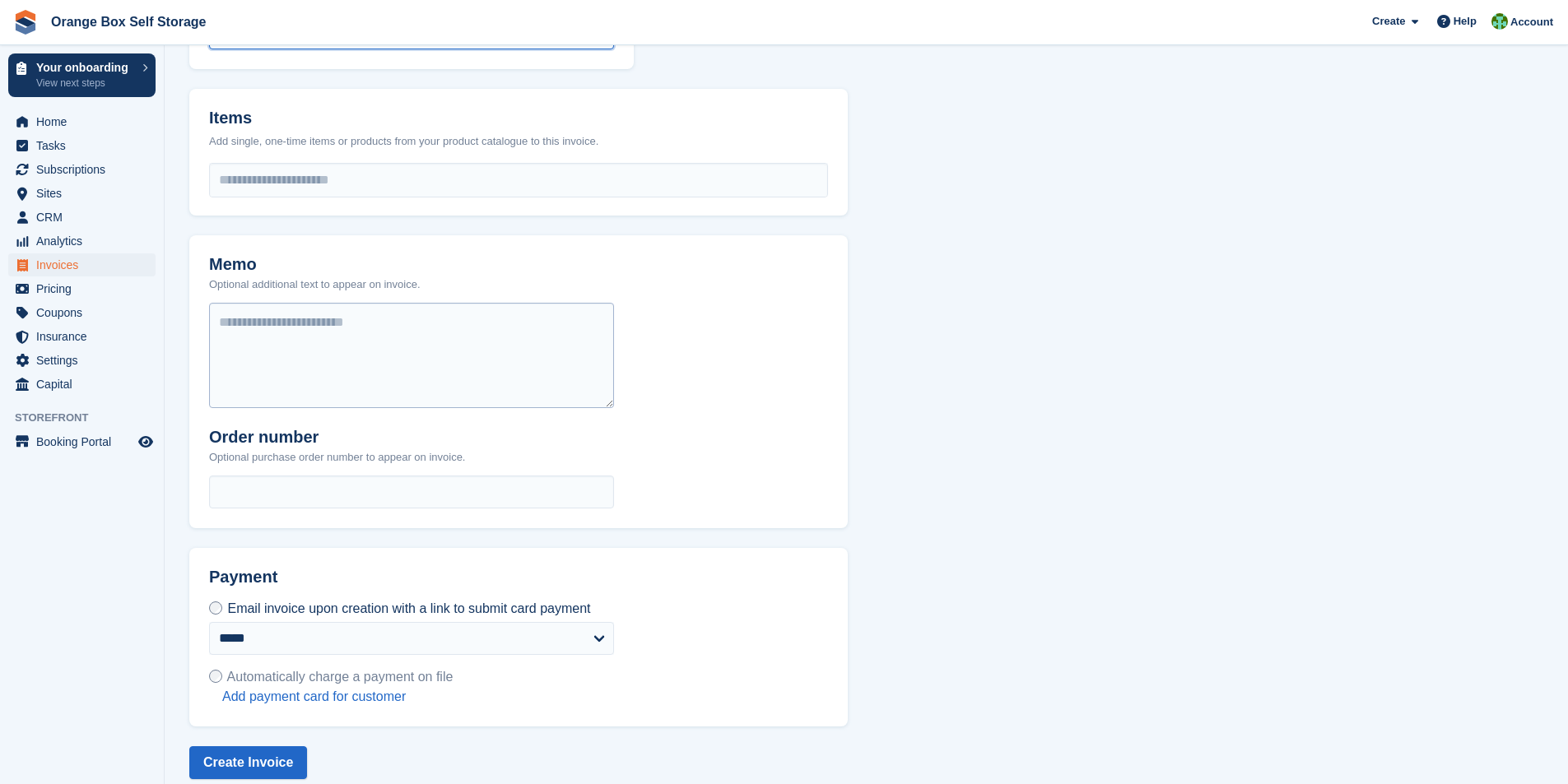
scroll to position [376, 0]
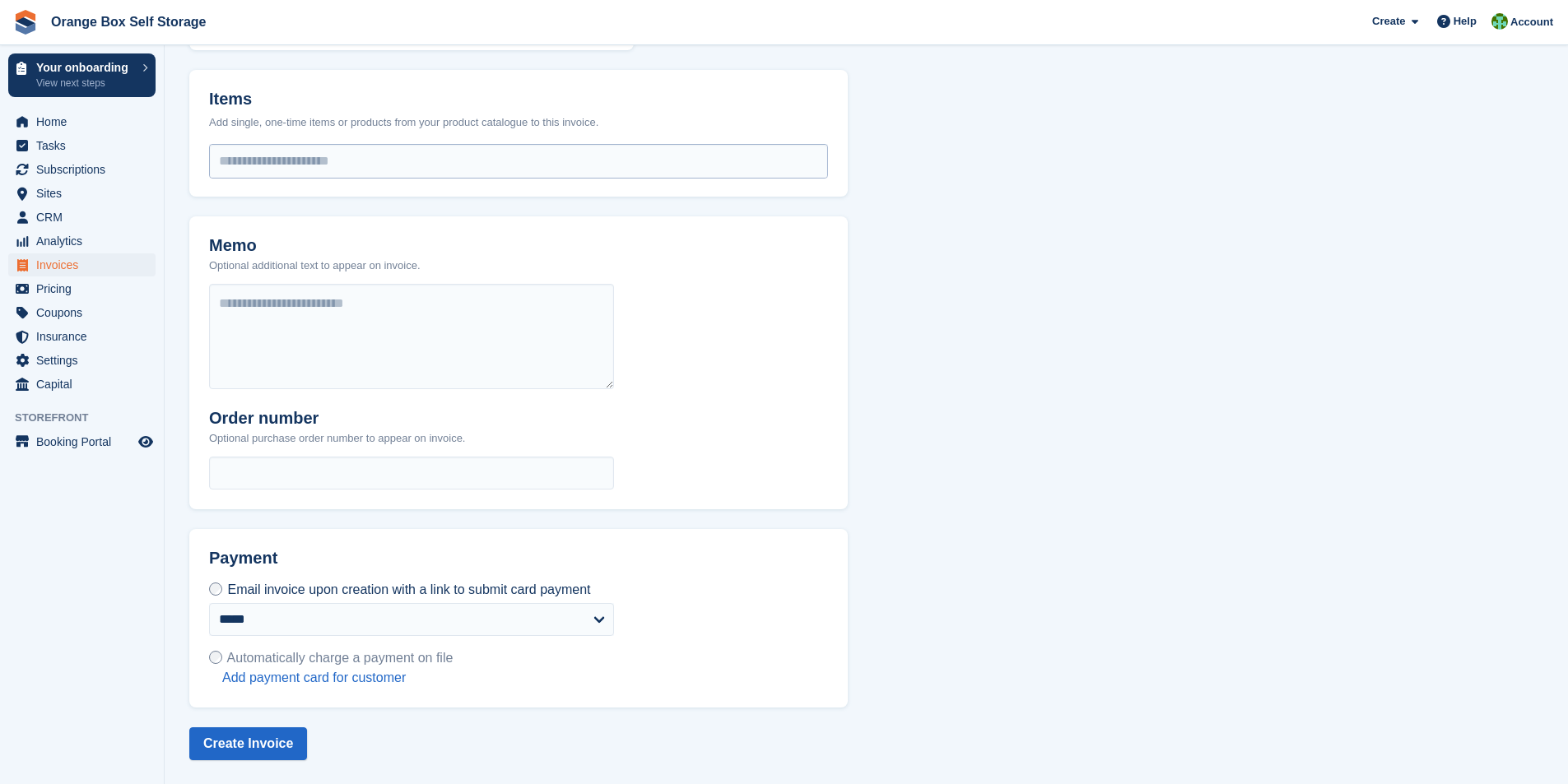
click at [285, 165] on input "select-one" at bounding box center [519, 161] width 617 height 33
click at [268, 218] on link "+ Add new line item" at bounding box center [280, 214] width 115 height 14
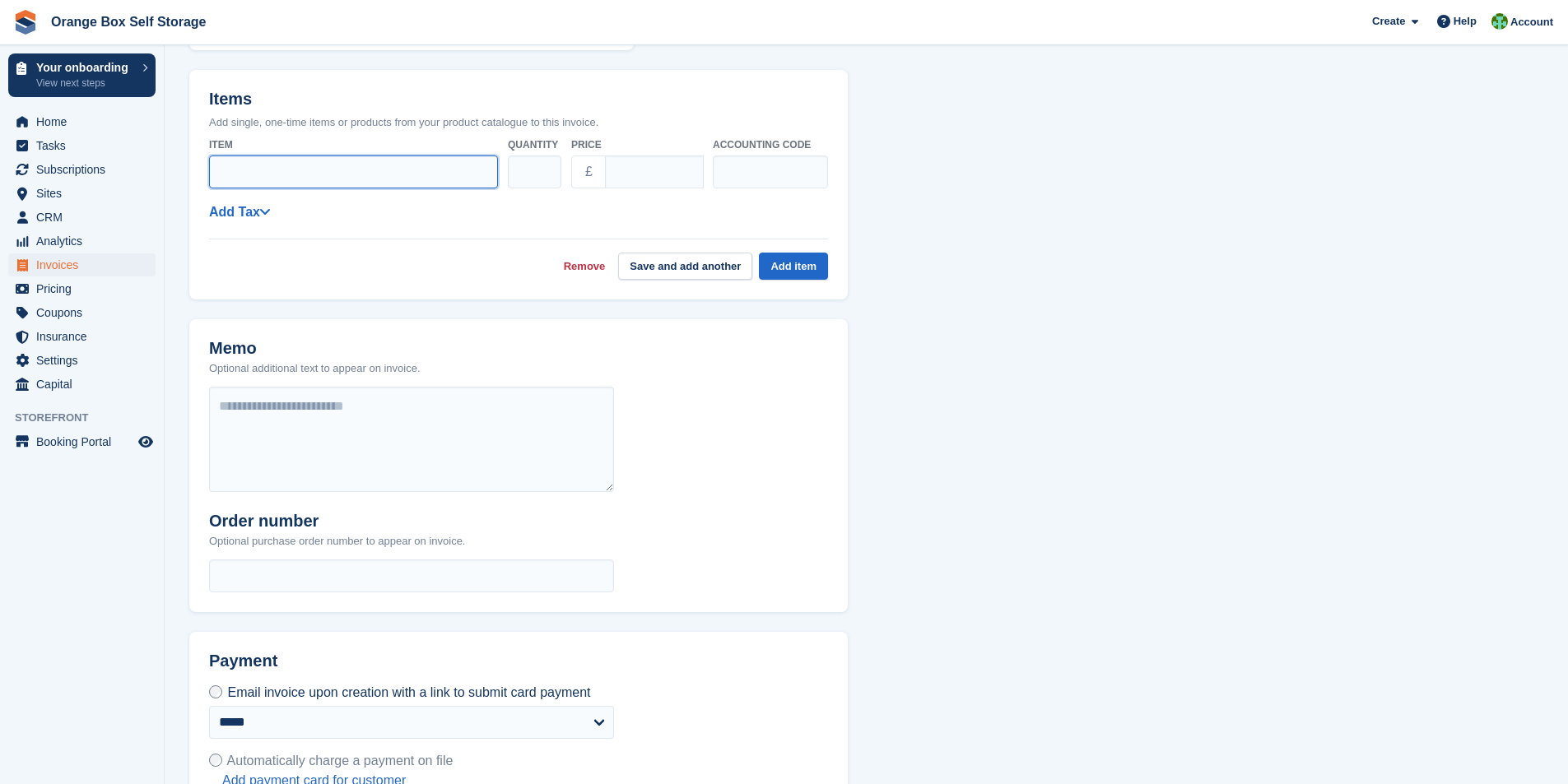
click at [276, 178] on input "Item" at bounding box center [353, 172] width 289 height 33
type input "**********"
drag, startPoint x: 611, startPoint y: 171, endPoint x: 691, endPoint y: 179, distance: 80.4
click at [691, 179] on input "****" at bounding box center [654, 172] width 99 height 33
type input "*****"
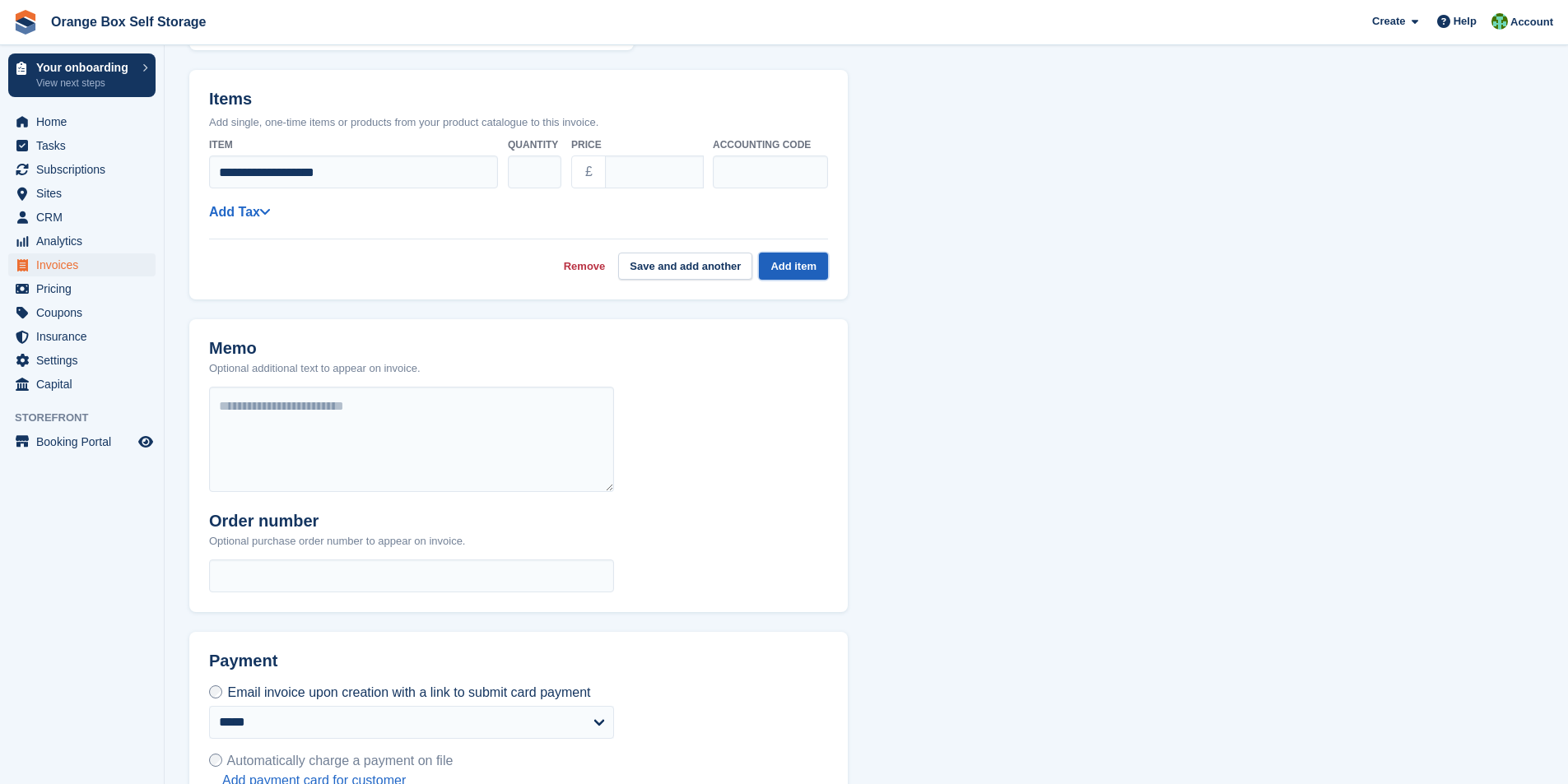
click at [790, 270] on button "Add item" at bounding box center [793, 266] width 69 height 27
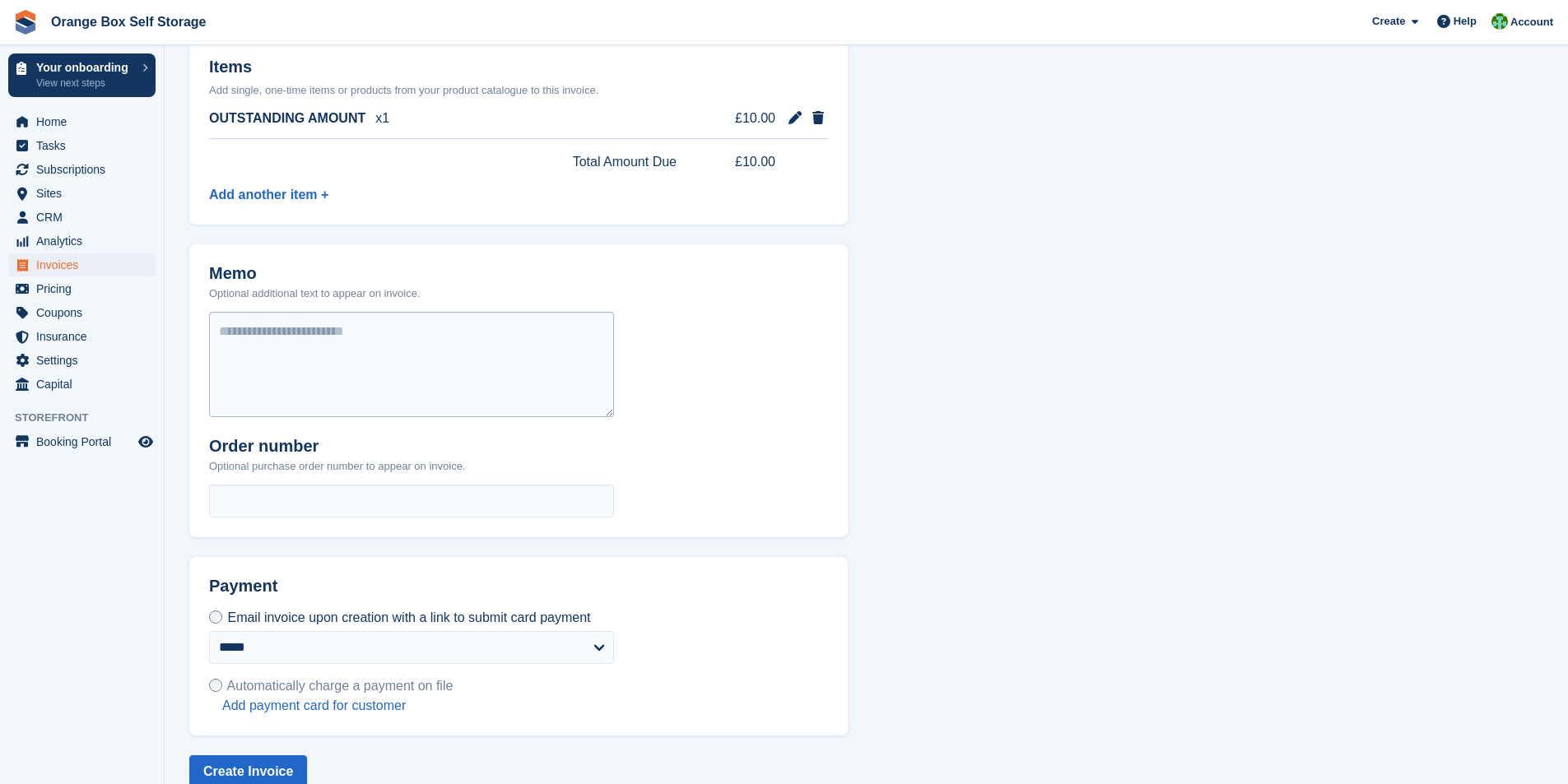
scroll to position [436, 0]
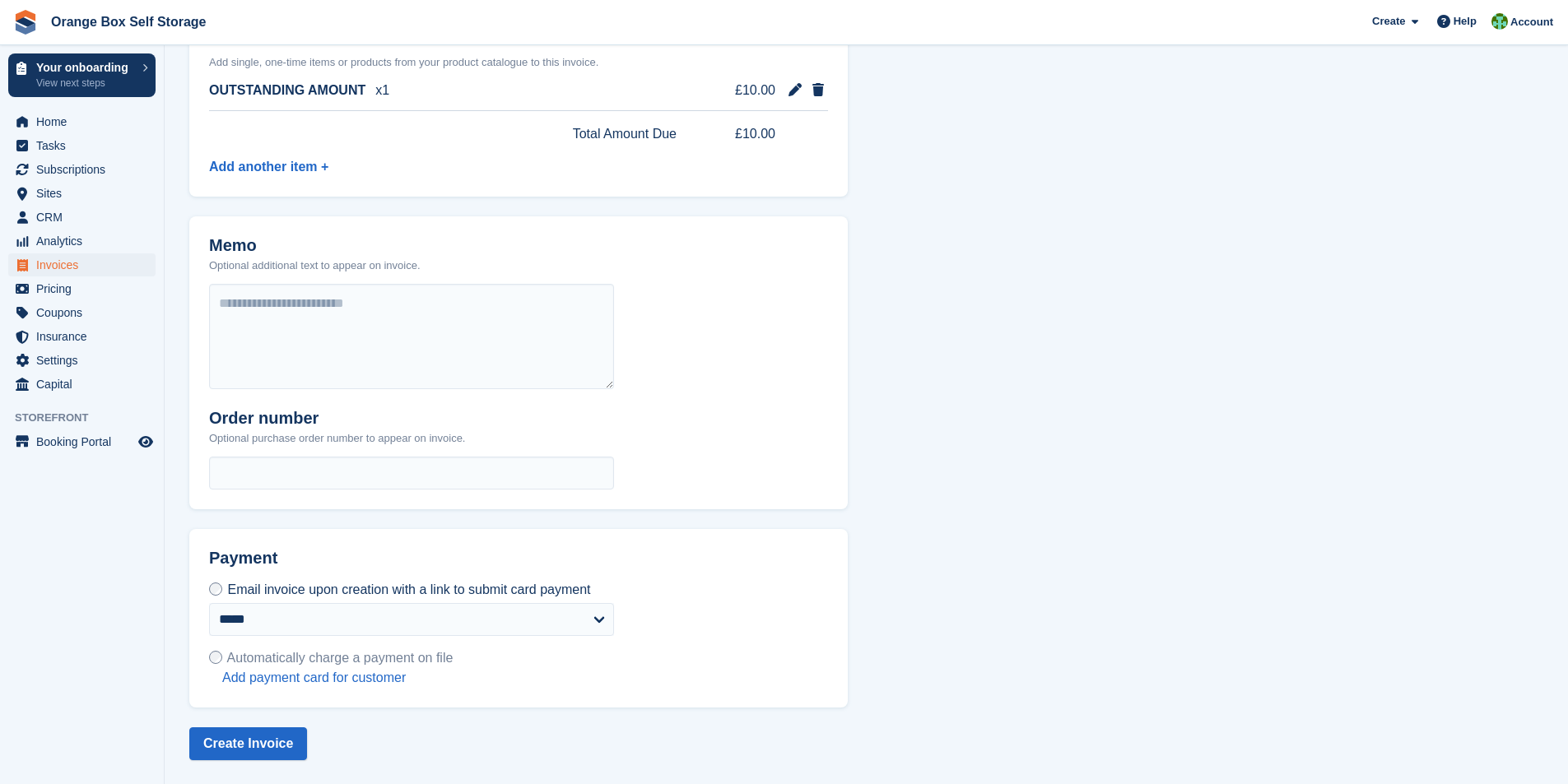
click at [299, 661] on span "Automatically charge a payment on file" at bounding box center [340, 658] width 226 height 14
click at [594, 621] on select "**********" at bounding box center [412, 619] width 405 height 33
select select
click at [209, 603] on select "**********" at bounding box center [412, 619] width 405 height 33
click at [258, 743] on button "Create Invoice" at bounding box center [248, 744] width 117 height 33
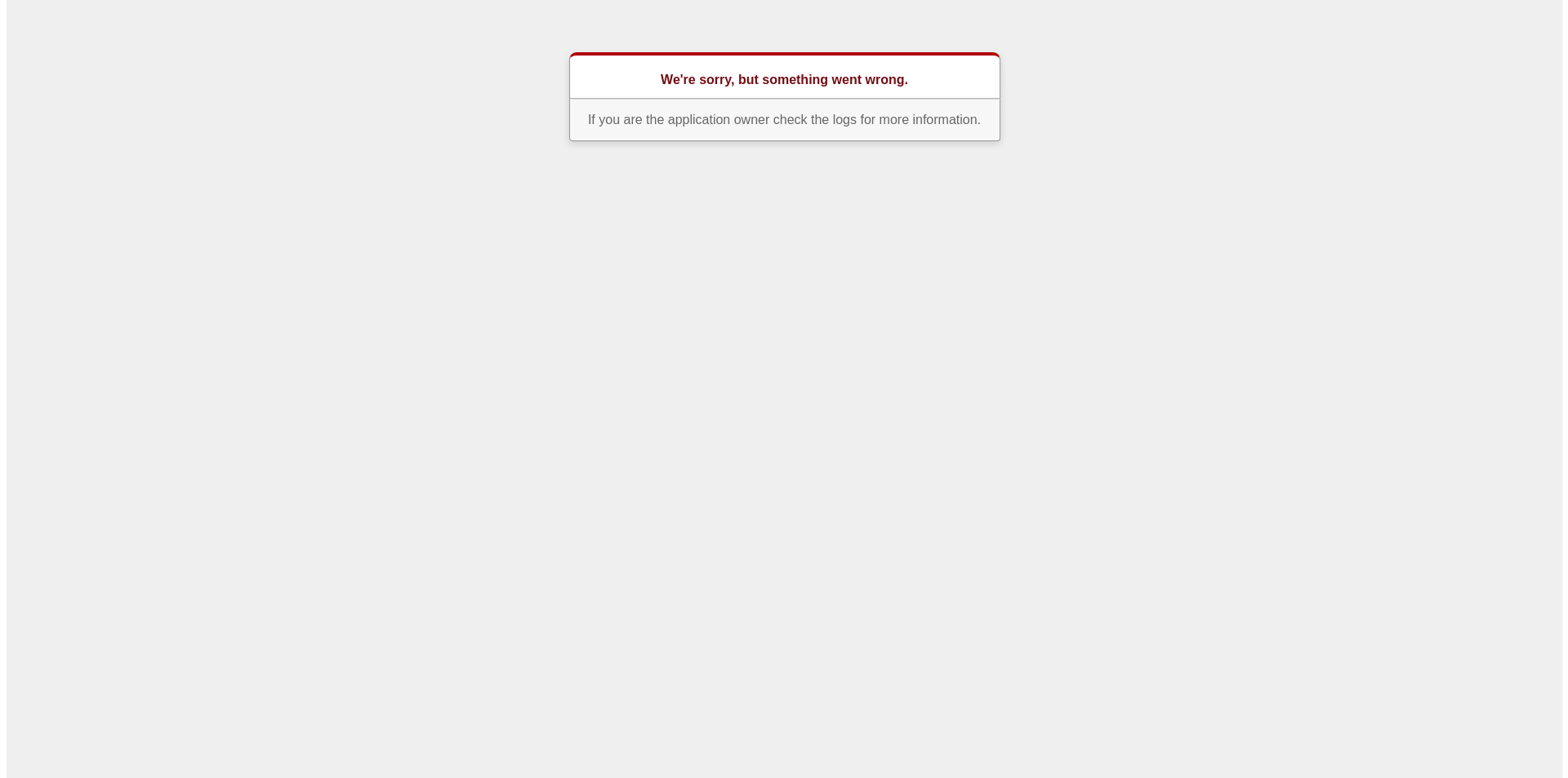
scroll to position [0, 0]
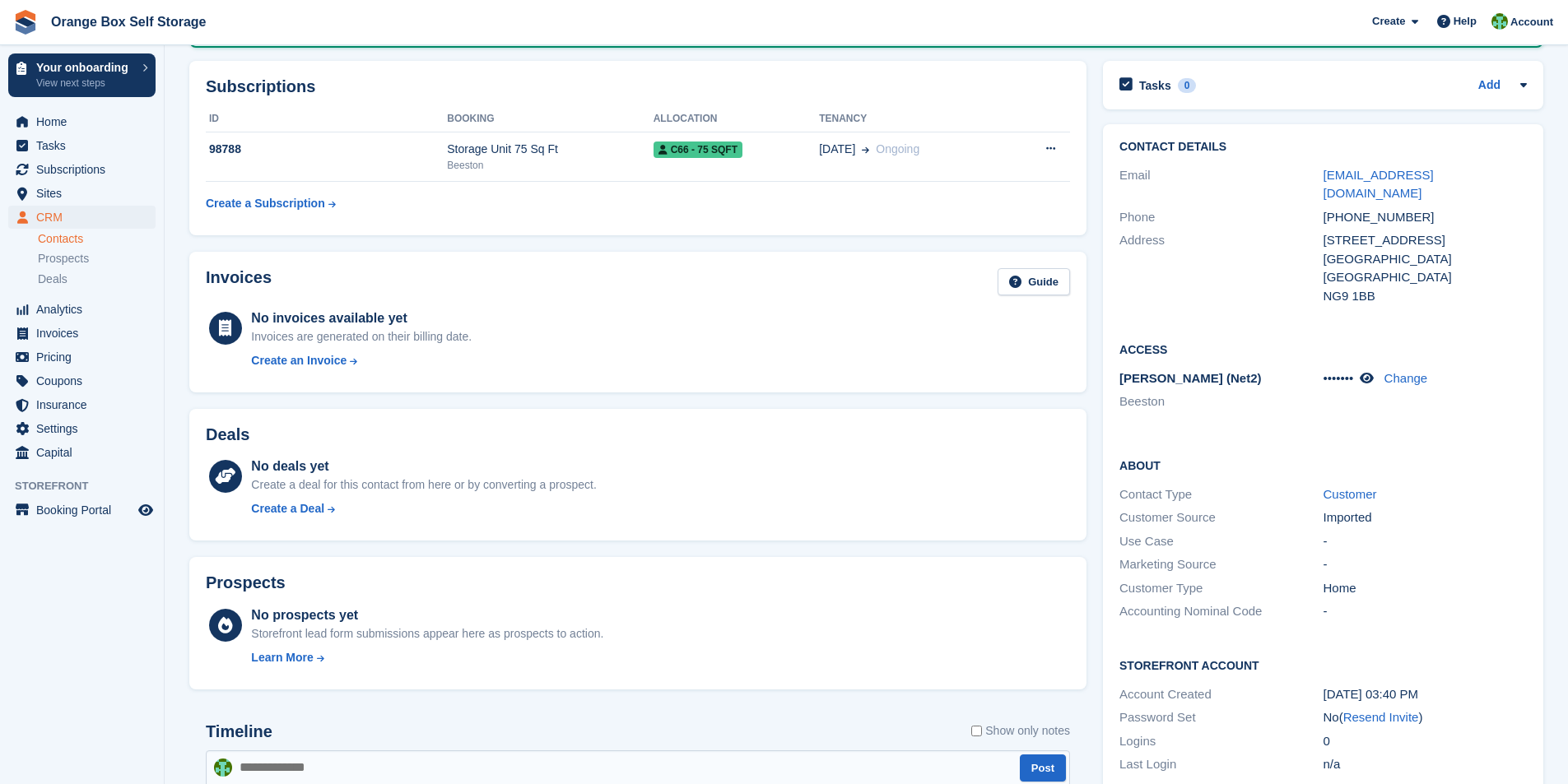
scroll to position [247, 0]
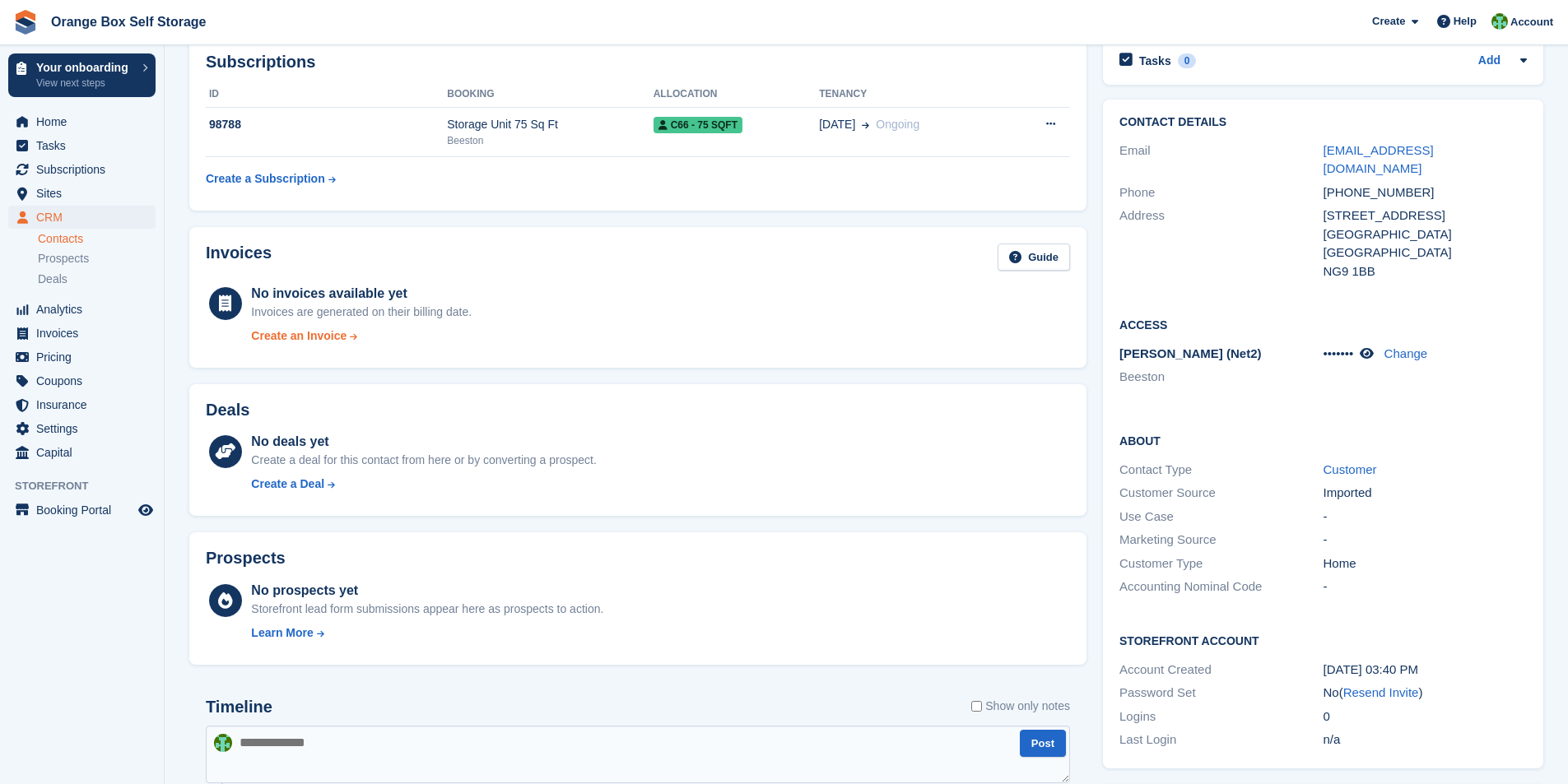
click at [285, 336] on div "Create an Invoice" at bounding box center [298, 336] width 95 height 17
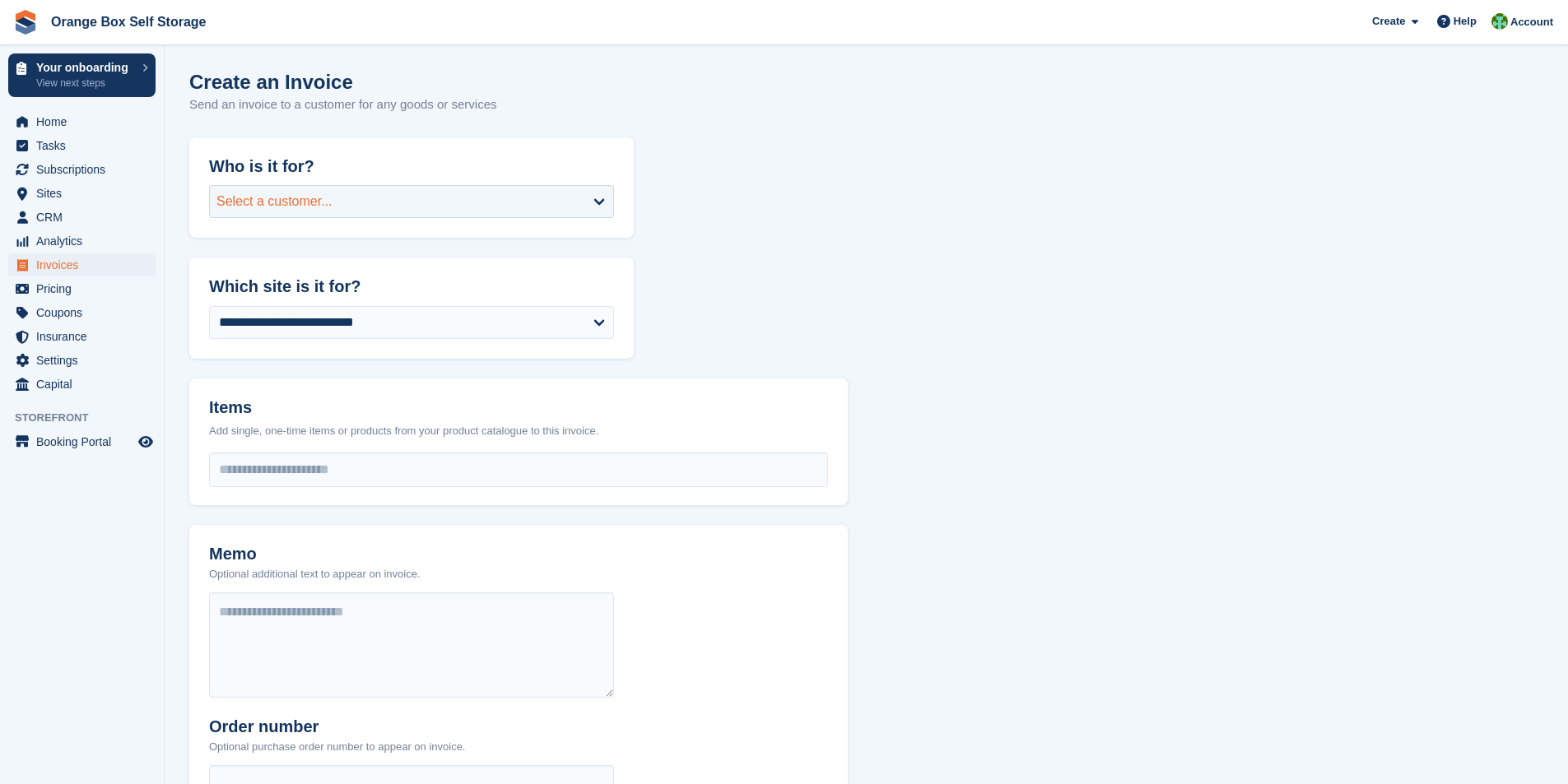
click at [561, 191] on div "Select a customer..." at bounding box center [412, 201] width 405 height 33
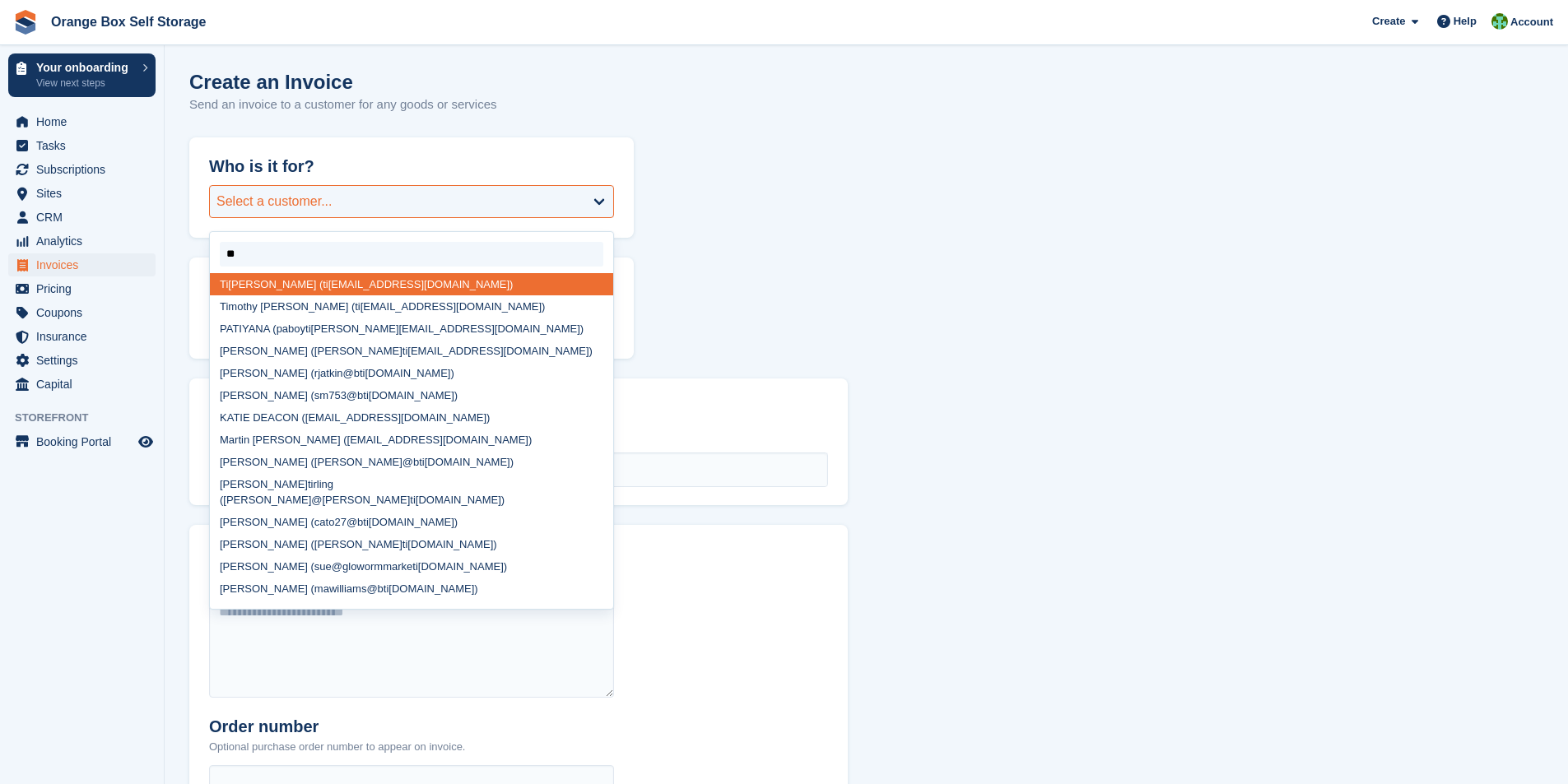
type input "***"
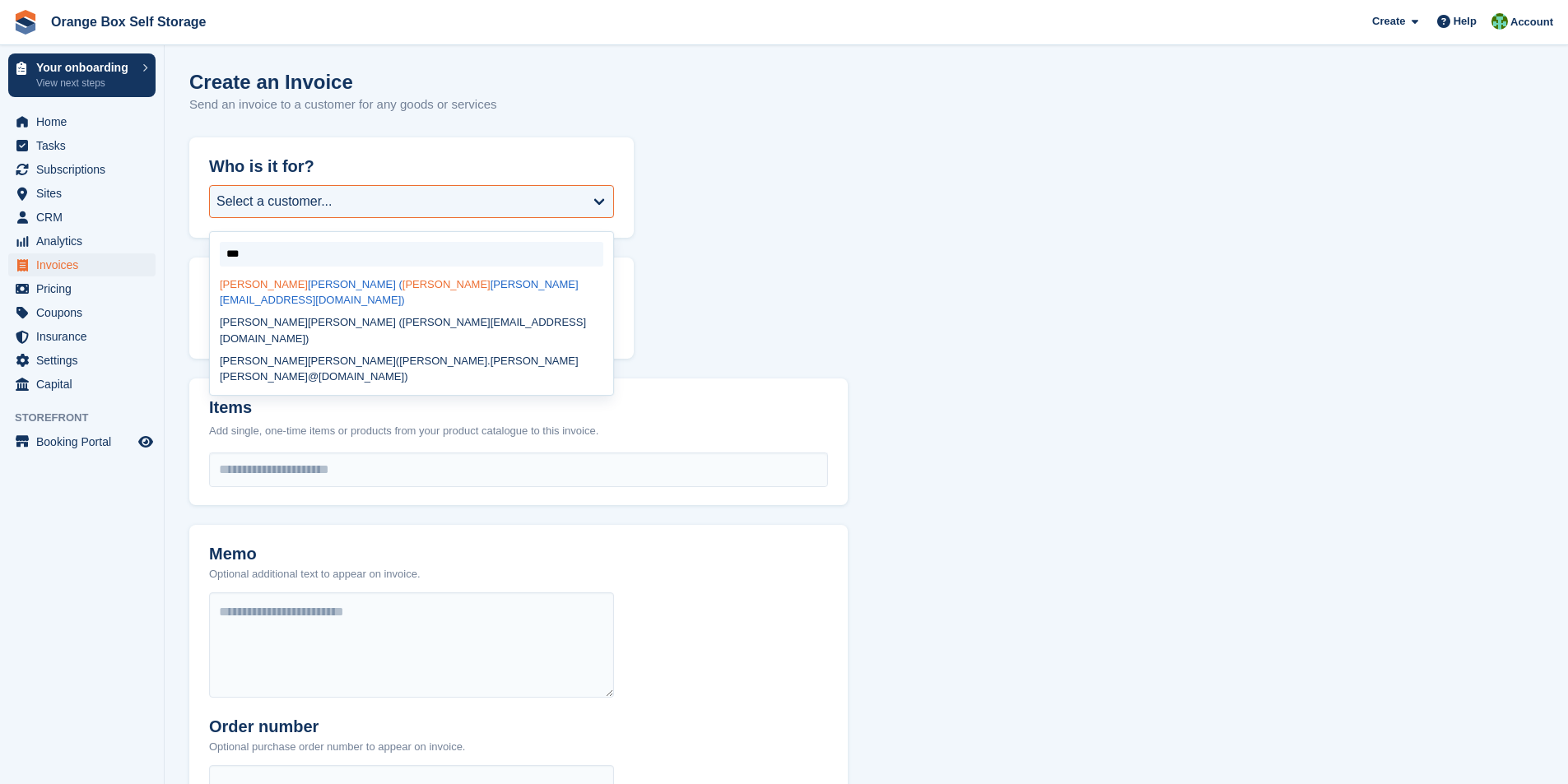
click at [393, 282] on div "[PERSON_NAME] ( tim [EMAIL_ADDRESS][DOMAIN_NAME])" at bounding box center [412, 292] width 404 height 39
select select "******"
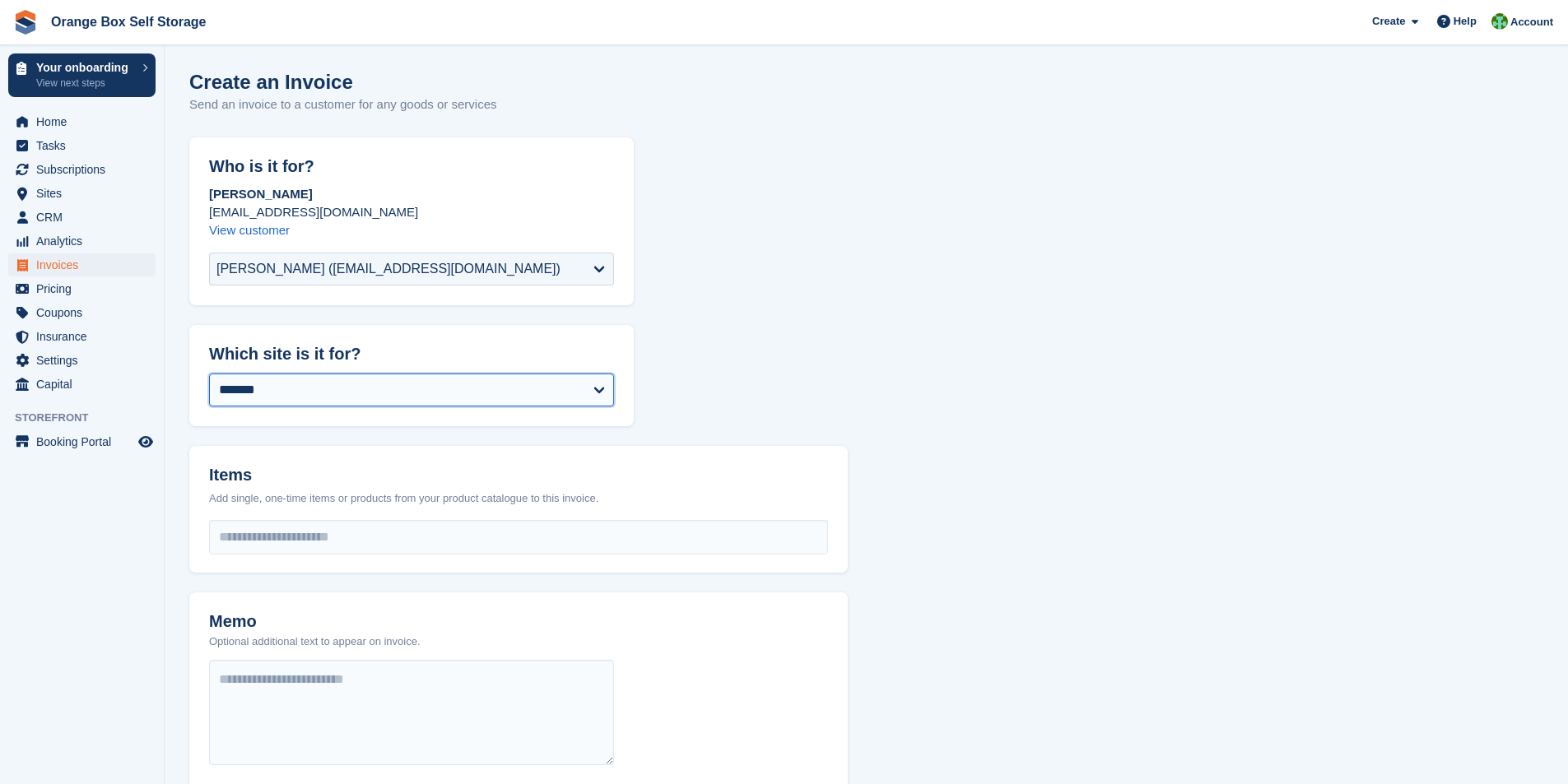
click at [337, 403] on select "**********" at bounding box center [412, 390] width 405 height 33
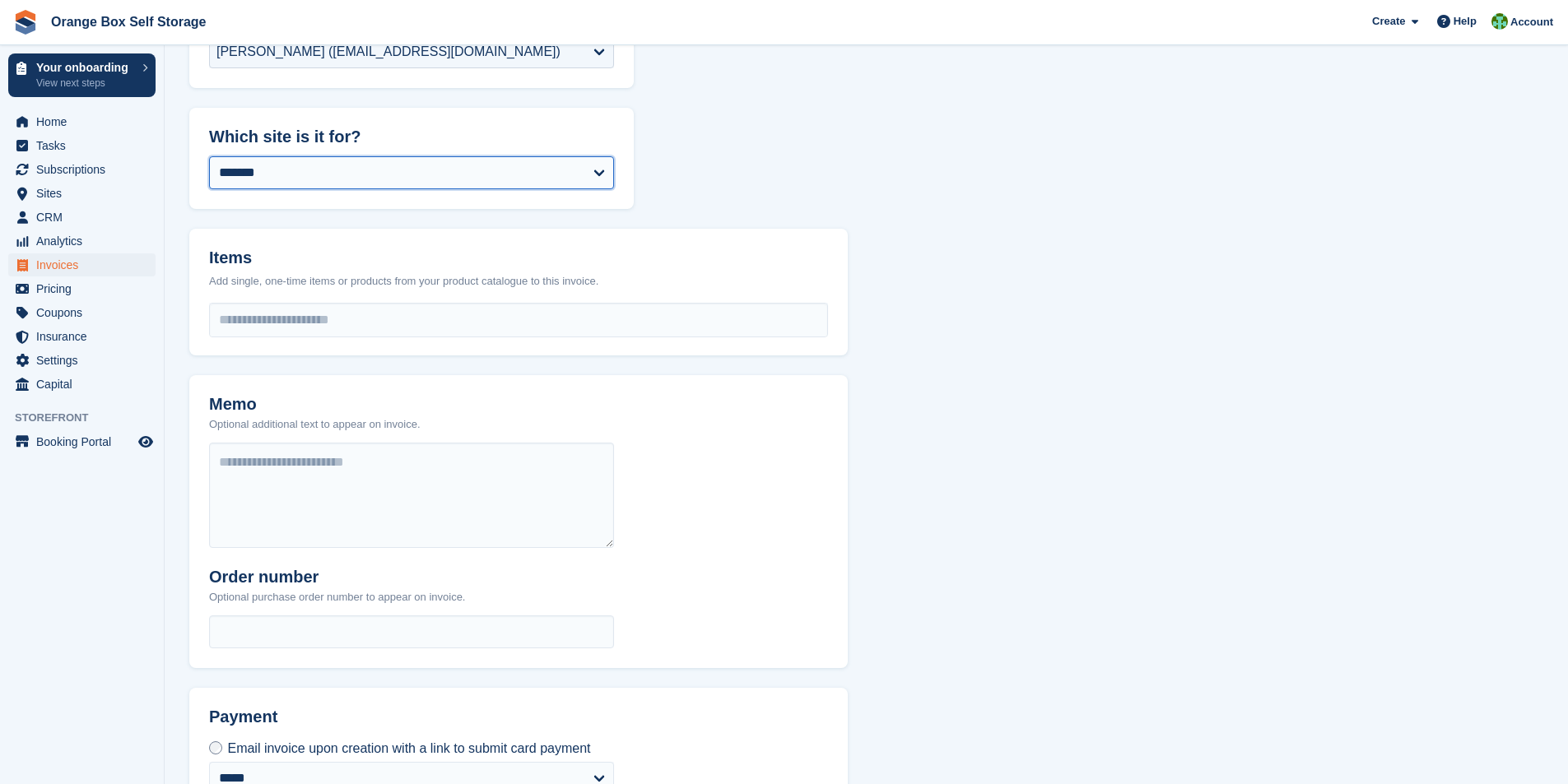
scroll to position [247, 0]
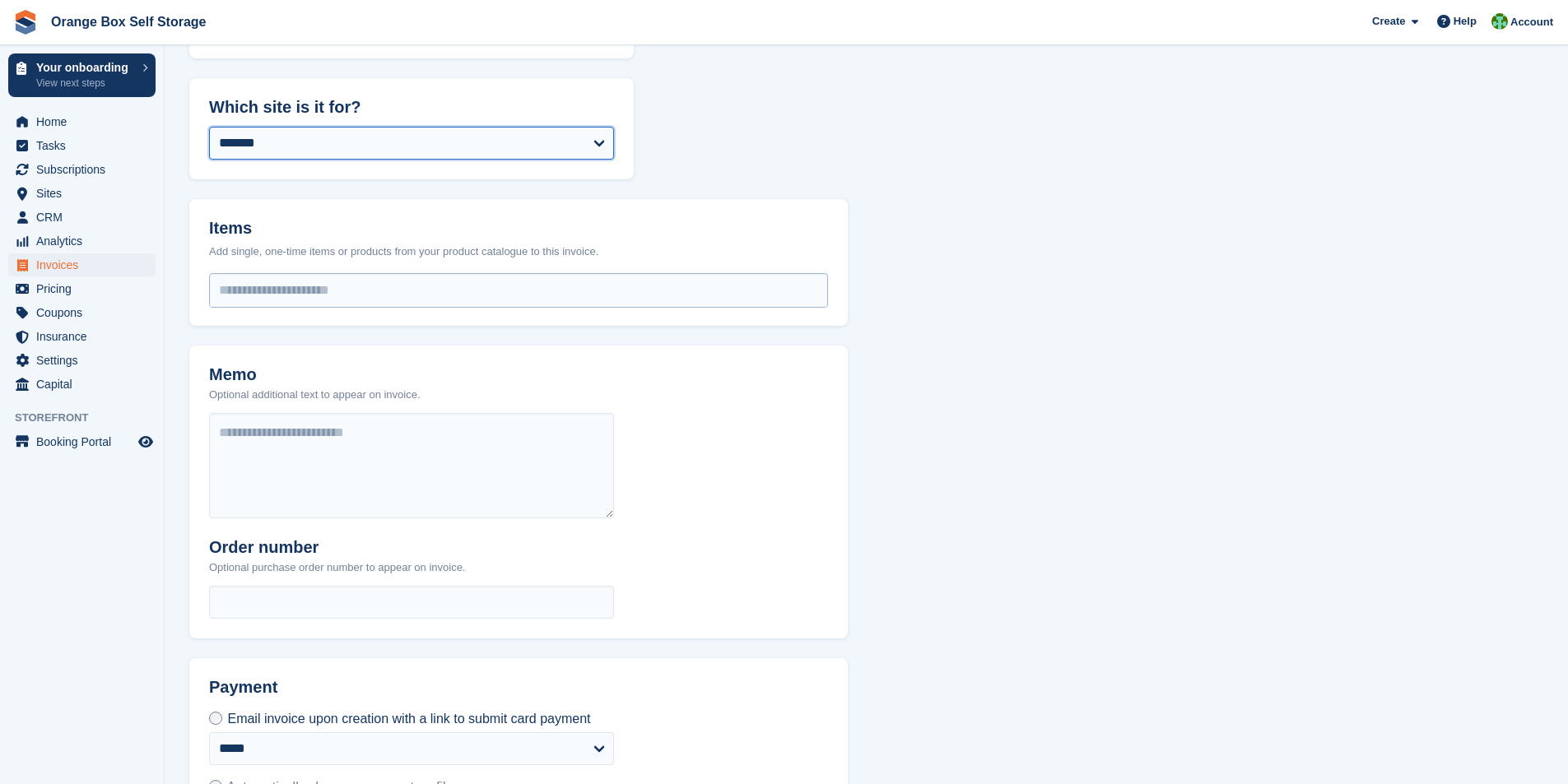
click at [301, 297] on input "select-one" at bounding box center [519, 290] width 617 height 33
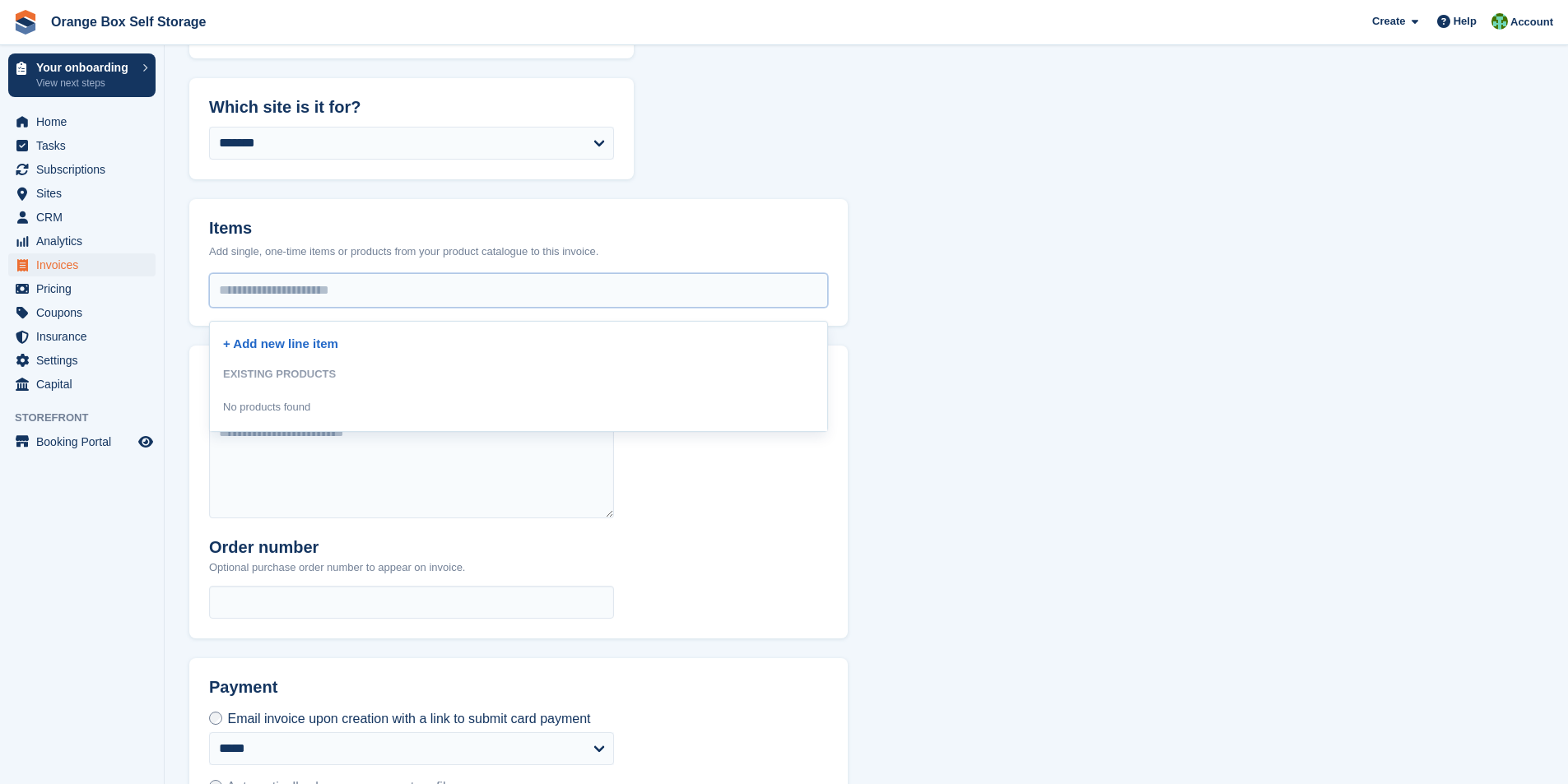
click at [253, 369] on div "EXISTING PRODUCTS" at bounding box center [519, 374] width 592 height 30
click at [309, 377] on div "EXISTING PRODUCTS" at bounding box center [519, 374] width 592 height 30
click at [351, 370] on div "EXISTING PRODUCTS" at bounding box center [519, 374] width 592 height 30
click at [300, 374] on div "EXISTING PRODUCTS" at bounding box center [519, 374] width 592 height 30
click at [289, 400] on div "No products found" at bounding box center [267, 407] width 87 height 16
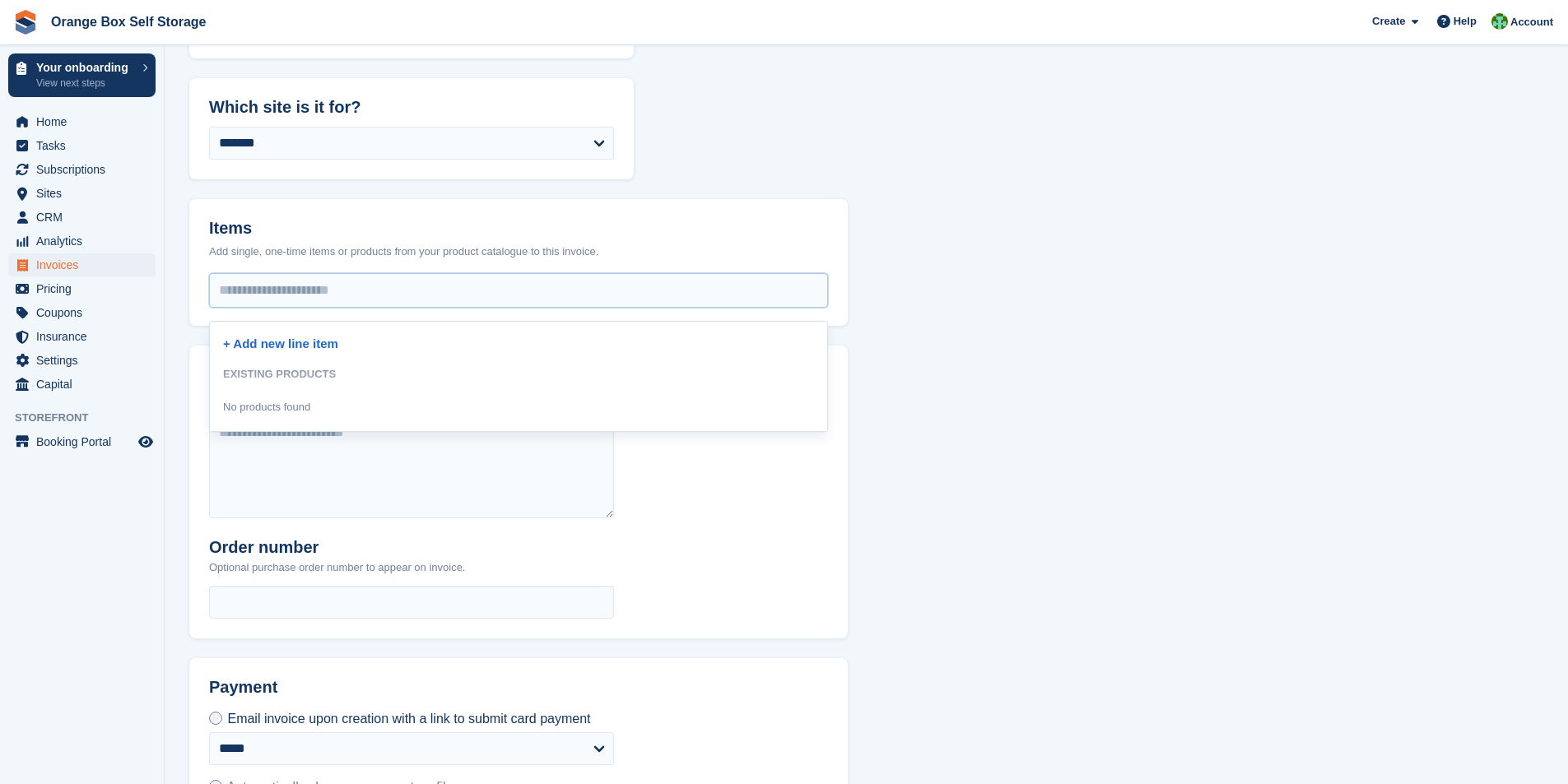
click at [291, 410] on div "No products found" at bounding box center [267, 407] width 87 height 16
click at [291, 373] on div "EXISTING PRODUCTS" at bounding box center [519, 374] width 592 height 30
click at [301, 344] on link "+ Add new line item" at bounding box center [280, 344] width 115 height 14
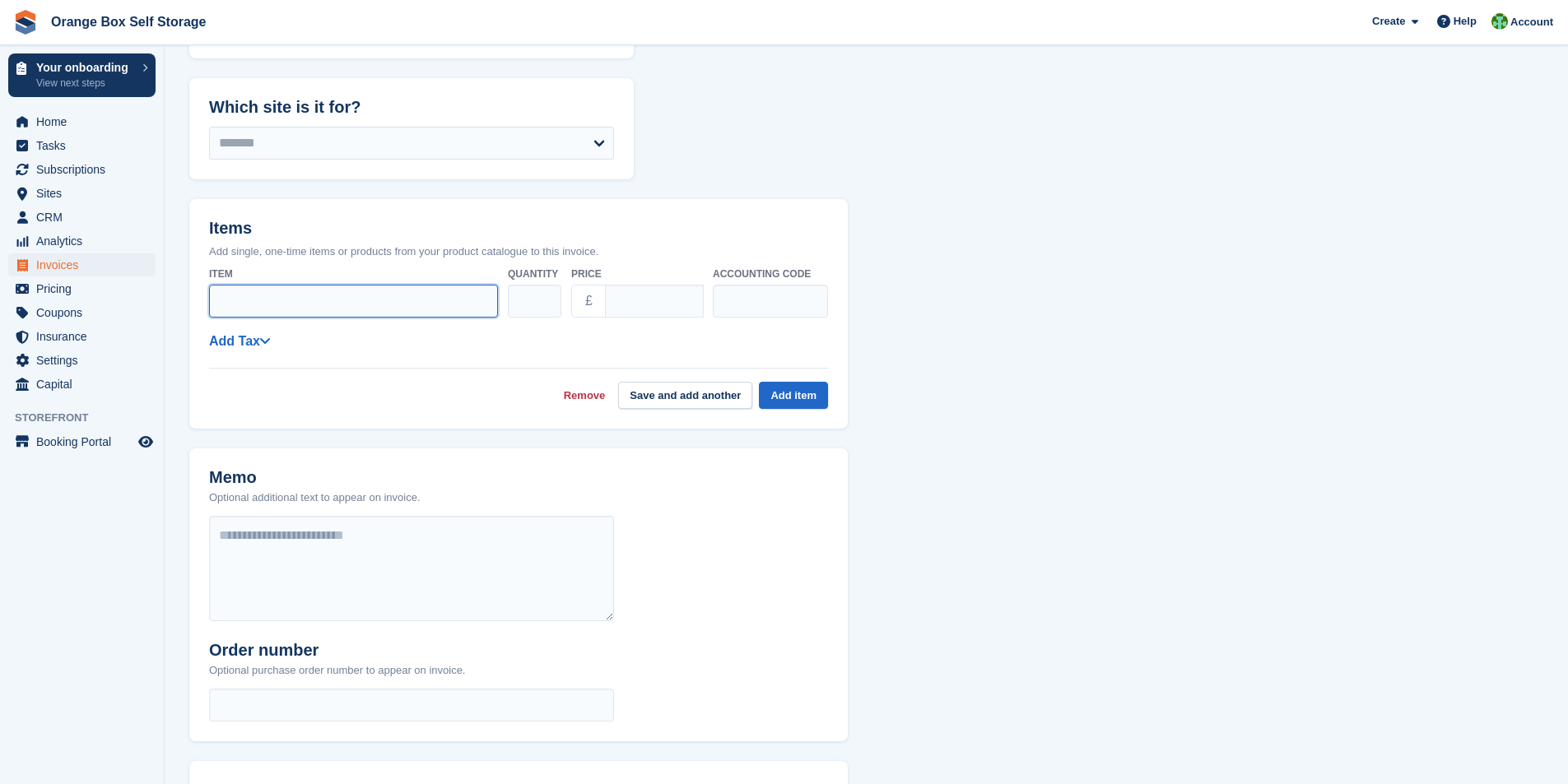
click at [341, 299] on input "Item" at bounding box center [353, 301] width 289 height 33
type input "**********"
drag, startPoint x: 613, startPoint y: 302, endPoint x: 740, endPoint y: 312, distance: 127.4
click at [733, 315] on div "**********" at bounding box center [519, 292] width 619 height 65
type input "*****"
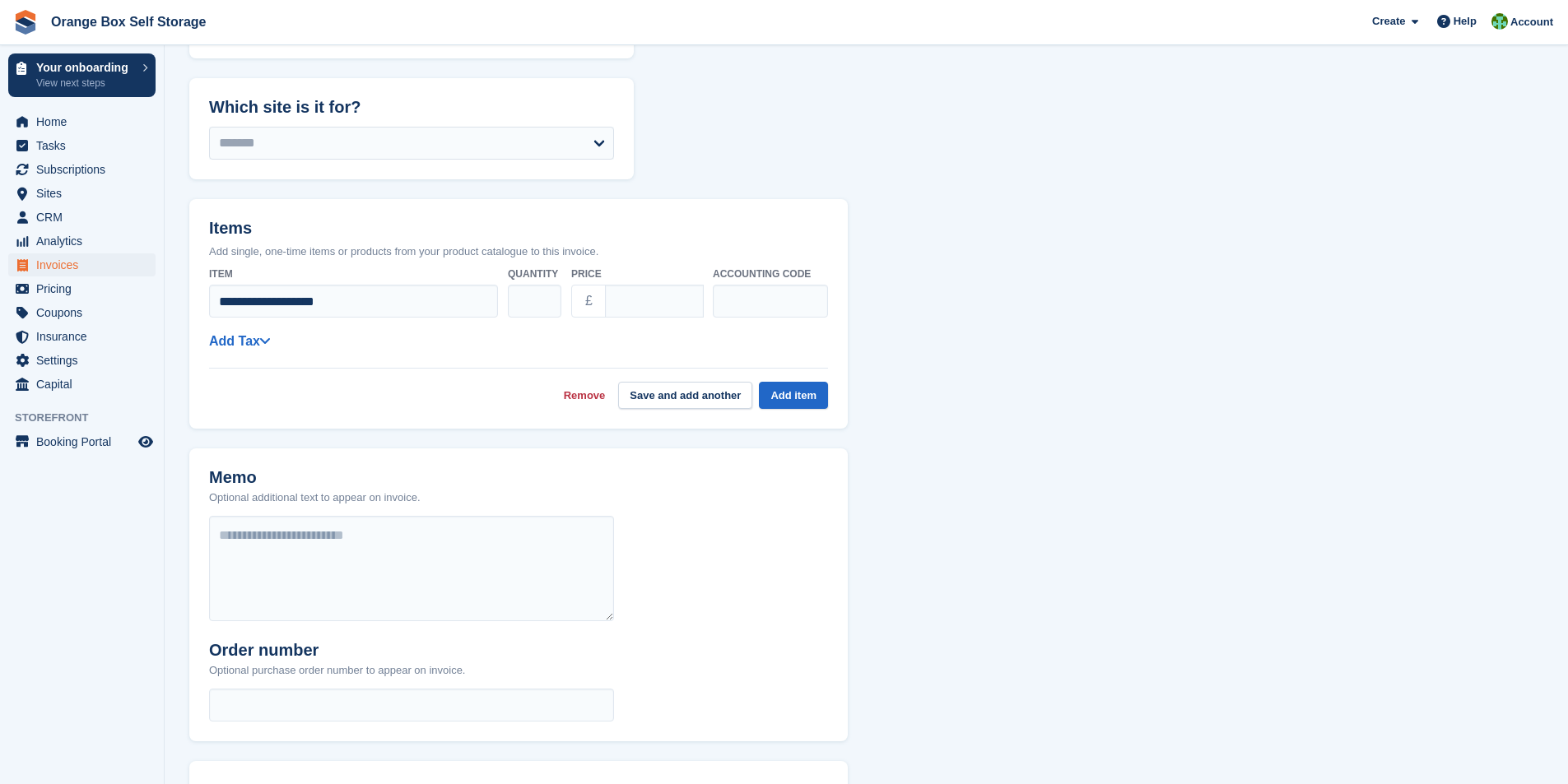
click at [344, 359] on div "**********" at bounding box center [519, 334] width 619 height 149
click at [269, 343] on icon at bounding box center [265, 340] width 11 height 13
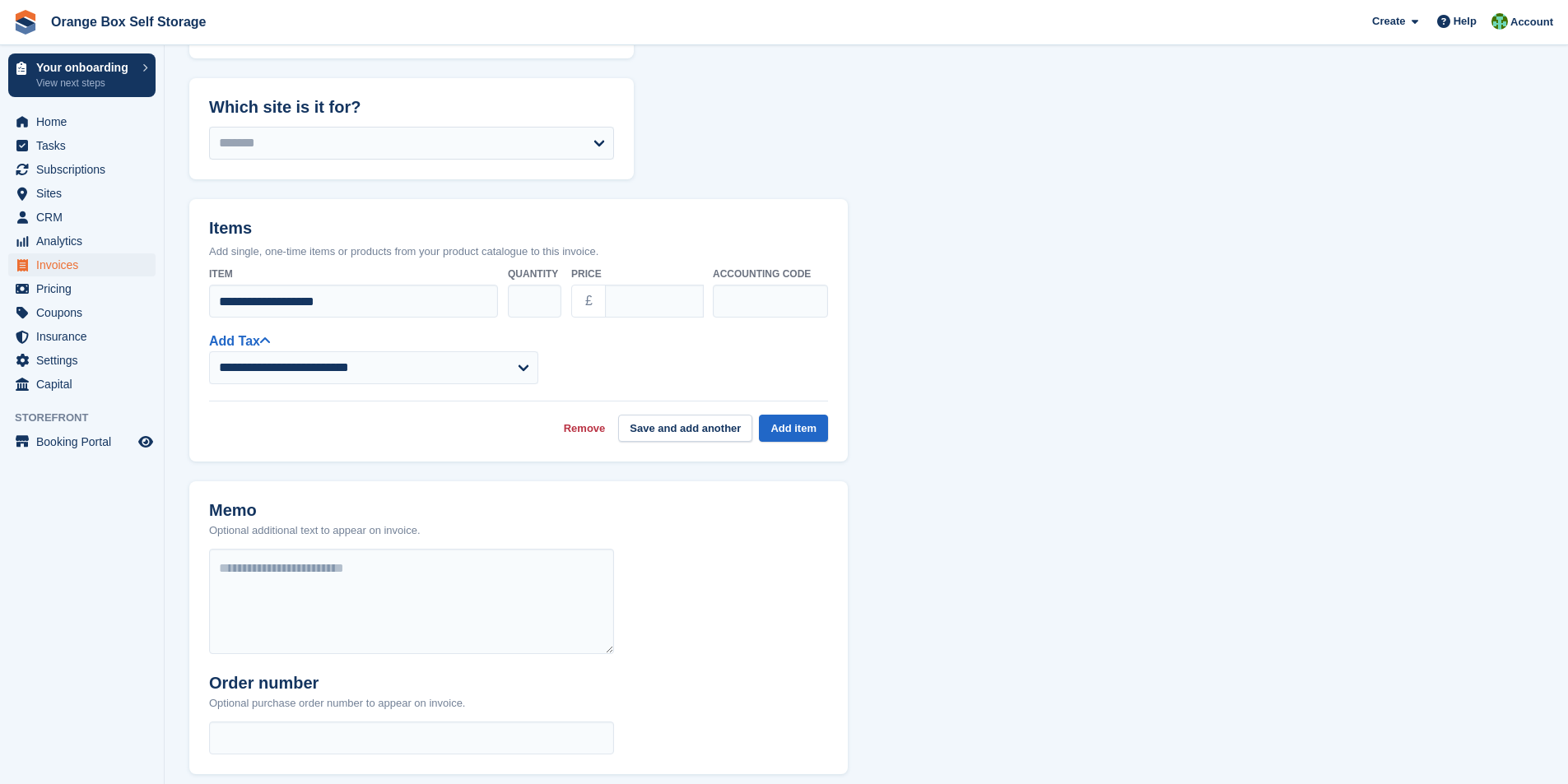
click at [656, 338] on div "**********" at bounding box center [519, 357] width 619 height 53
click at [807, 433] on button "Add item" at bounding box center [793, 428] width 69 height 27
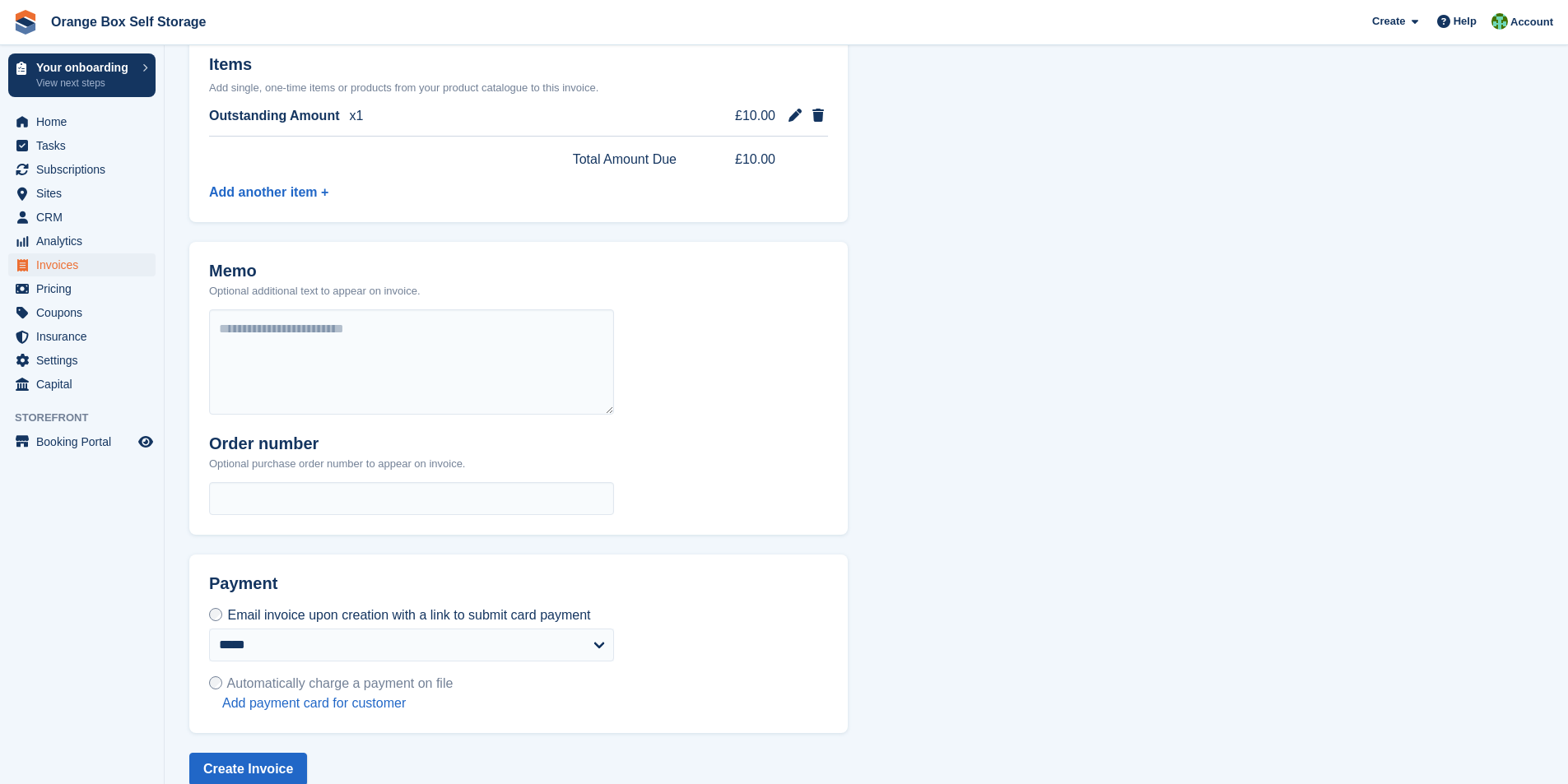
scroll to position [411, 0]
click at [374, 353] on textarea at bounding box center [412, 361] width 405 height 105
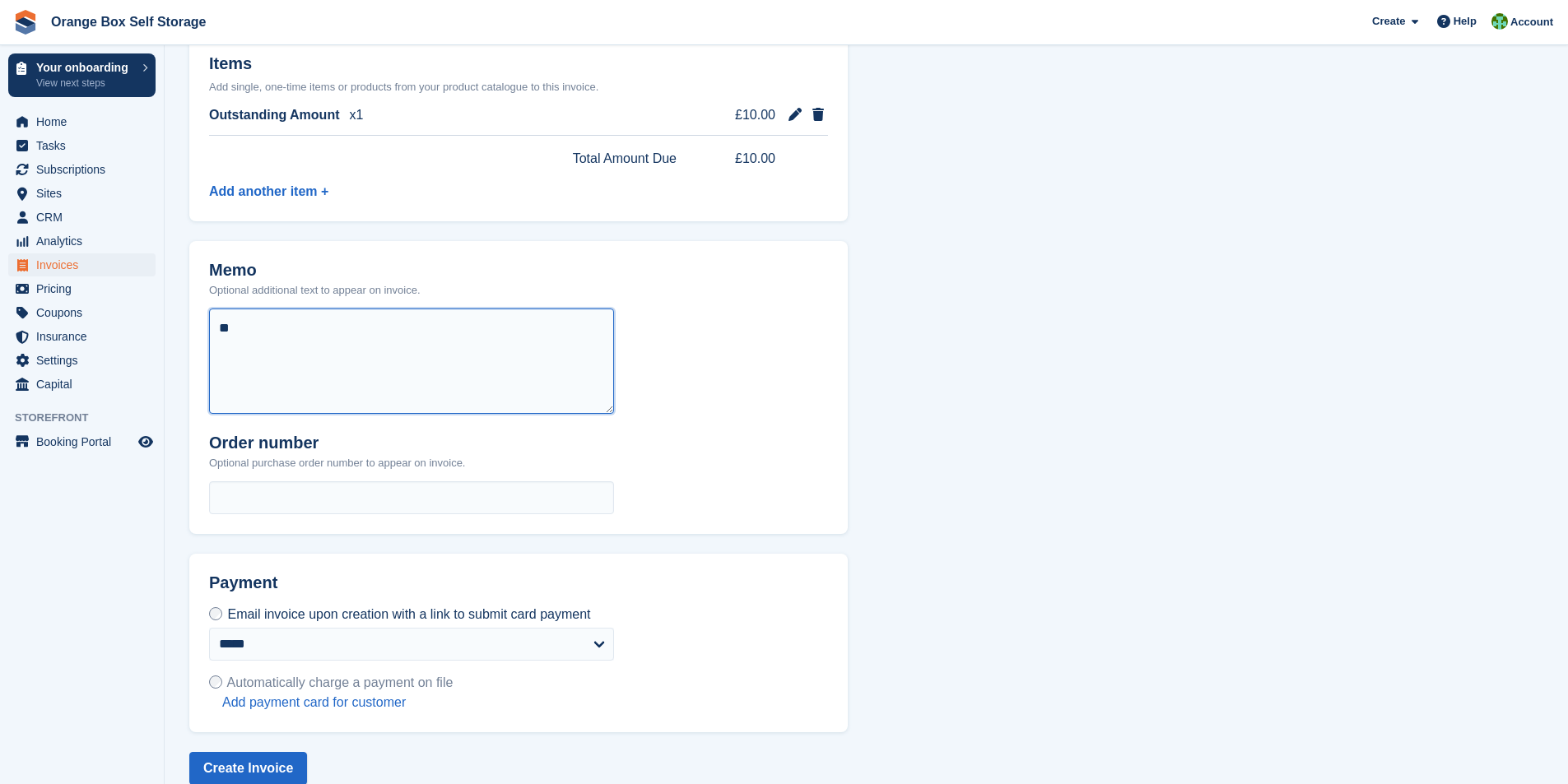
type textarea "*"
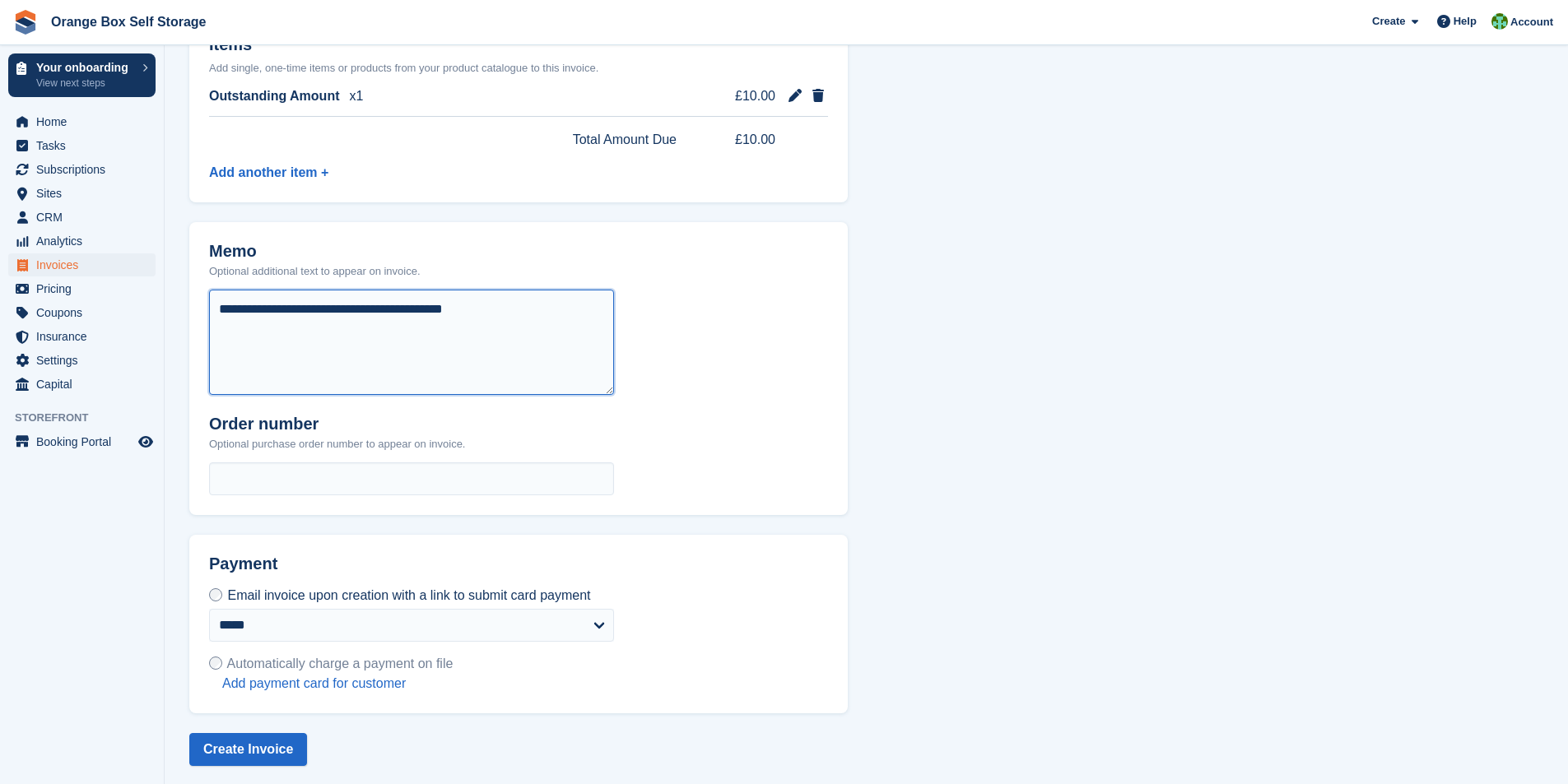
scroll to position [436, 0]
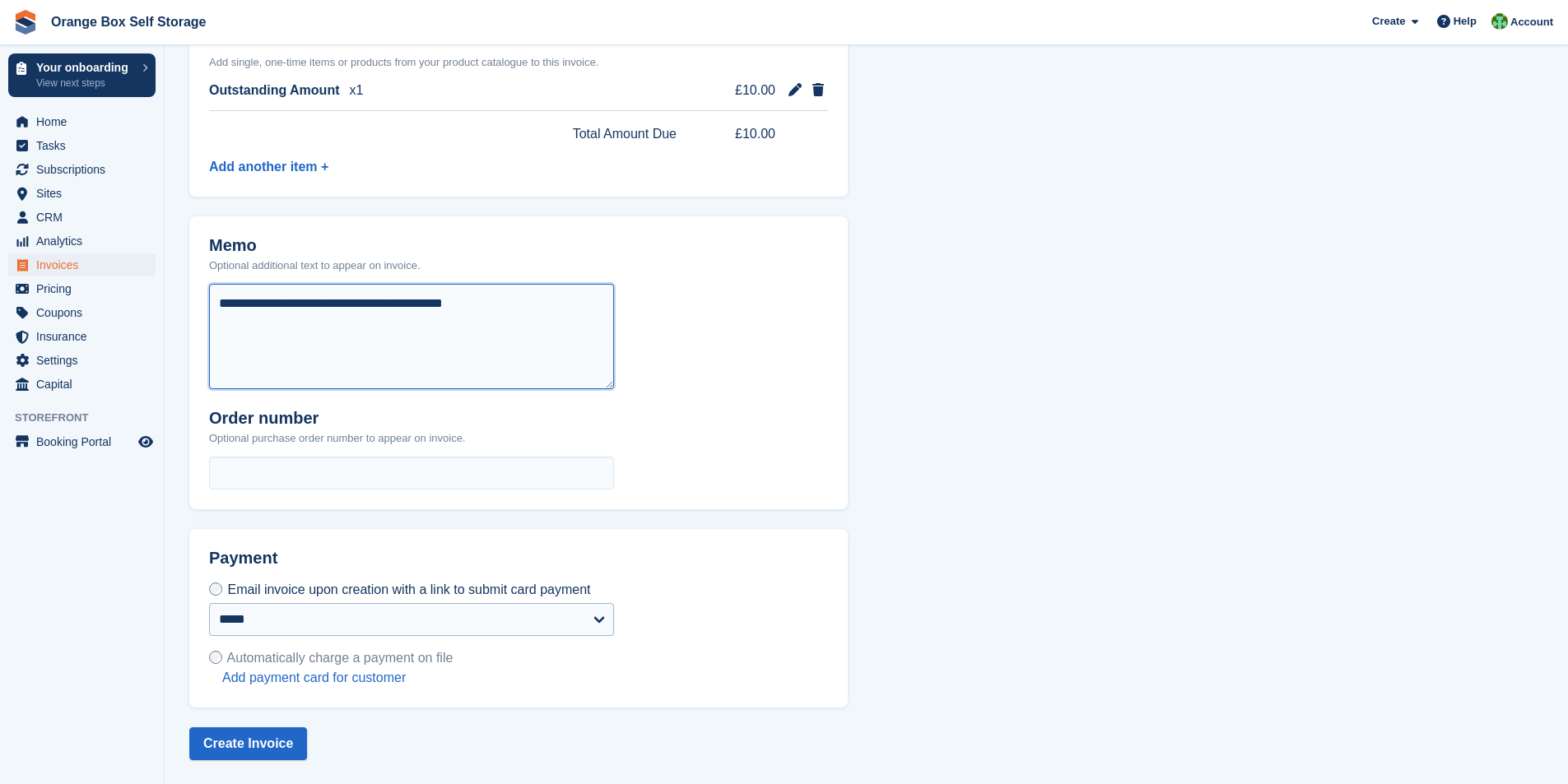
type textarea "**********"
click at [327, 628] on select "**********" at bounding box center [412, 619] width 405 height 33
click at [261, 743] on button "Create Invoice" at bounding box center [248, 744] width 117 height 33
